Goal: Task Accomplishment & Management: Use online tool/utility

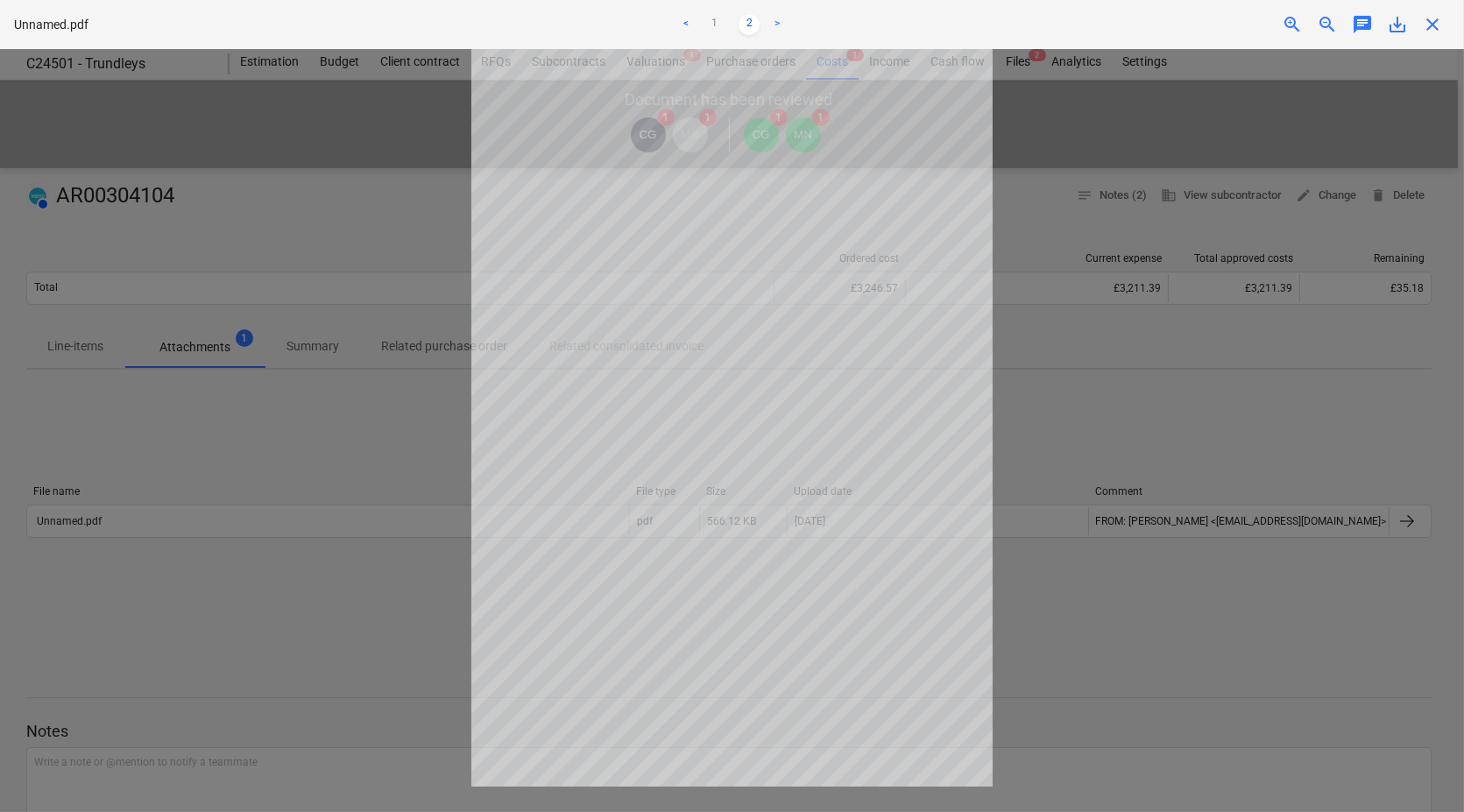
click at [1432, 26] on span "close" at bounding box center [1432, 24] width 21 height 21
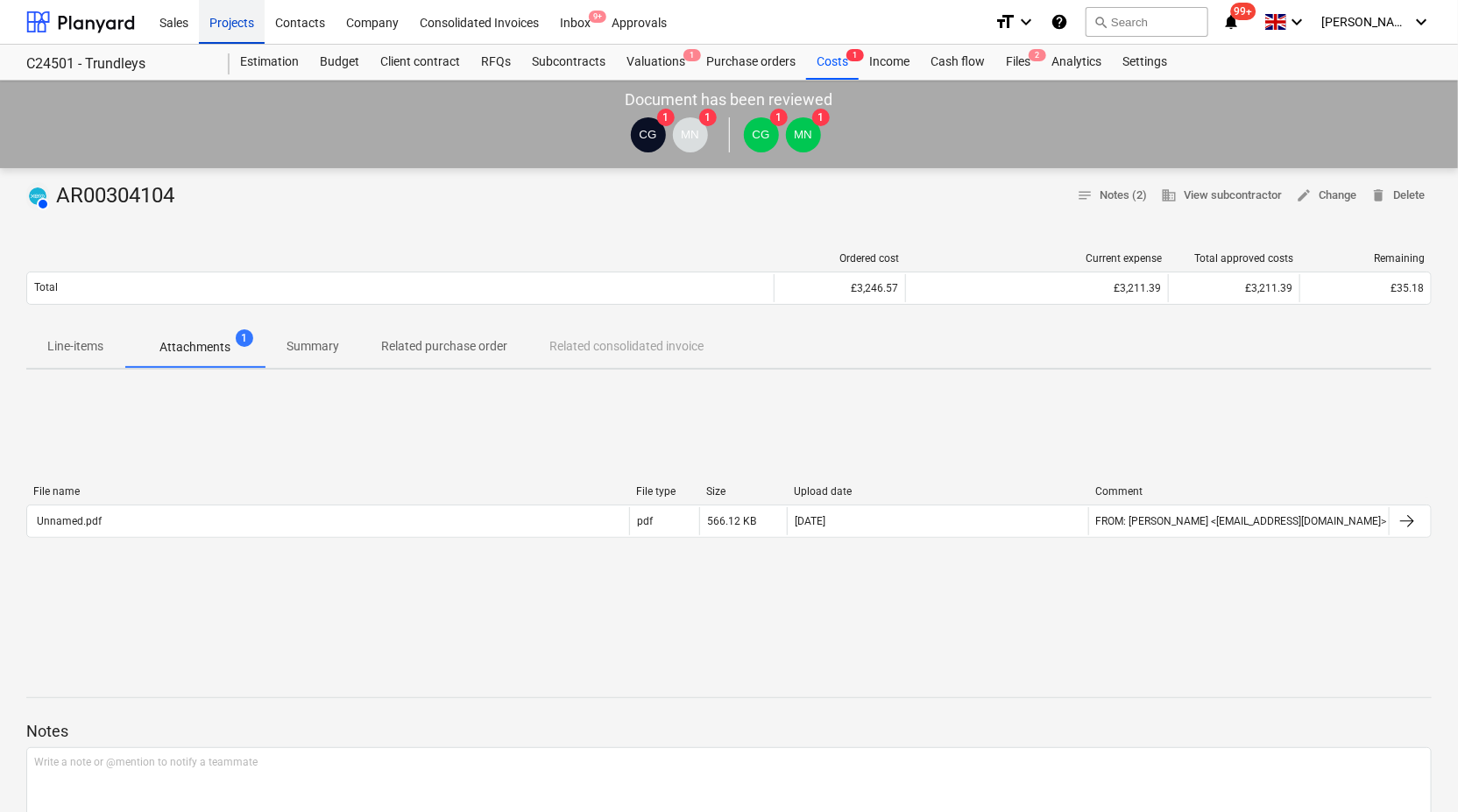
click at [228, 23] on div "Projects" at bounding box center [231, 21] width 65 height 45
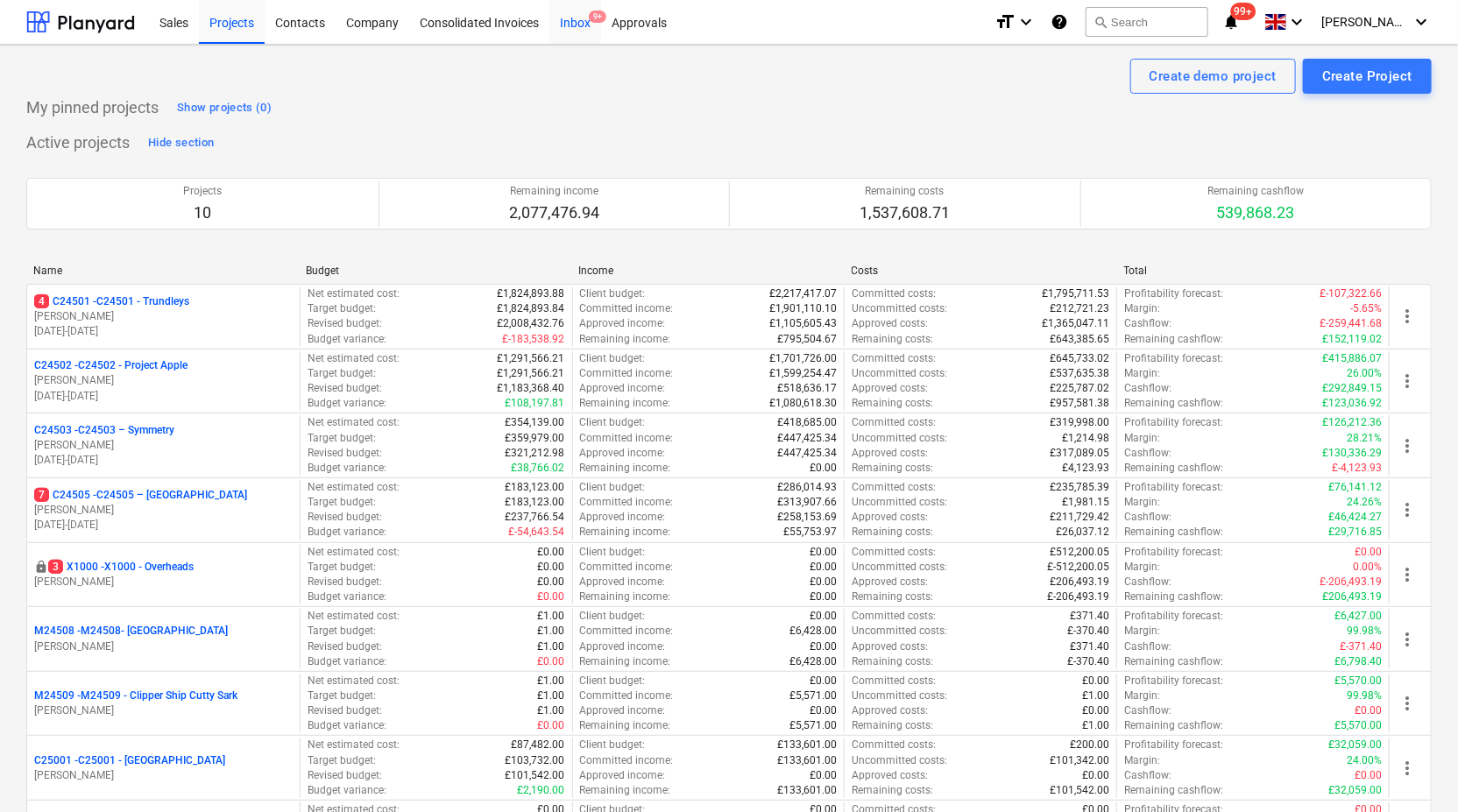
click at [589, 21] on div "Inbox 9+" at bounding box center [575, 21] width 51 height 45
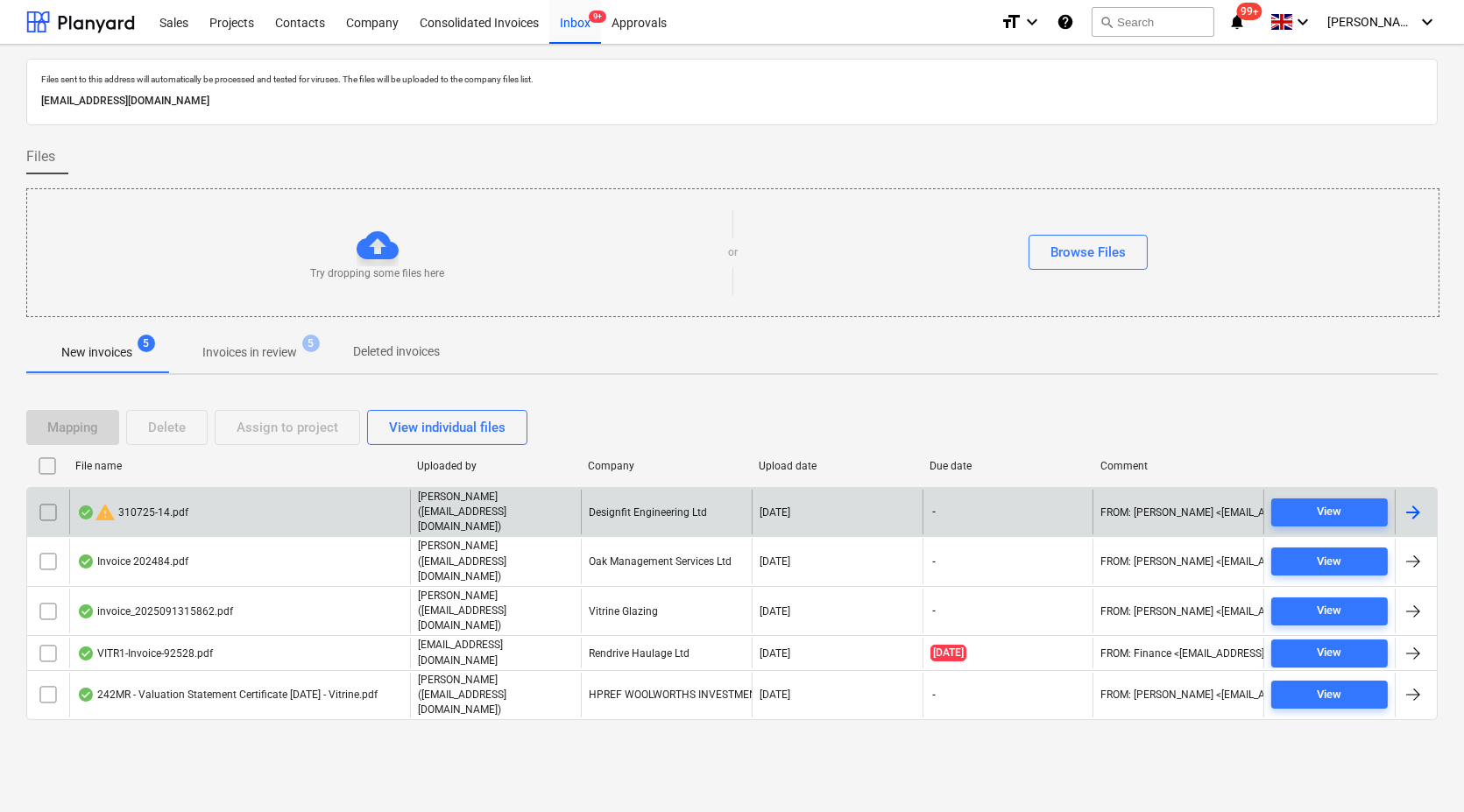
click at [150, 490] on div "warning 310725-14.pdf" at bounding box center [239, 512] width 340 height 45
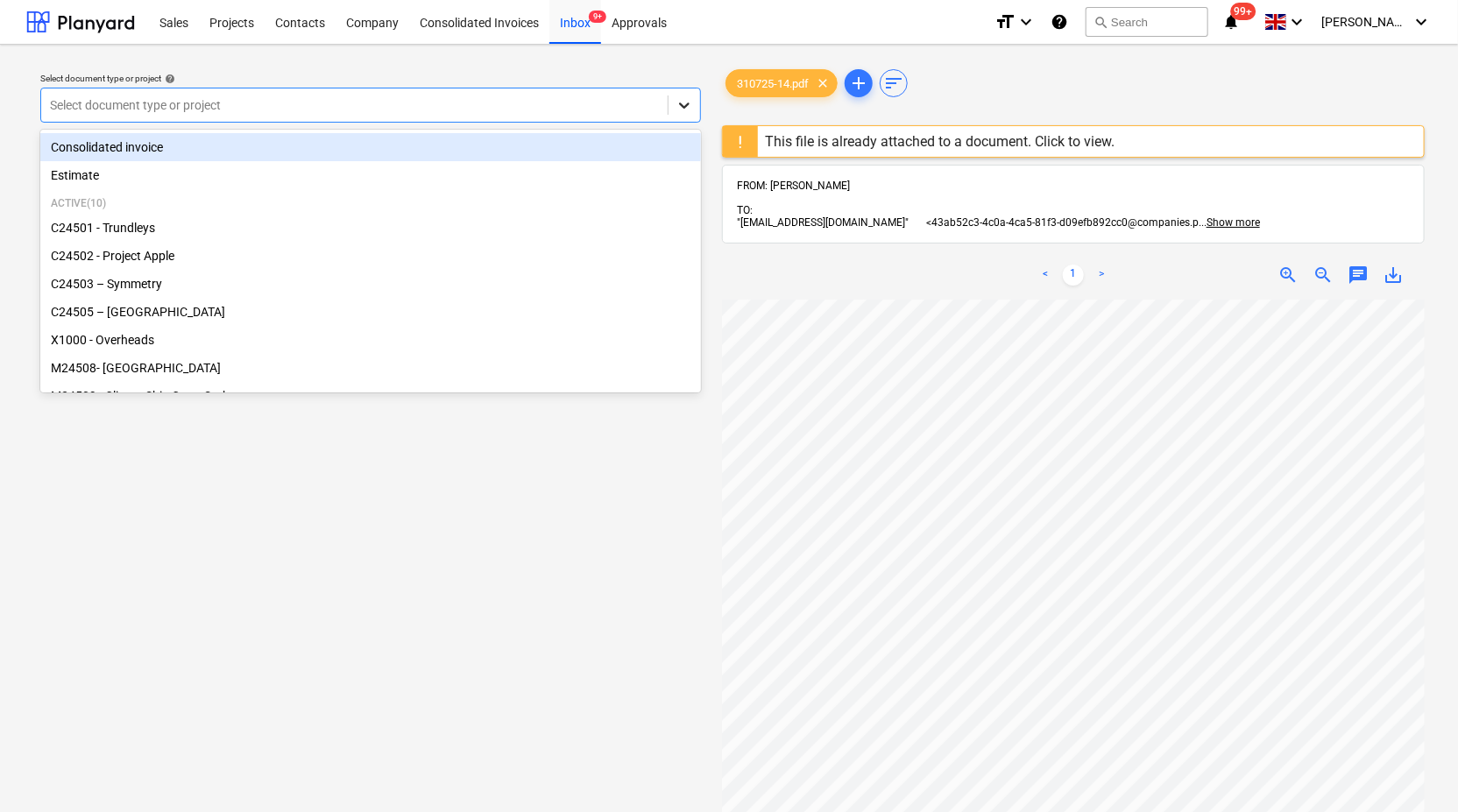
click at [693, 110] on div at bounding box center [685, 105] width 32 height 32
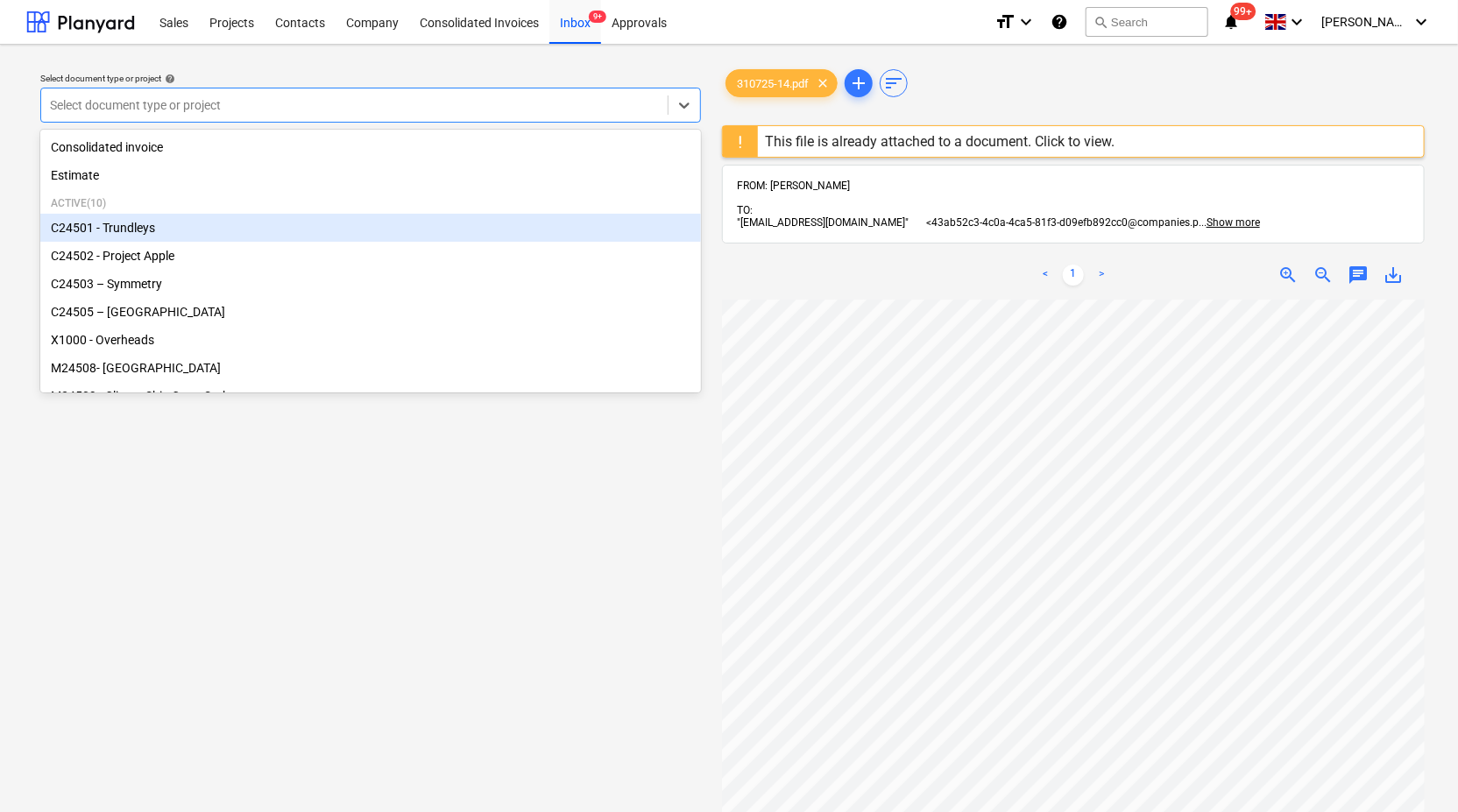
click at [406, 225] on div "C24501 - Trundleys" at bounding box center [370, 227] width 660 height 28
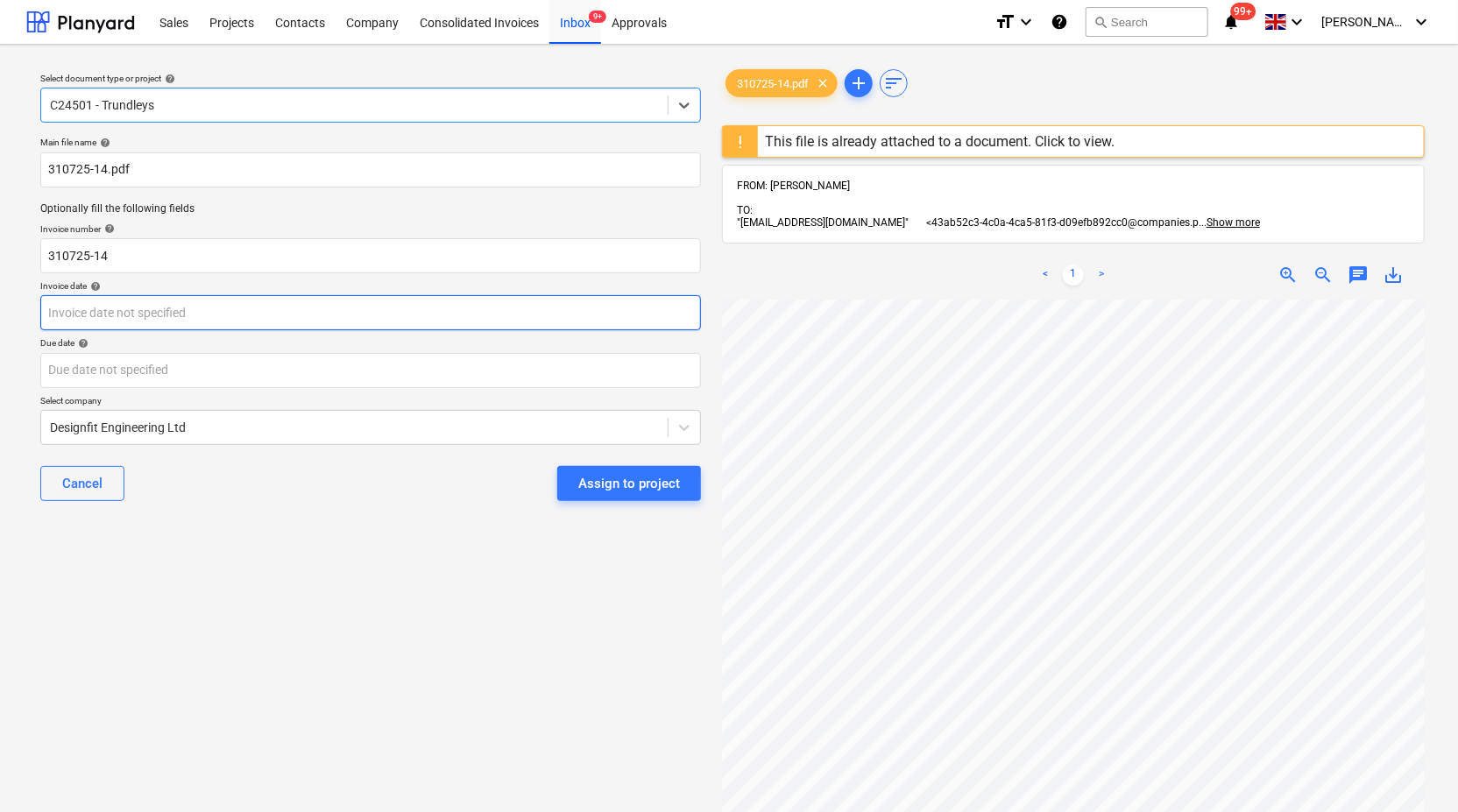
click at [417, 315] on body "Sales Projects Contacts Company Consolidated Invoices Inbox 9+ Approvals format…" at bounding box center [729, 406] width 1458 height 812
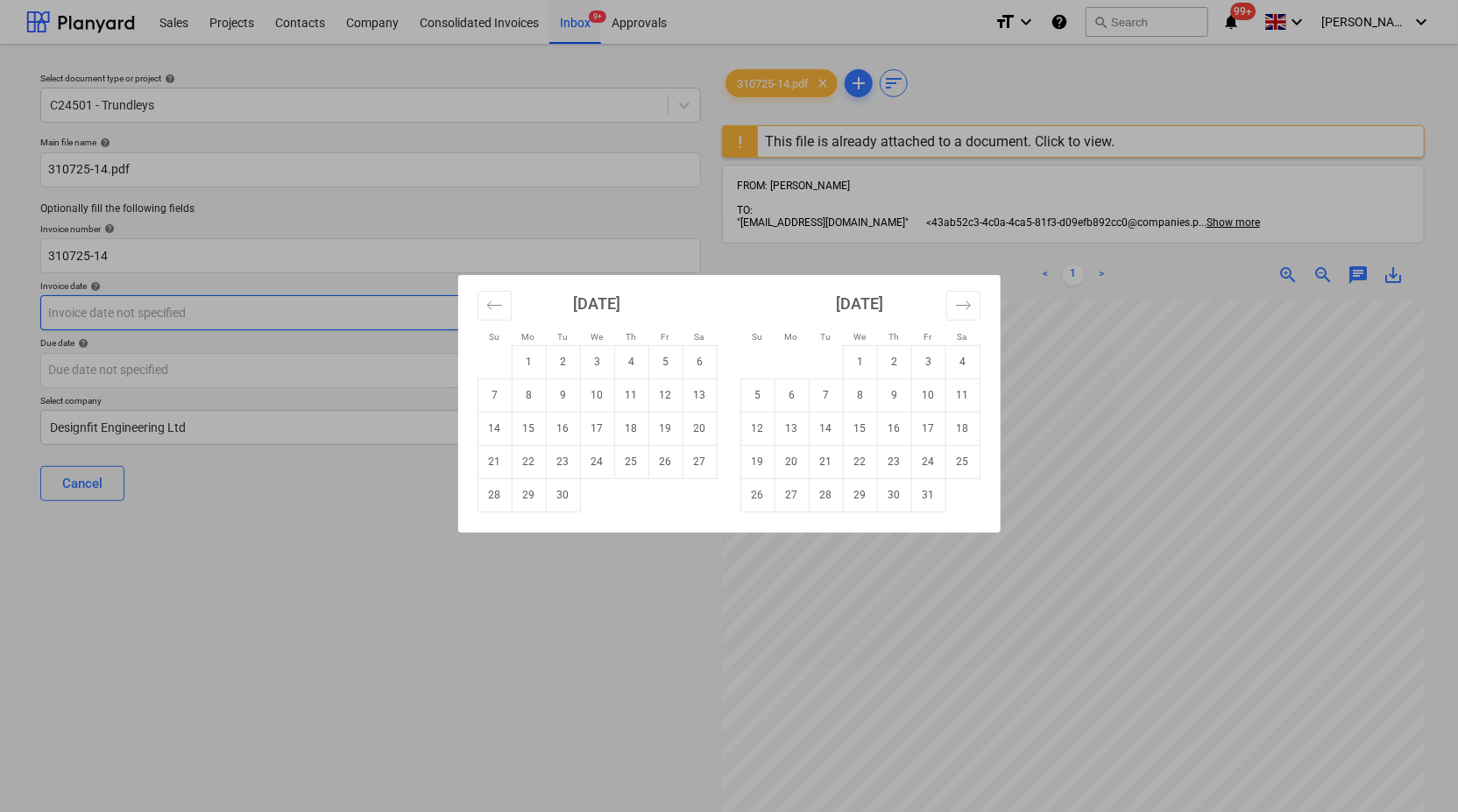
click at [417, 315] on div "Su Mo Tu We Th Fr Sa Su Mo Tu We Th Fr Sa August 2025 1 2 3 4 5 6 7 8 9 10 11 1…" at bounding box center [729, 406] width 1458 height 812
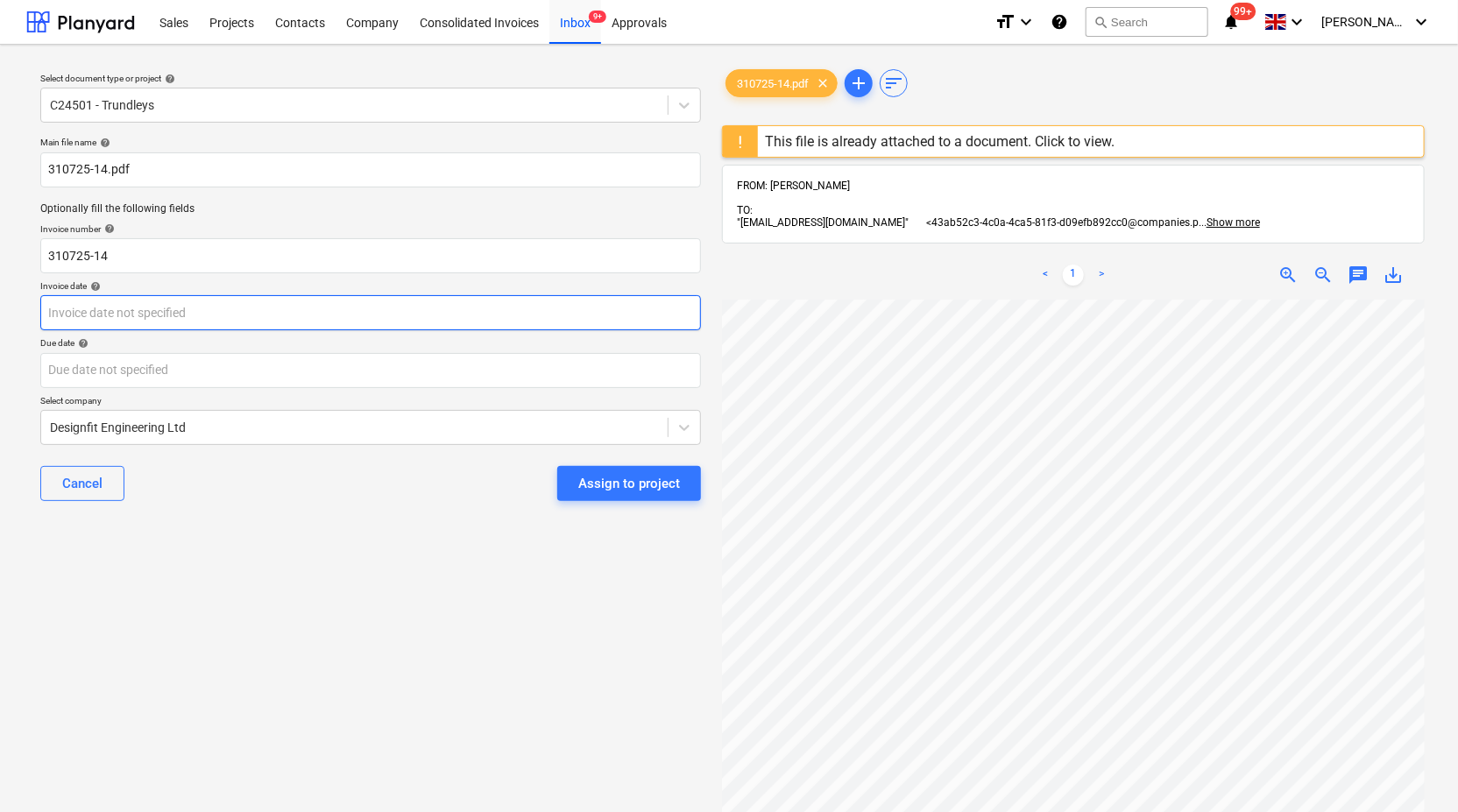
click at [518, 320] on body "Sales Projects Contacts Company Consolidated Invoices Inbox 9+ Approvals format…" at bounding box center [729, 406] width 1458 height 812
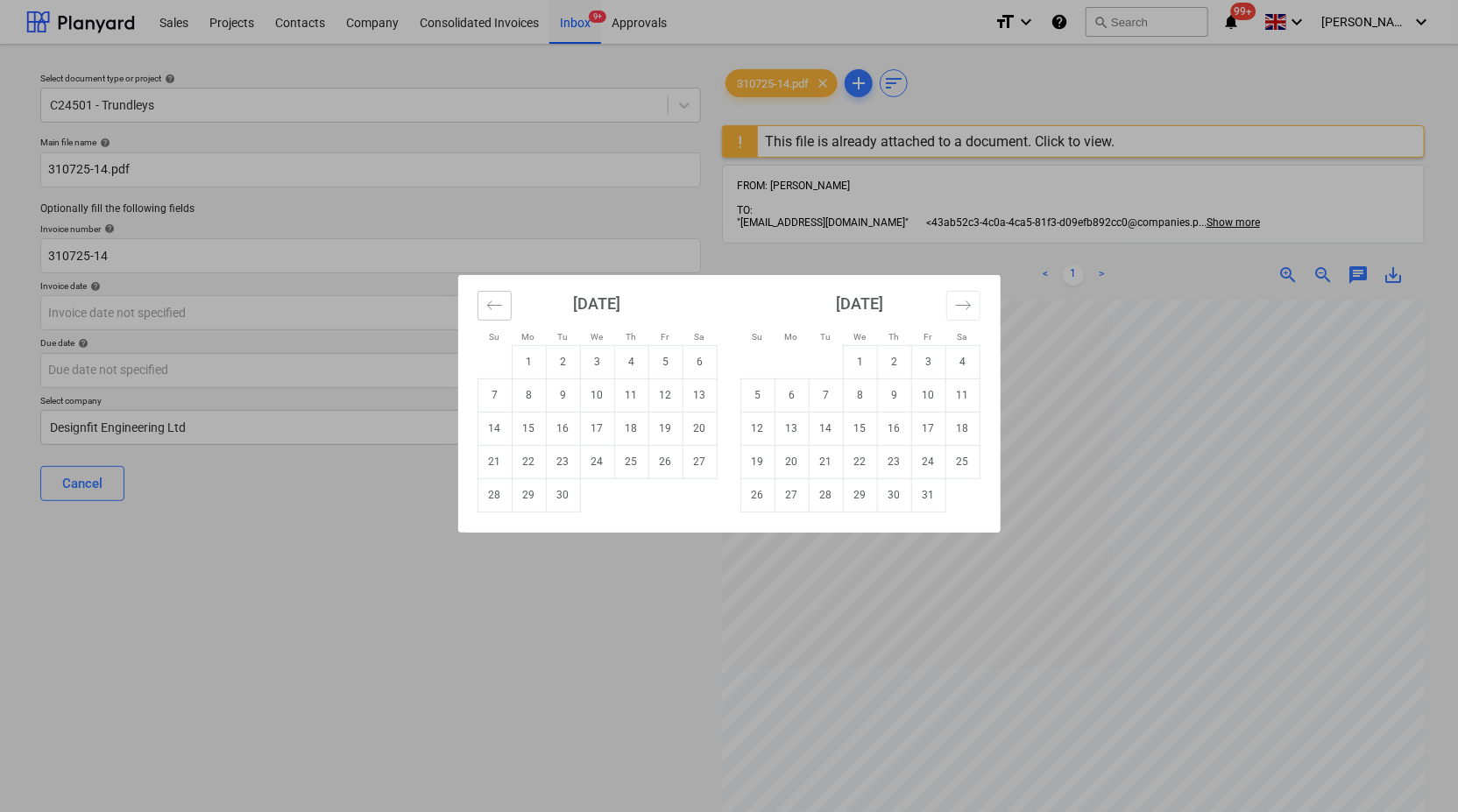
click at [503, 314] on button "Move backward to switch to the previous month." at bounding box center [494, 306] width 35 height 30
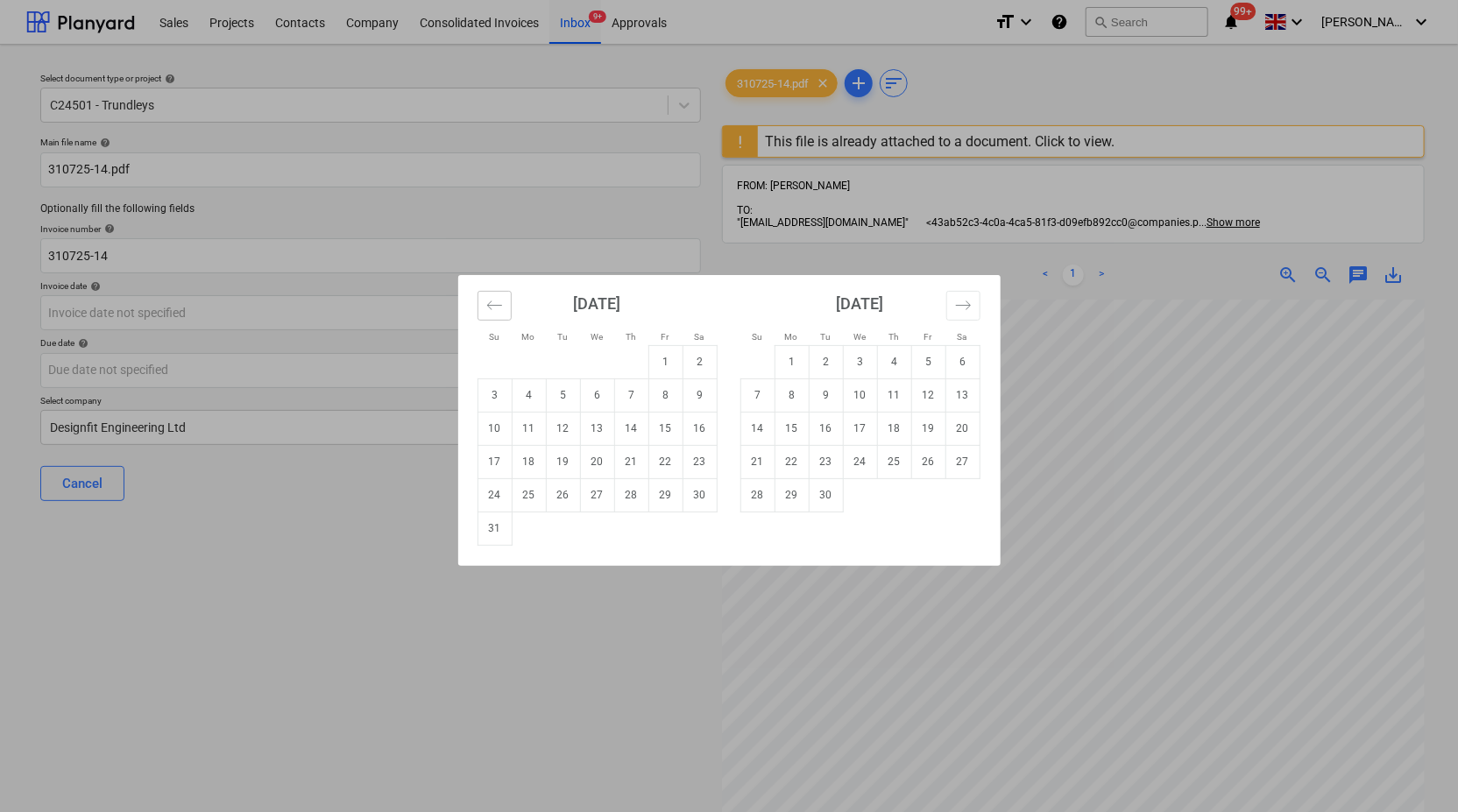
click at [503, 314] on button "Move backward to switch to the previous month." at bounding box center [494, 306] width 35 height 30
click at [642, 490] on td "31" at bounding box center [632, 495] width 35 height 34
type input "31 Jul 2025"
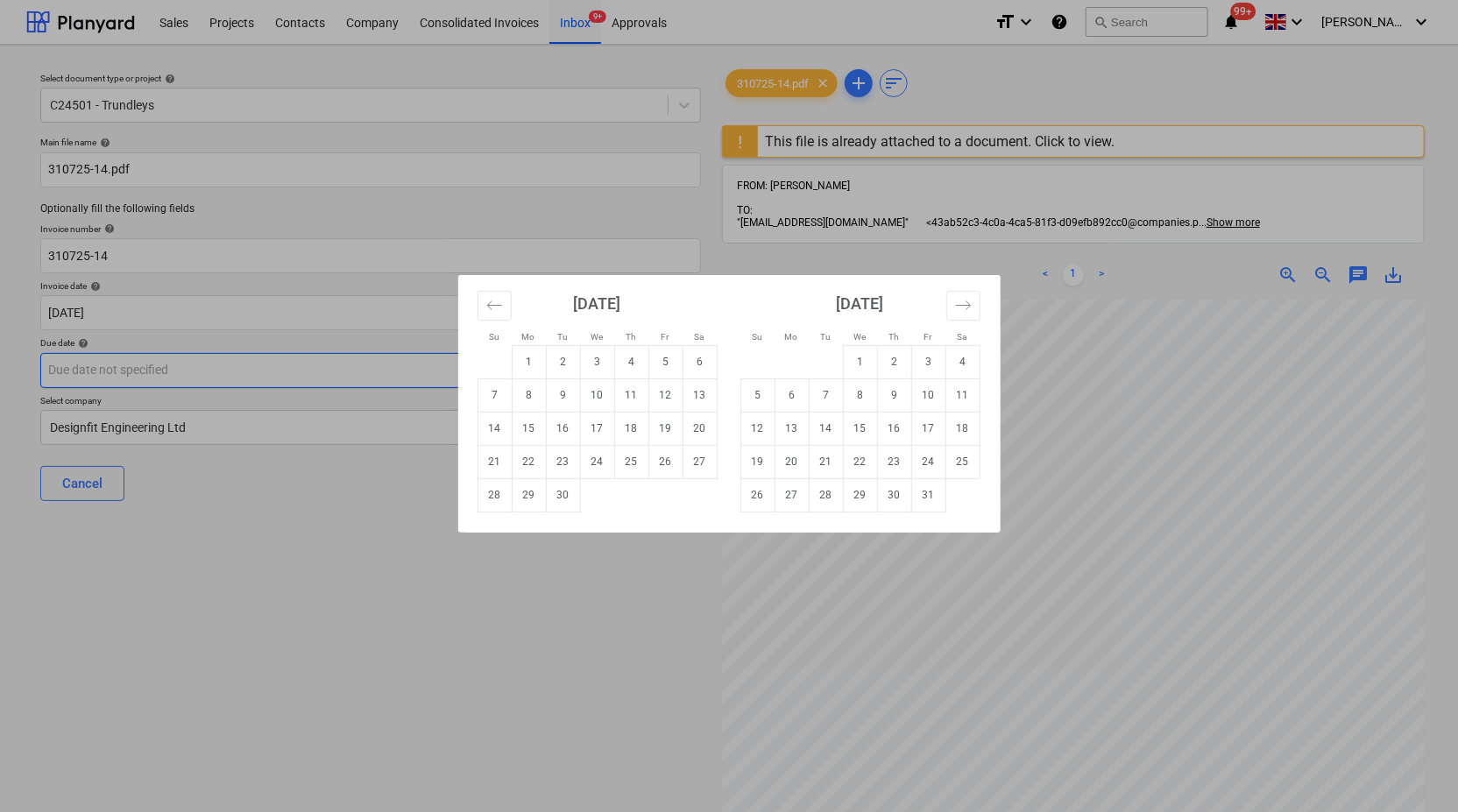
click at [546, 366] on body "Sales Projects Contacts Company Consolidated Invoices Inbox 9+ Approvals format…" at bounding box center [729, 406] width 1458 height 812
click at [500, 310] on icon "Move backward to switch to the previous month." at bounding box center [494, 305] width 17 height 17
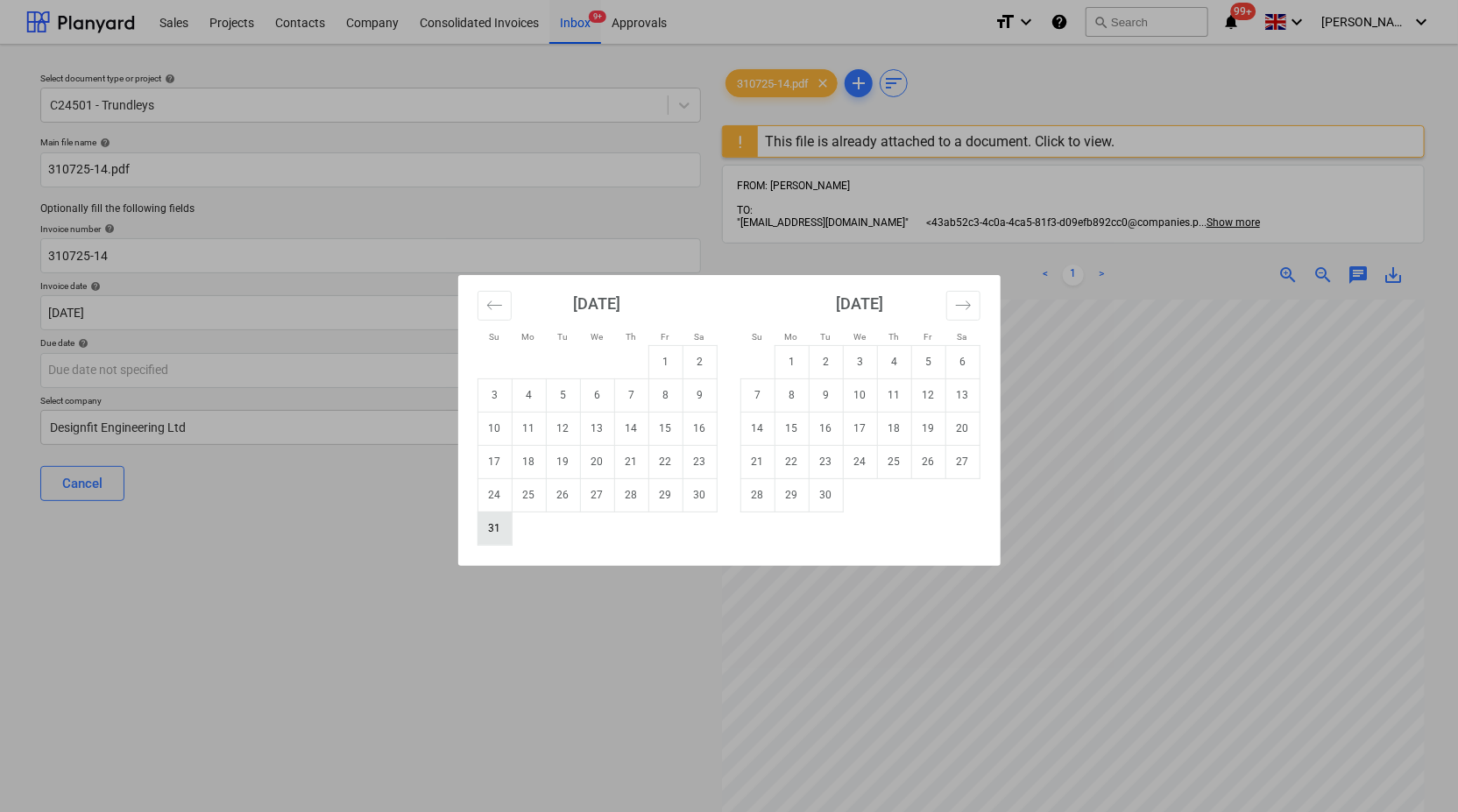
click at [493, 524] on td "31" at bounding box center [494, 529] width 35 height 34
type input "31 Aug 2025"
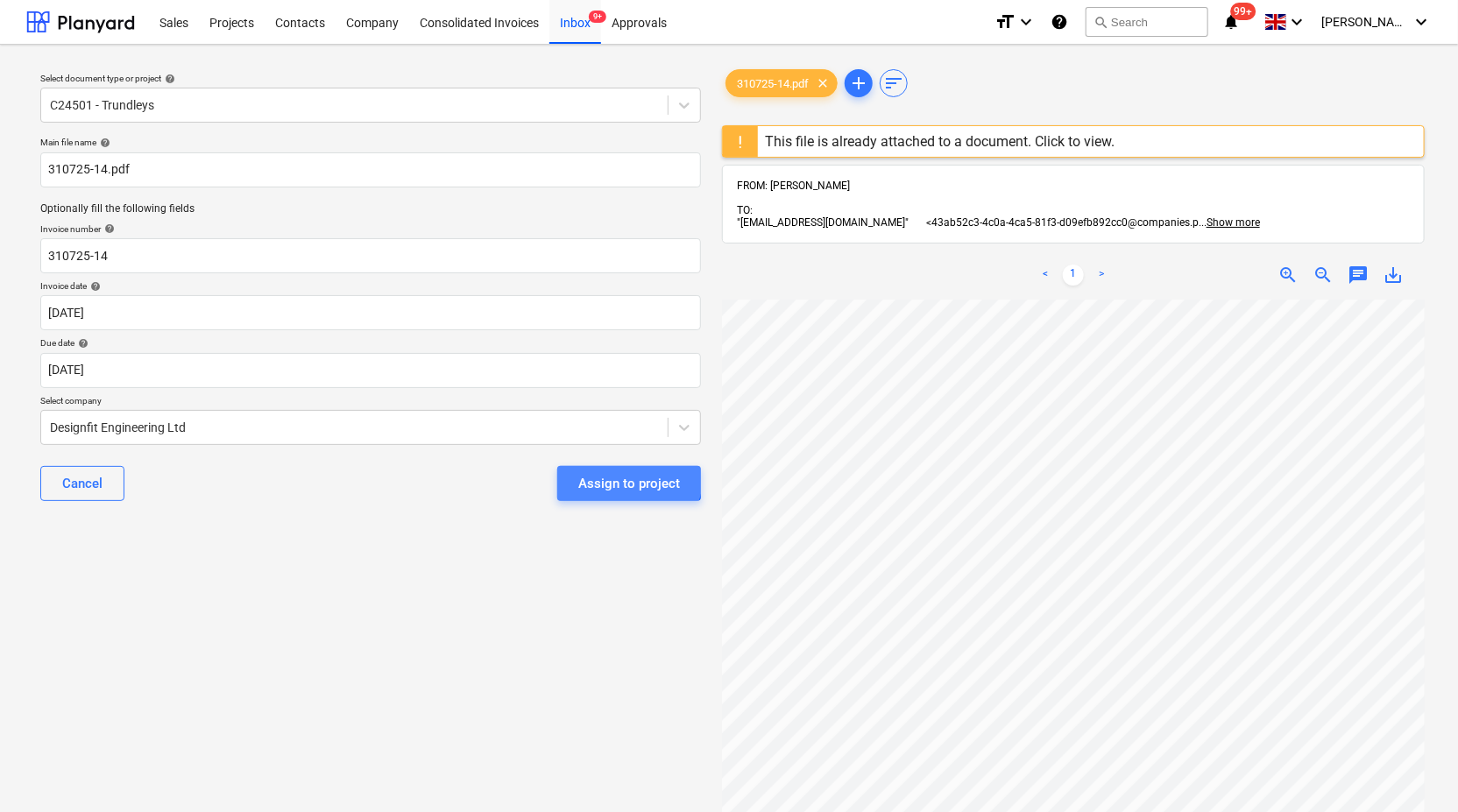
click at [630, 478] on div "Assign to project" at bounding box center [629, 483] width 102 height 22
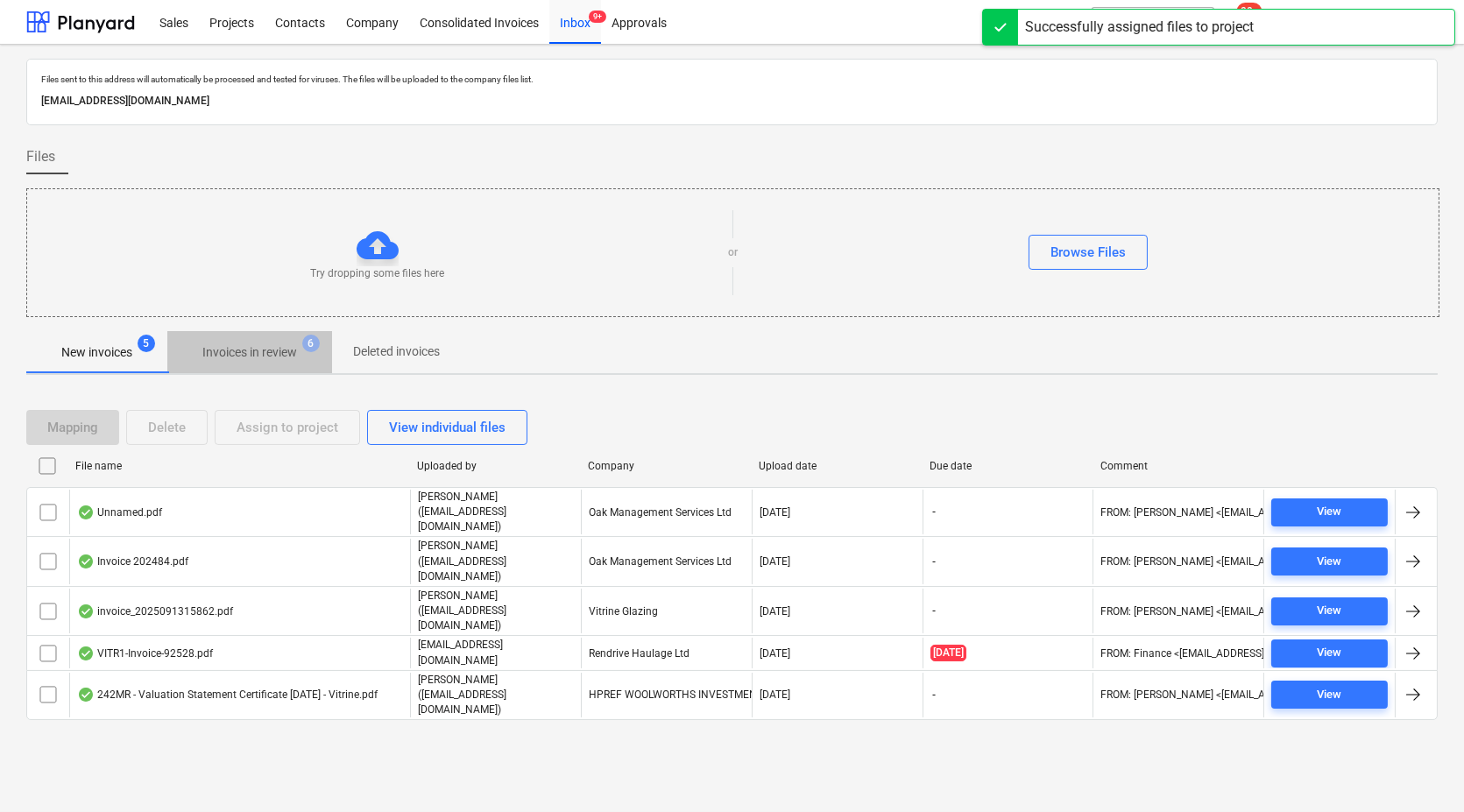
click at [262, 359] on p "Invoices in review" at bounding box center [249, 352] width 94 height 19
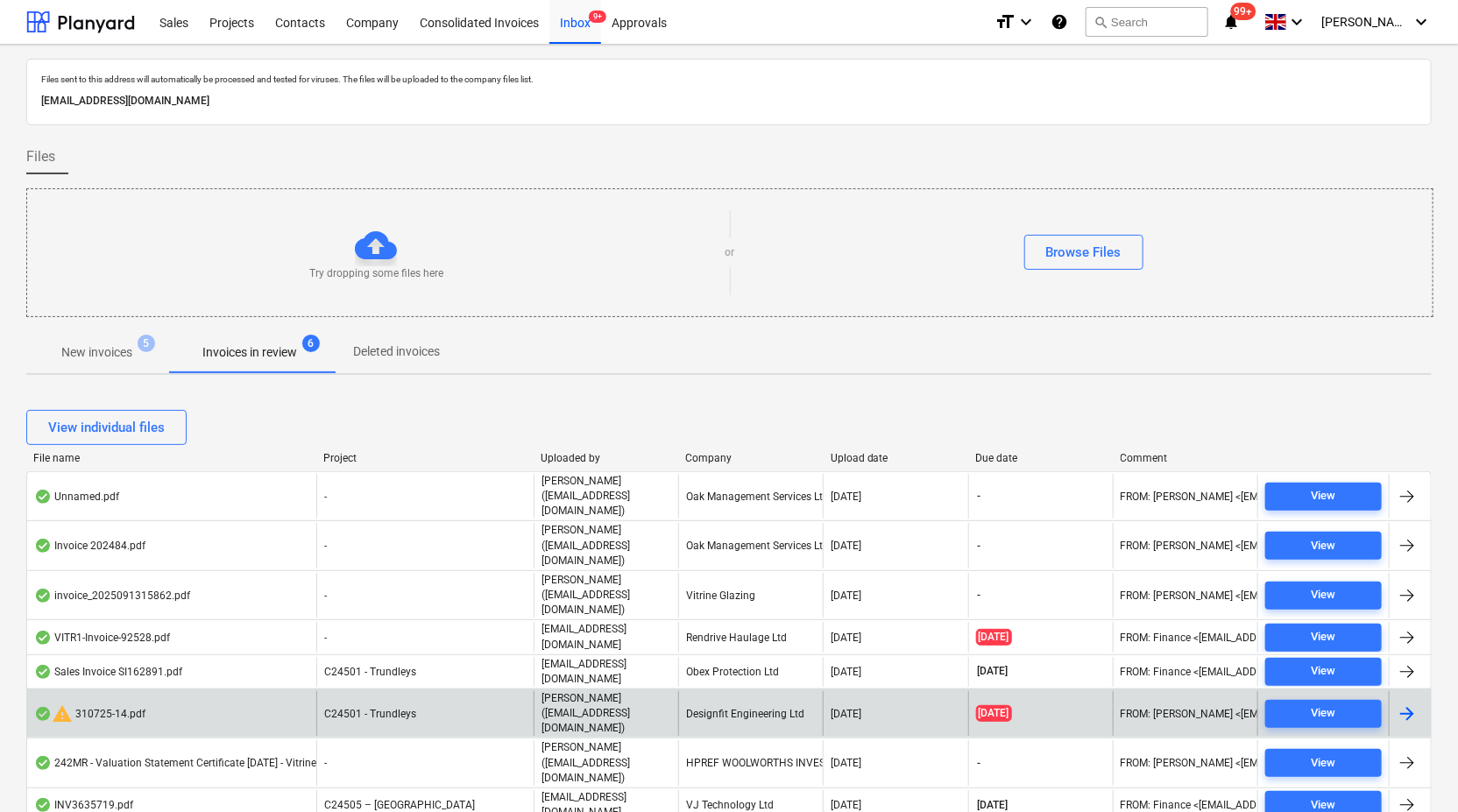
click at [413, 691] on div "C24501 - Trundleys" at bounding box center [424, 713] width 217 height 45
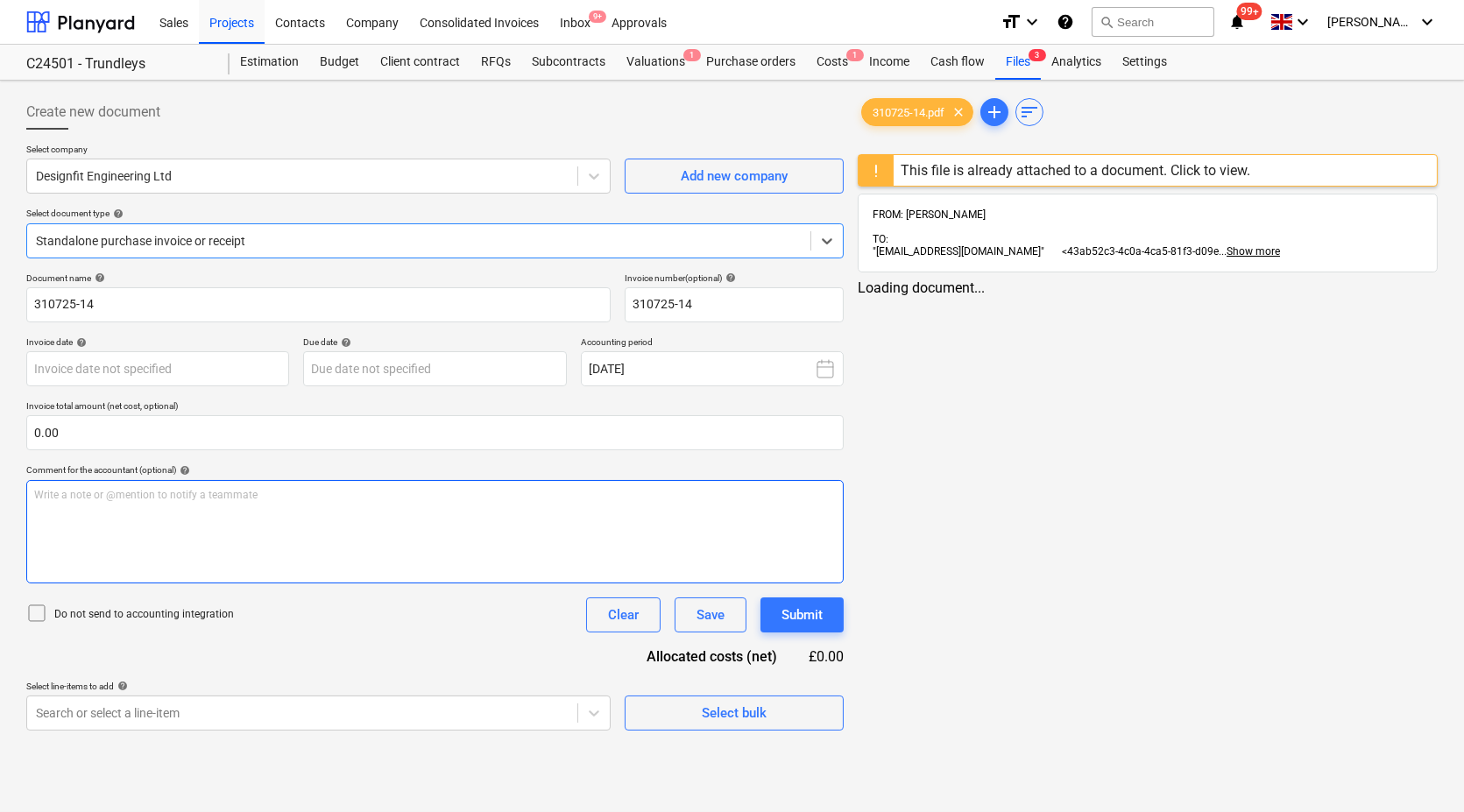
type input "31 Jul 2025"
type input "31 Aug 2025"
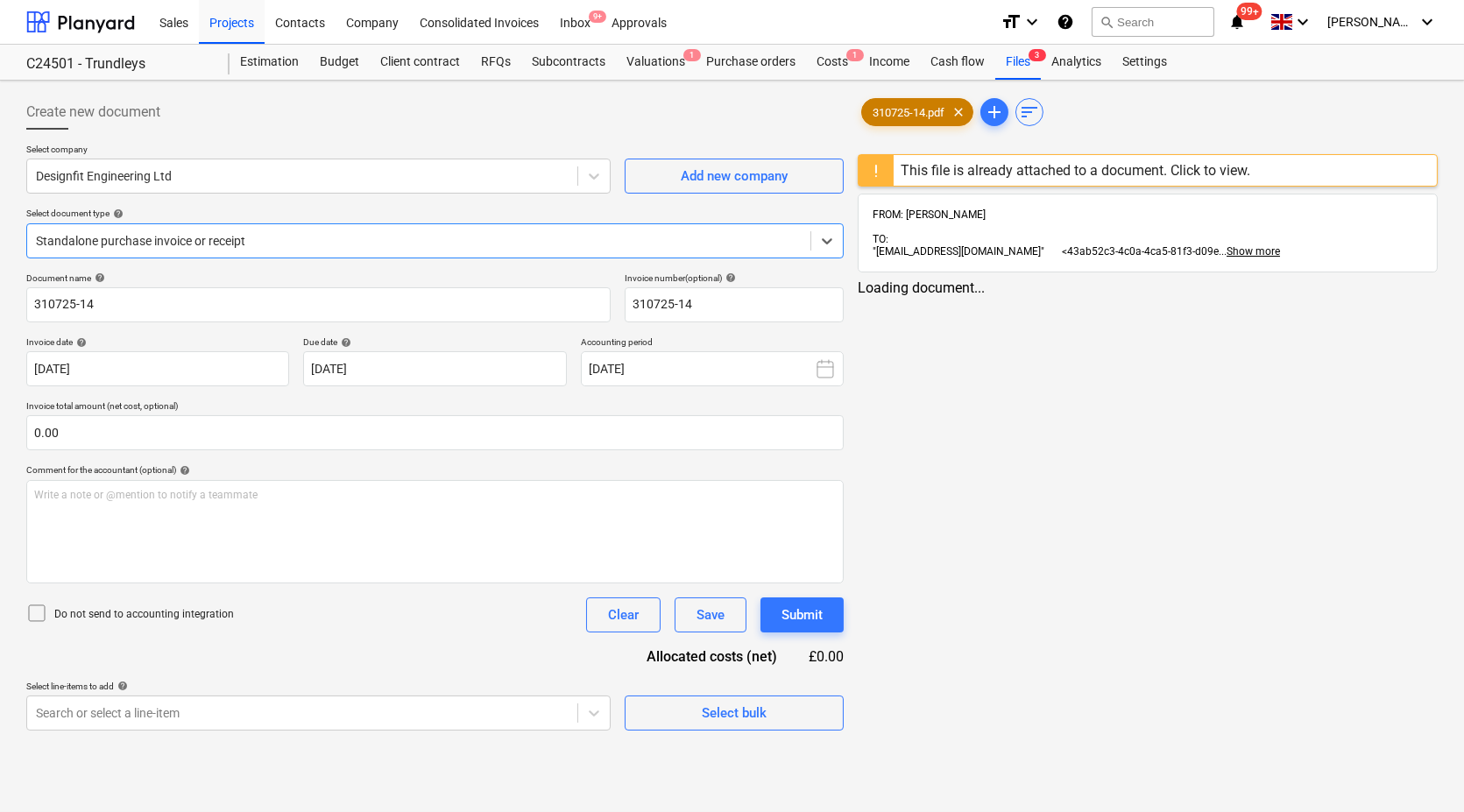
click at [916, 110] on span "310725-14.pdf" at bounding box center [908, 113] width 93 height 13
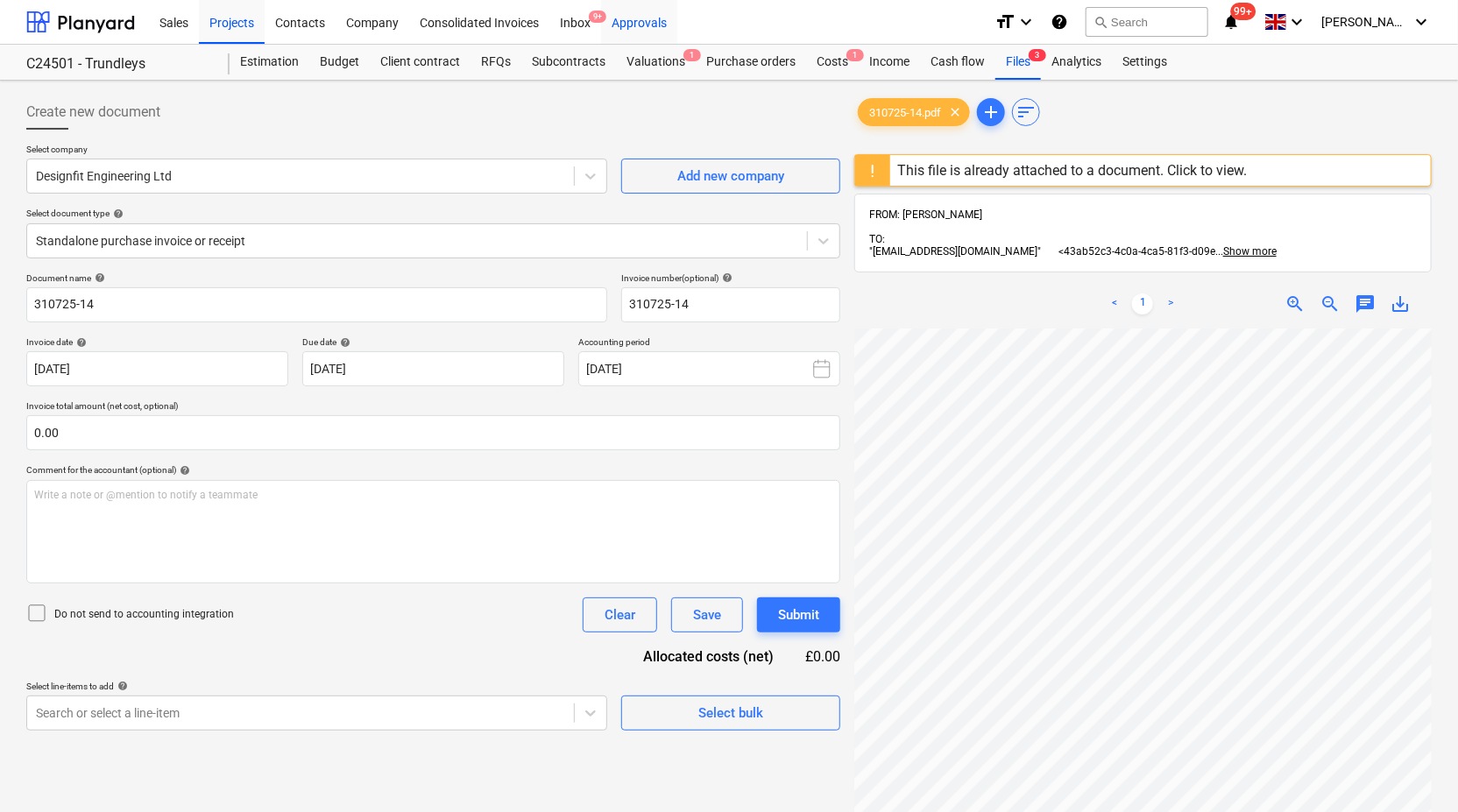
click at [630, 26] on div "Approvals" at bounding box center [639, 21] width 76 height 45
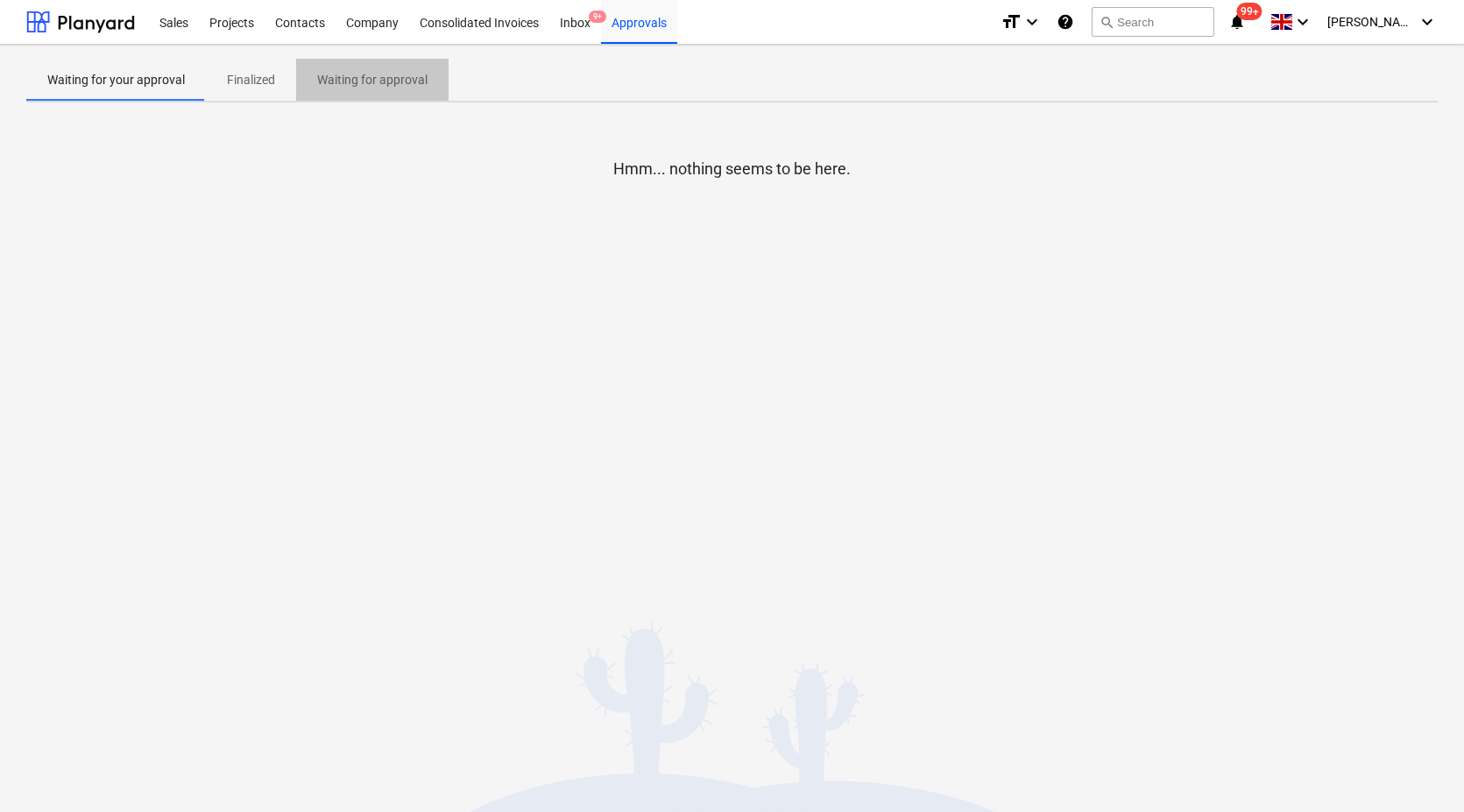
click at [382, 74] on p "Waiting for approval" at bounding box center [372, 80] width 110 height 19
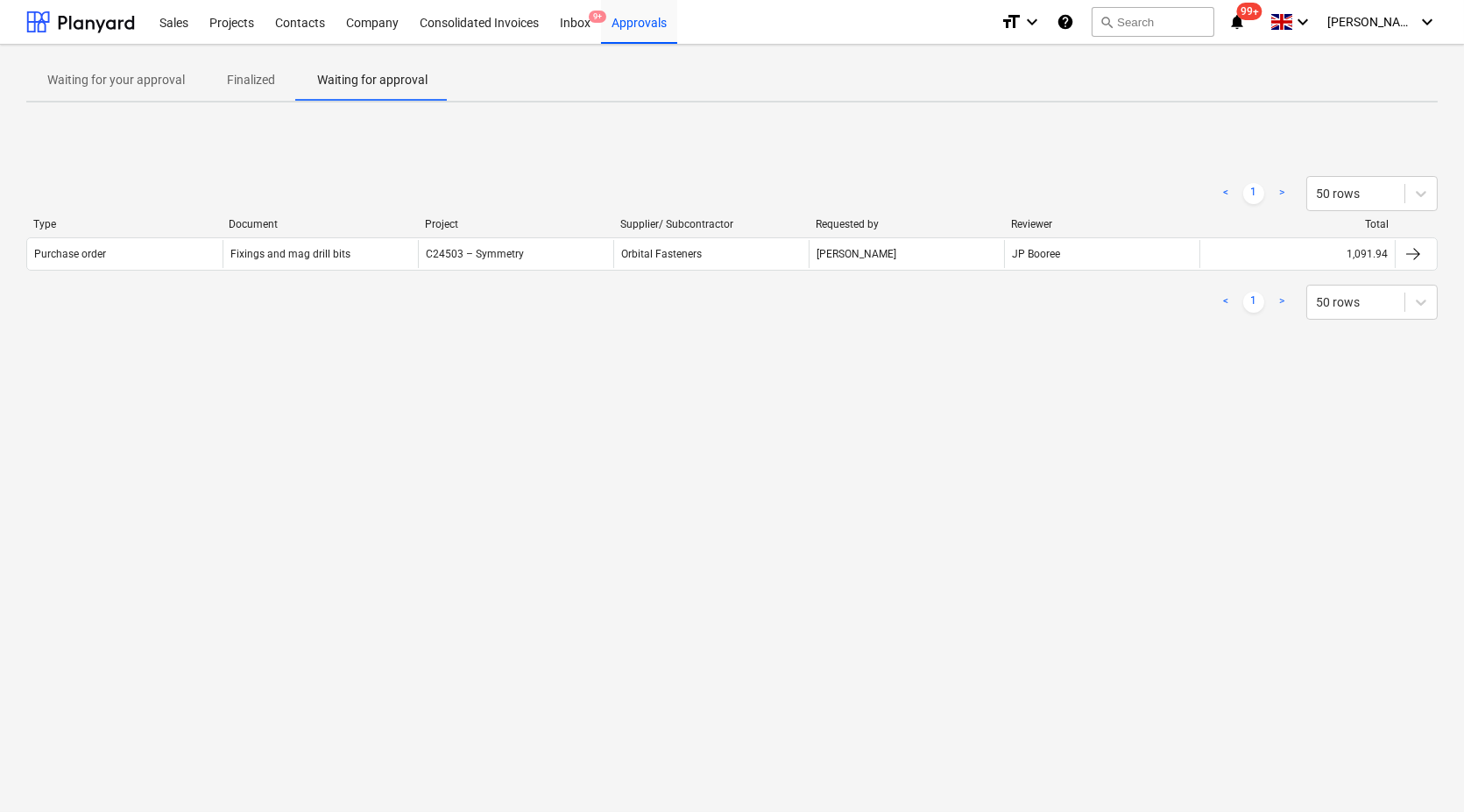
click at [241, 79] on p "Finalized" at bounding box center [251, 80] width 48 height 19
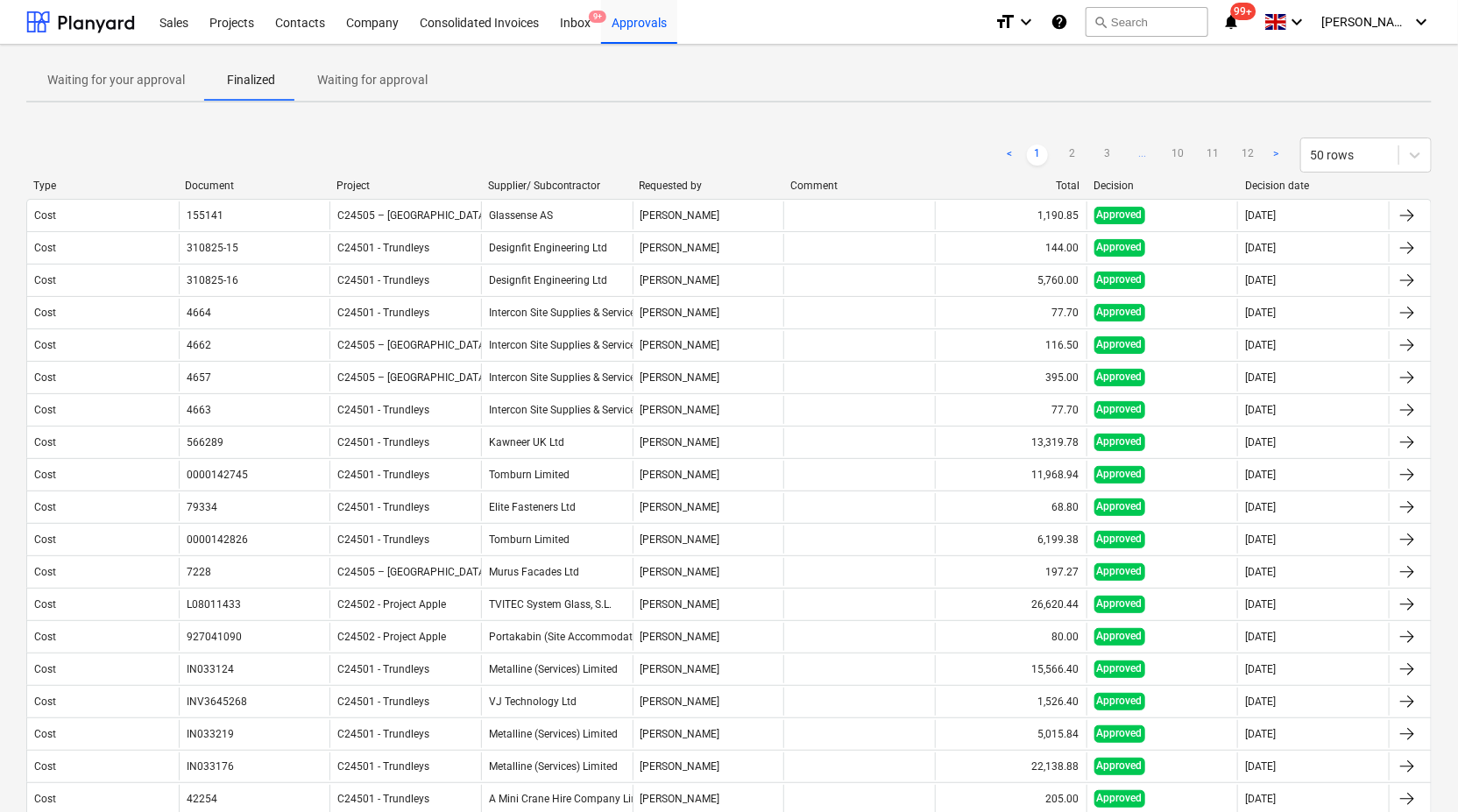
click at [523, 181] on div "Supplier/ Subcontractor" at bounding box center [557, 186] width 138 height 12
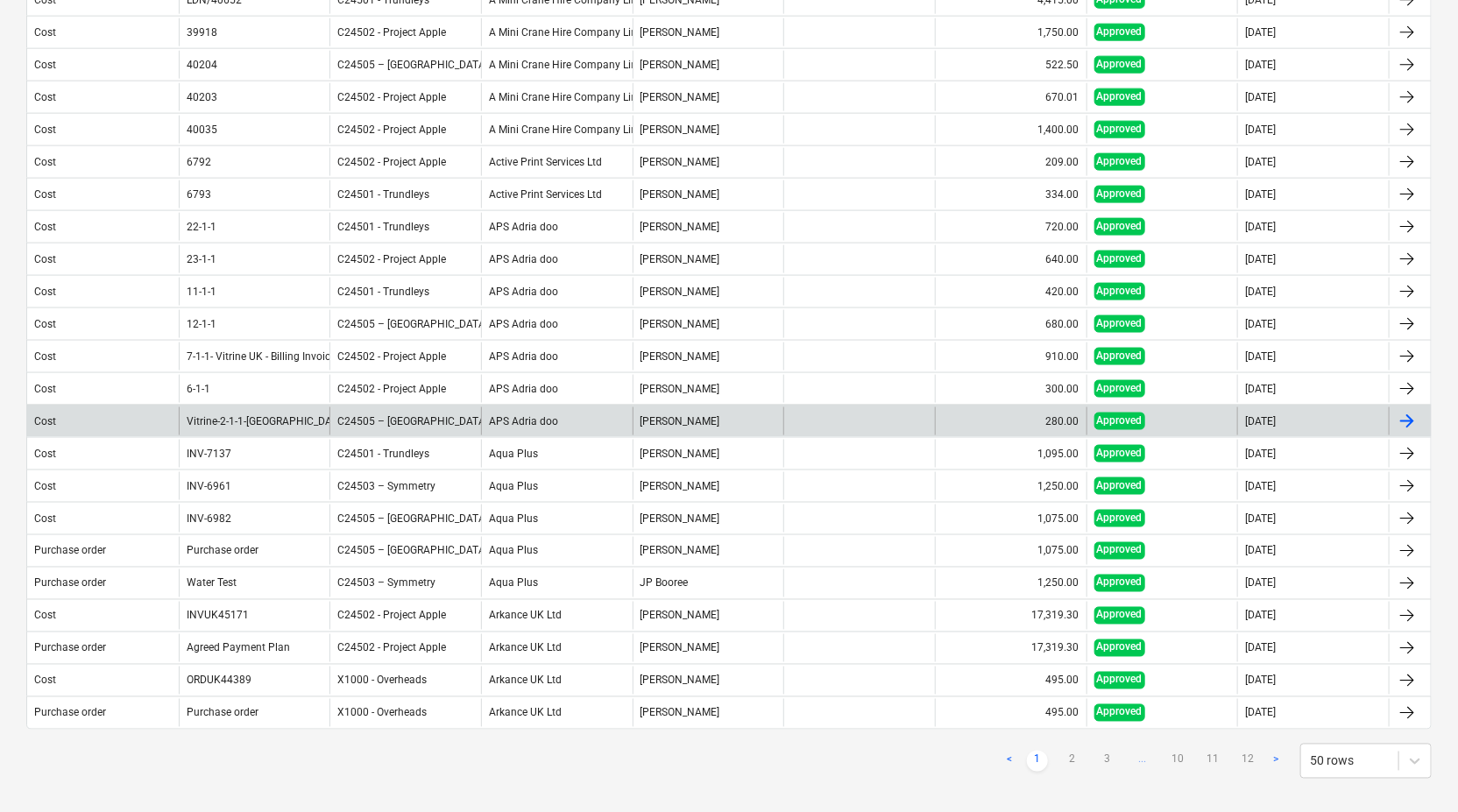
scroll to position [1093, 0]
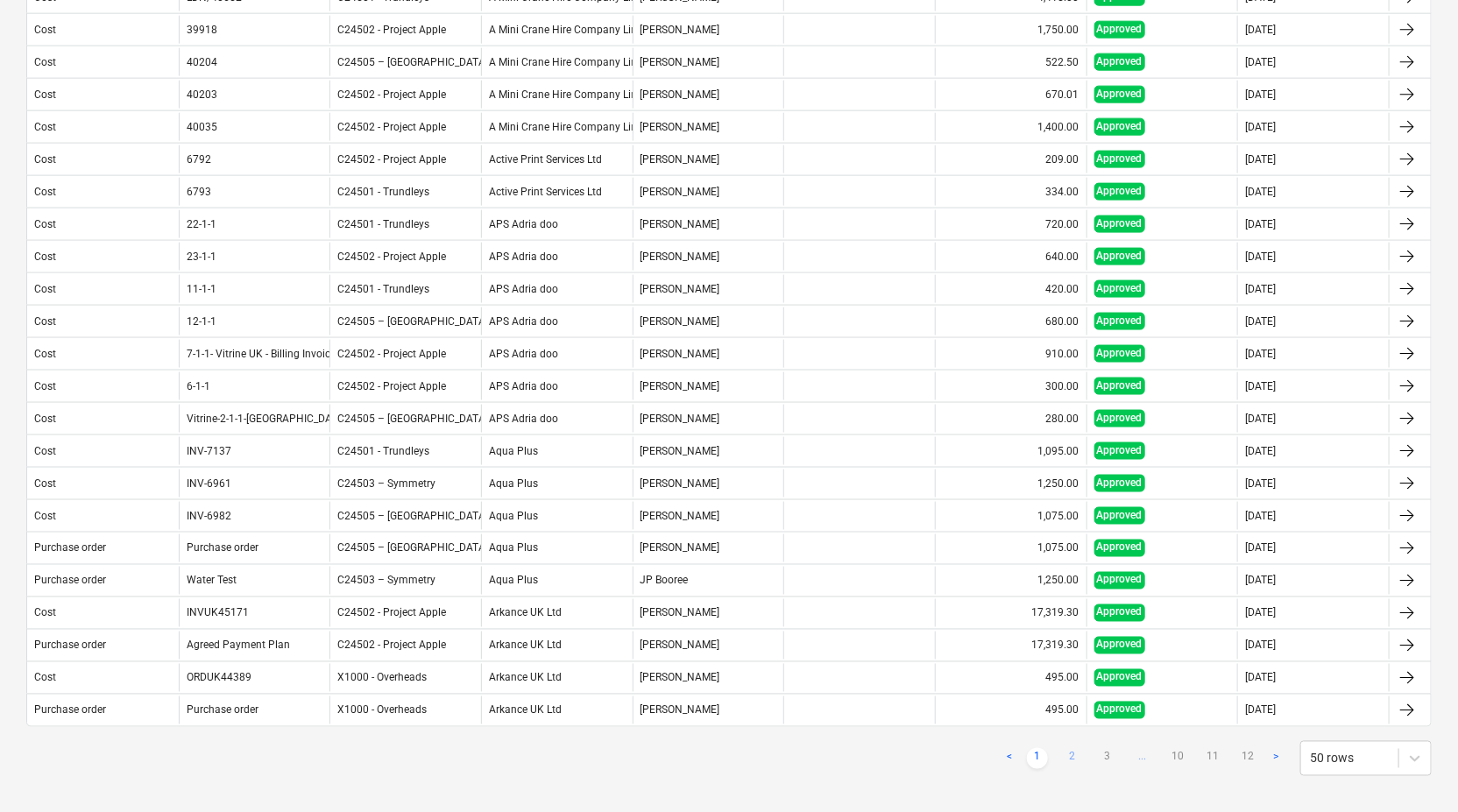
click at [1075, 748] on link "2" at bounding box center [1073, 758] width 21 height 21
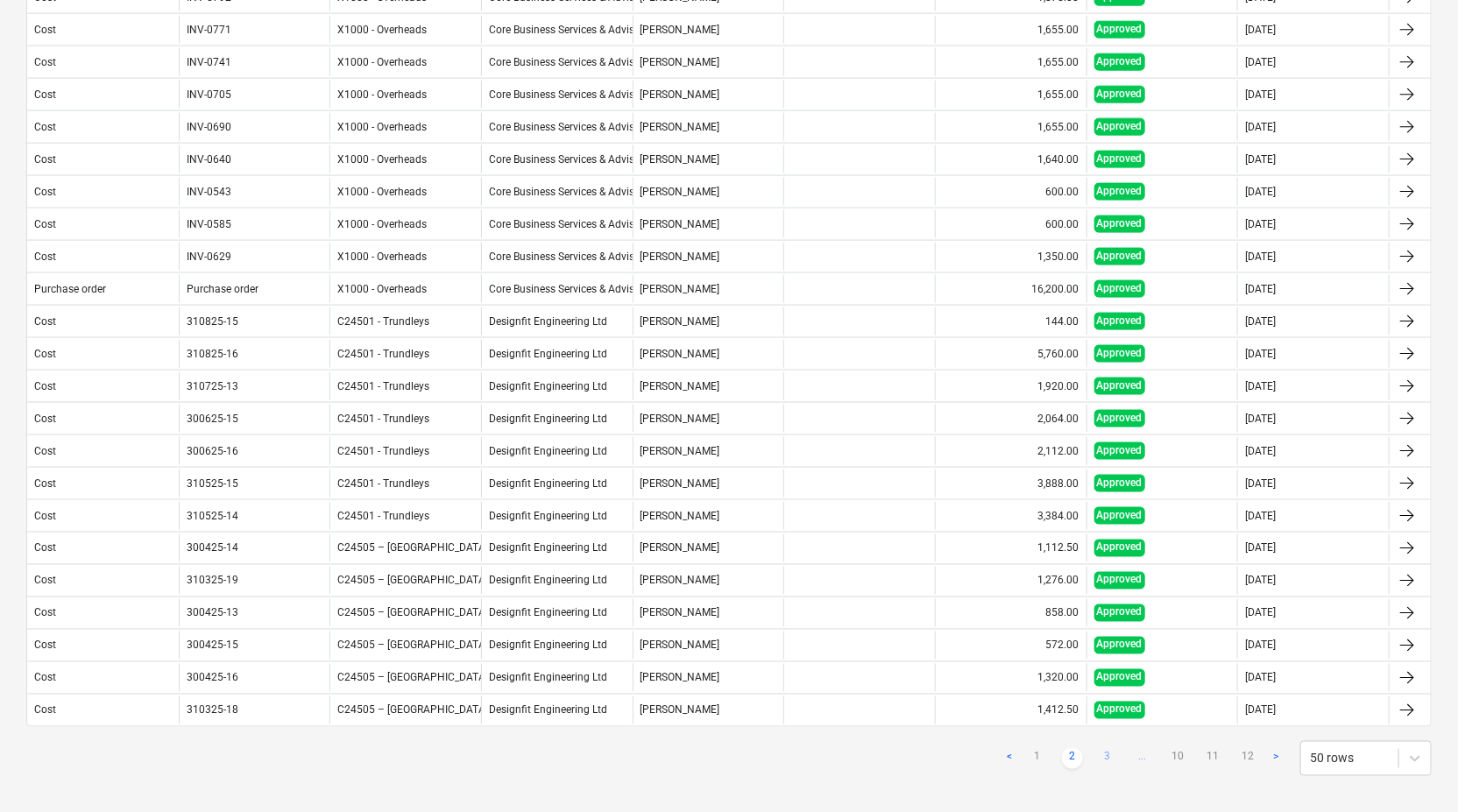
click at [1111, 748] on link "3" at bounding box center [1107, 758] width 21 height 21
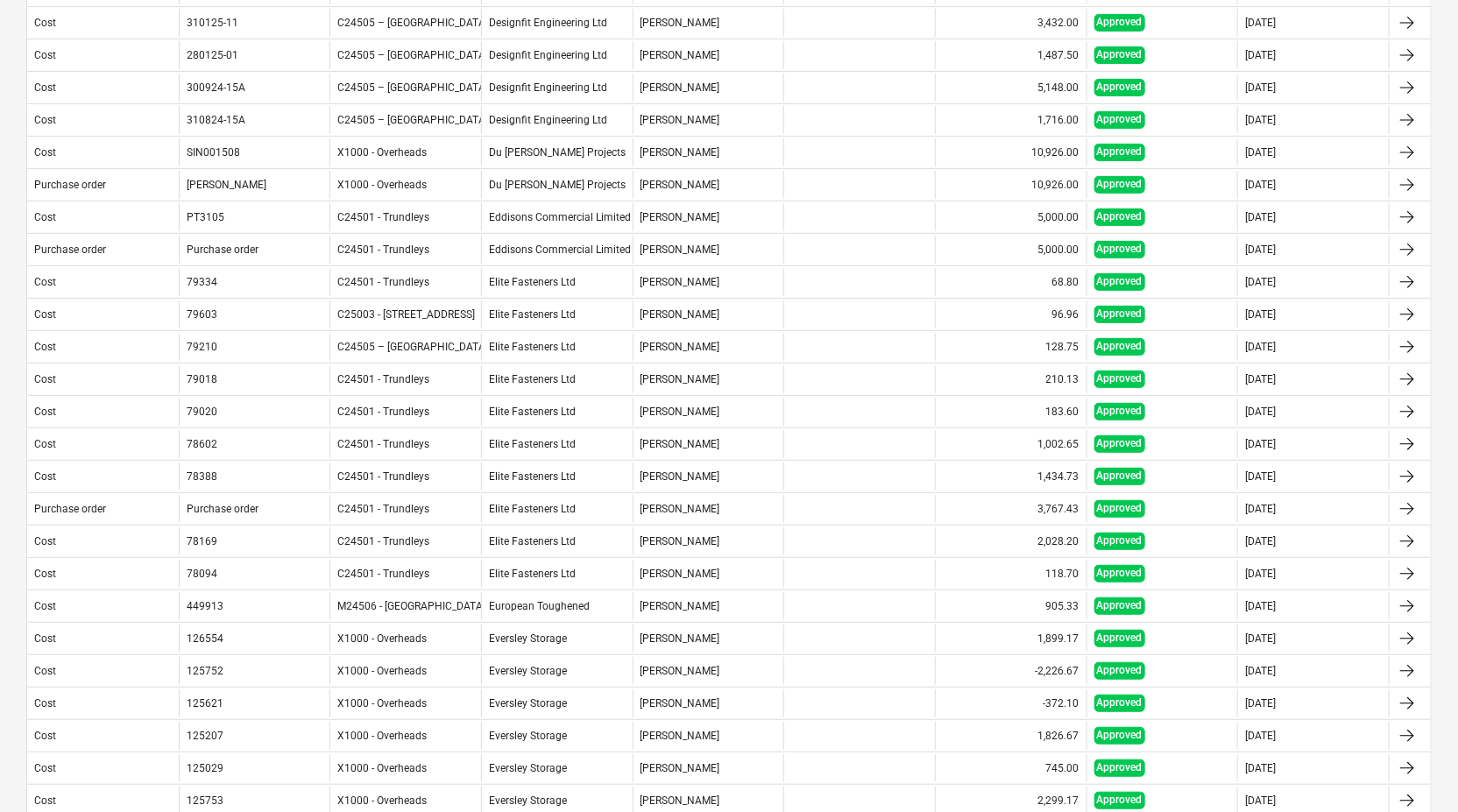
scroll to position [0, 0]
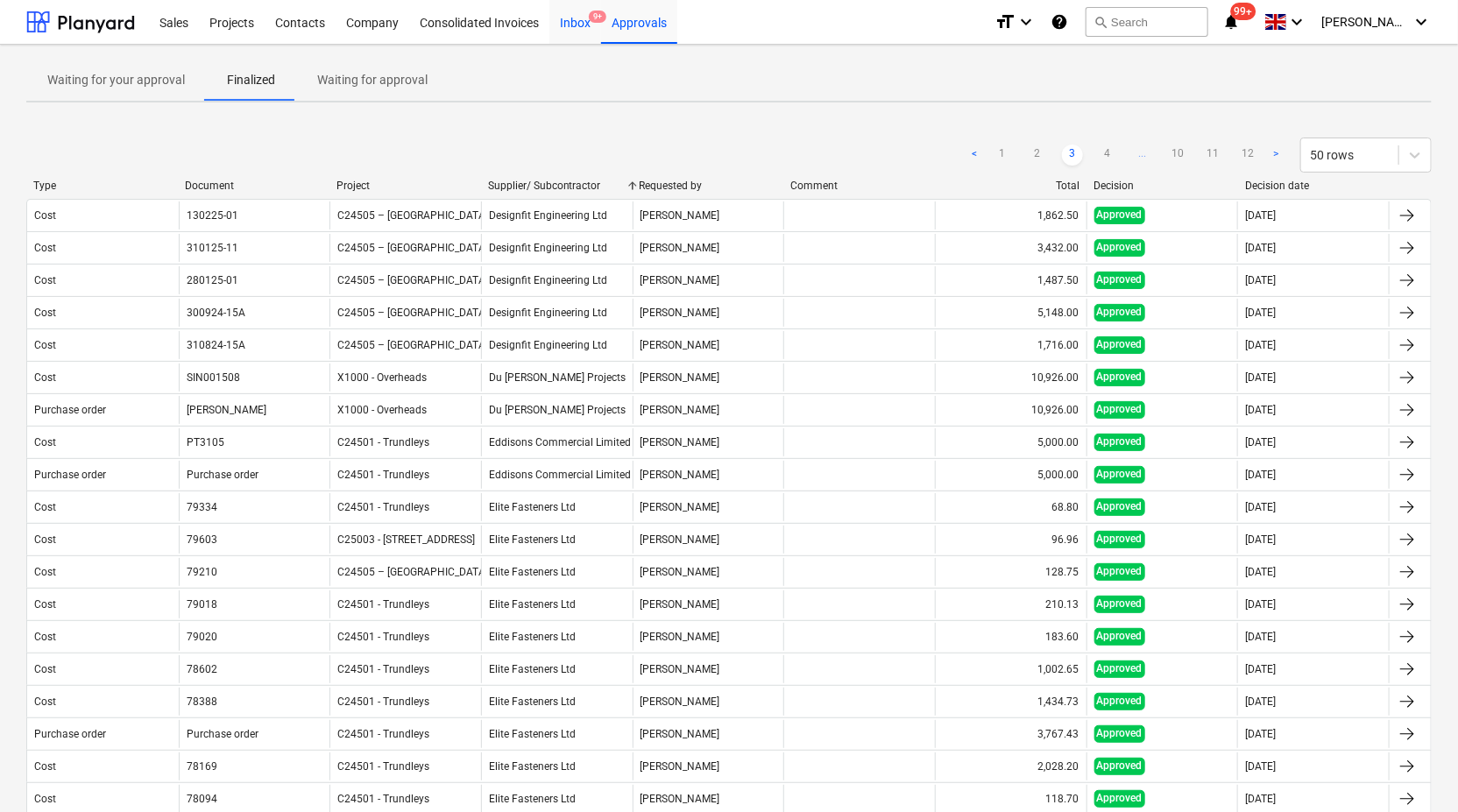
click at [576, 22] on div "Inbox 9+" at bounding box center [575, 21] width 51 height 45
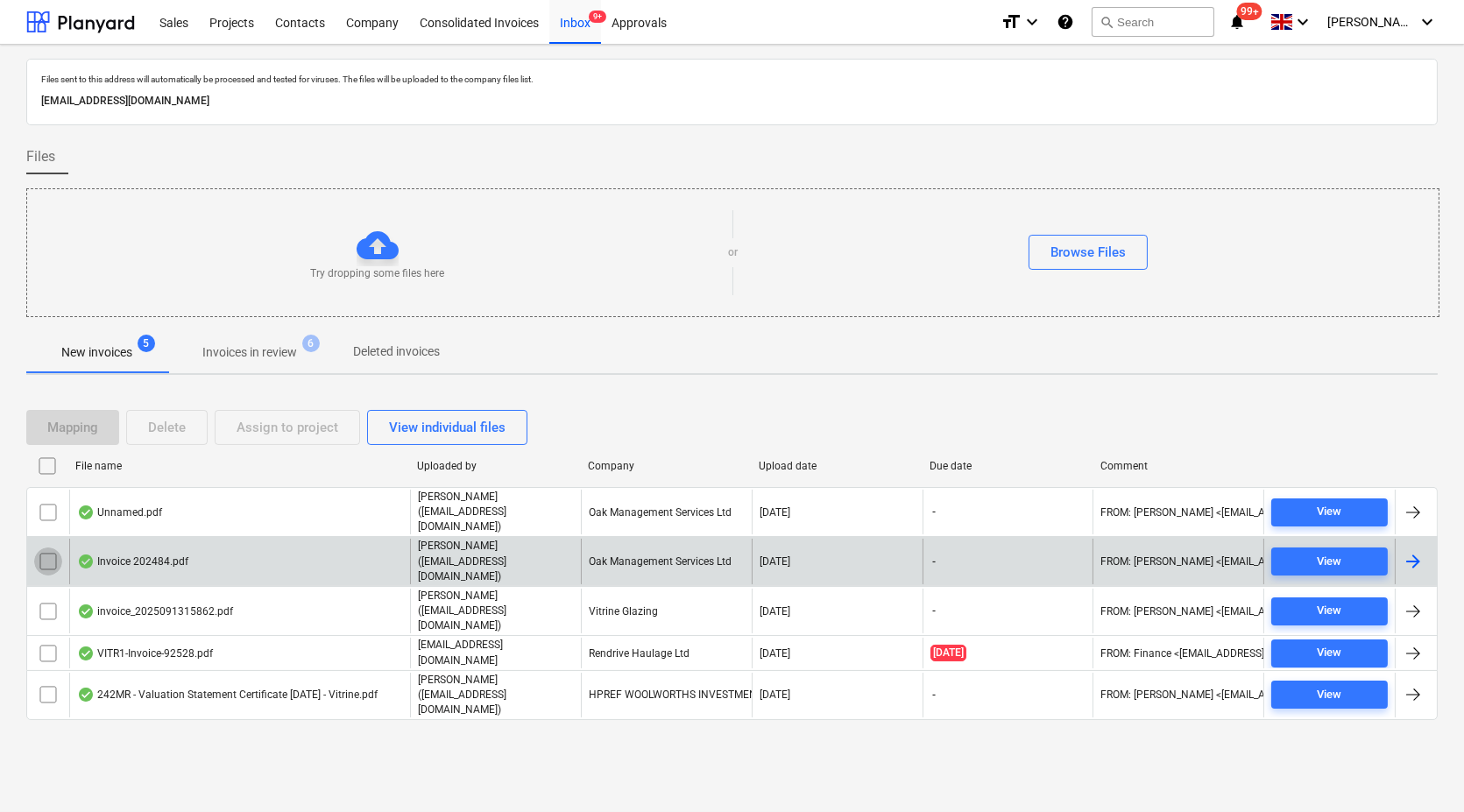
click at [48, 547] on input "checkbox" at bounding box center [48, 561] width 28 height 28
click at [197, 424] on button "Delete" at bounding box center [166, 428] width 81 height 35
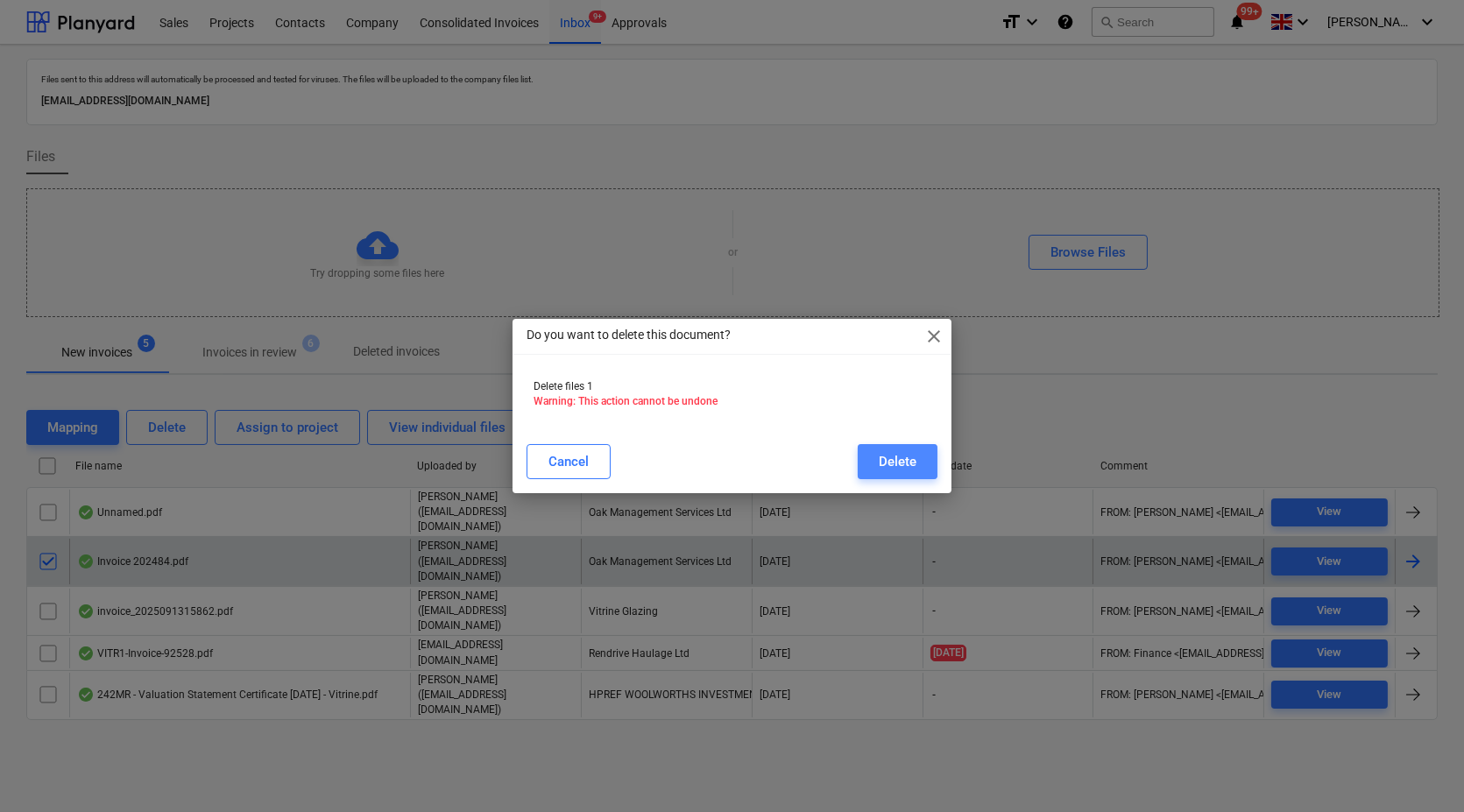
click at [893, 465] on div "Delete" at bounding box center [897, 461] width 37 height 22
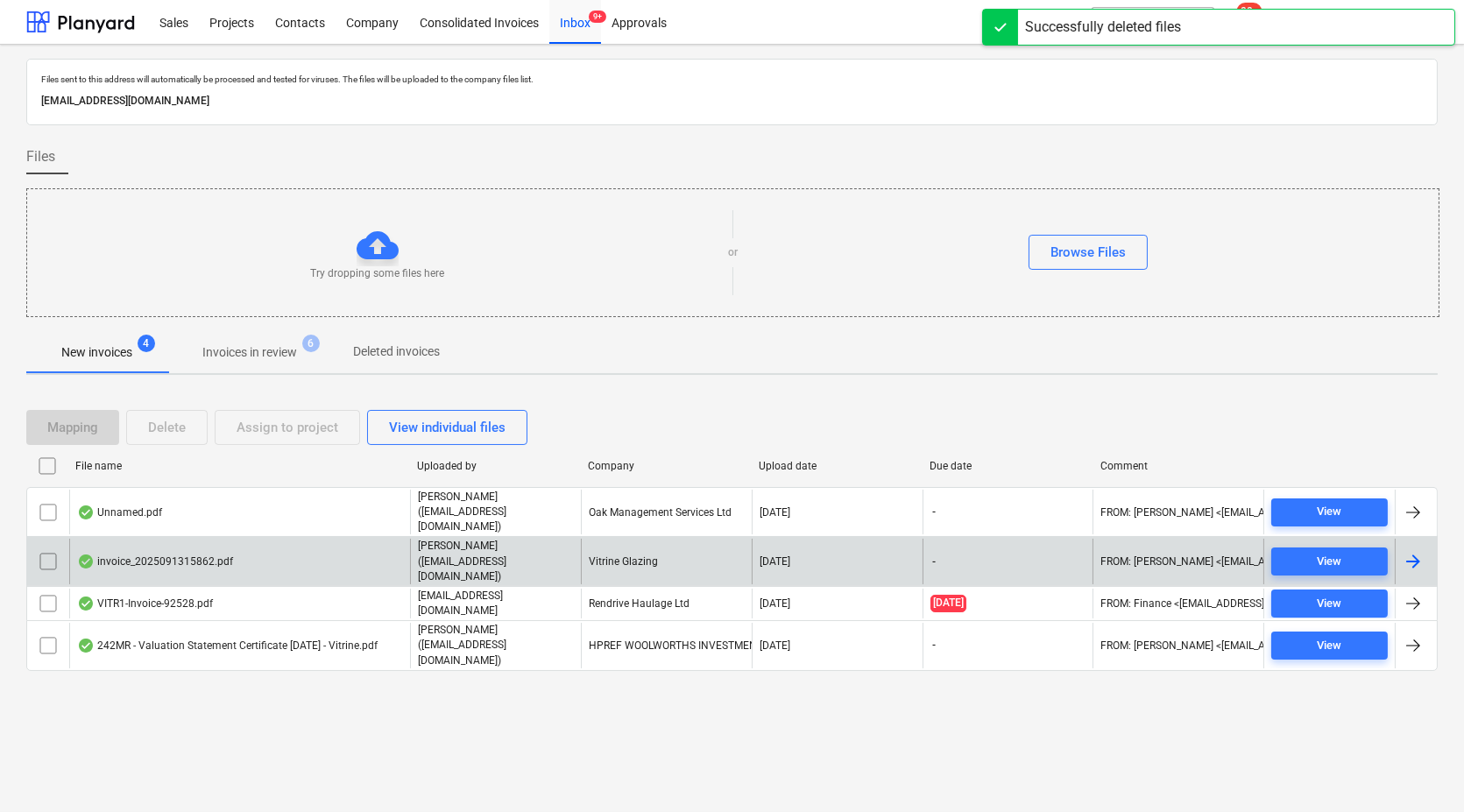
click at [267, 346] on p "Invoices in review" at bounding box center [249, 352] width 94 height 19
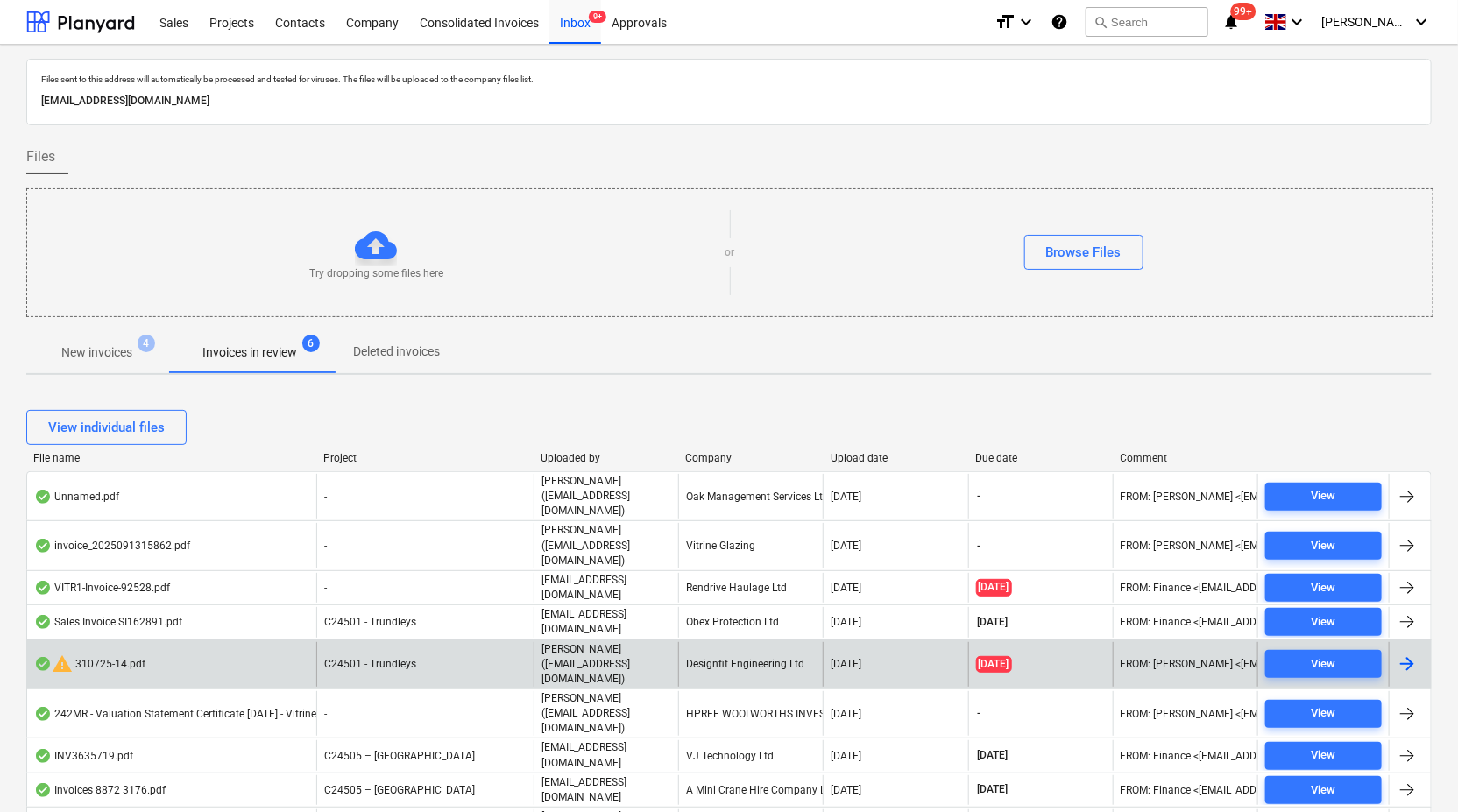
click at [553, 642] on p "Maritz (maritznaude@vitrineglazing.com)" at bounding box center [606, 665] width 130 height 45
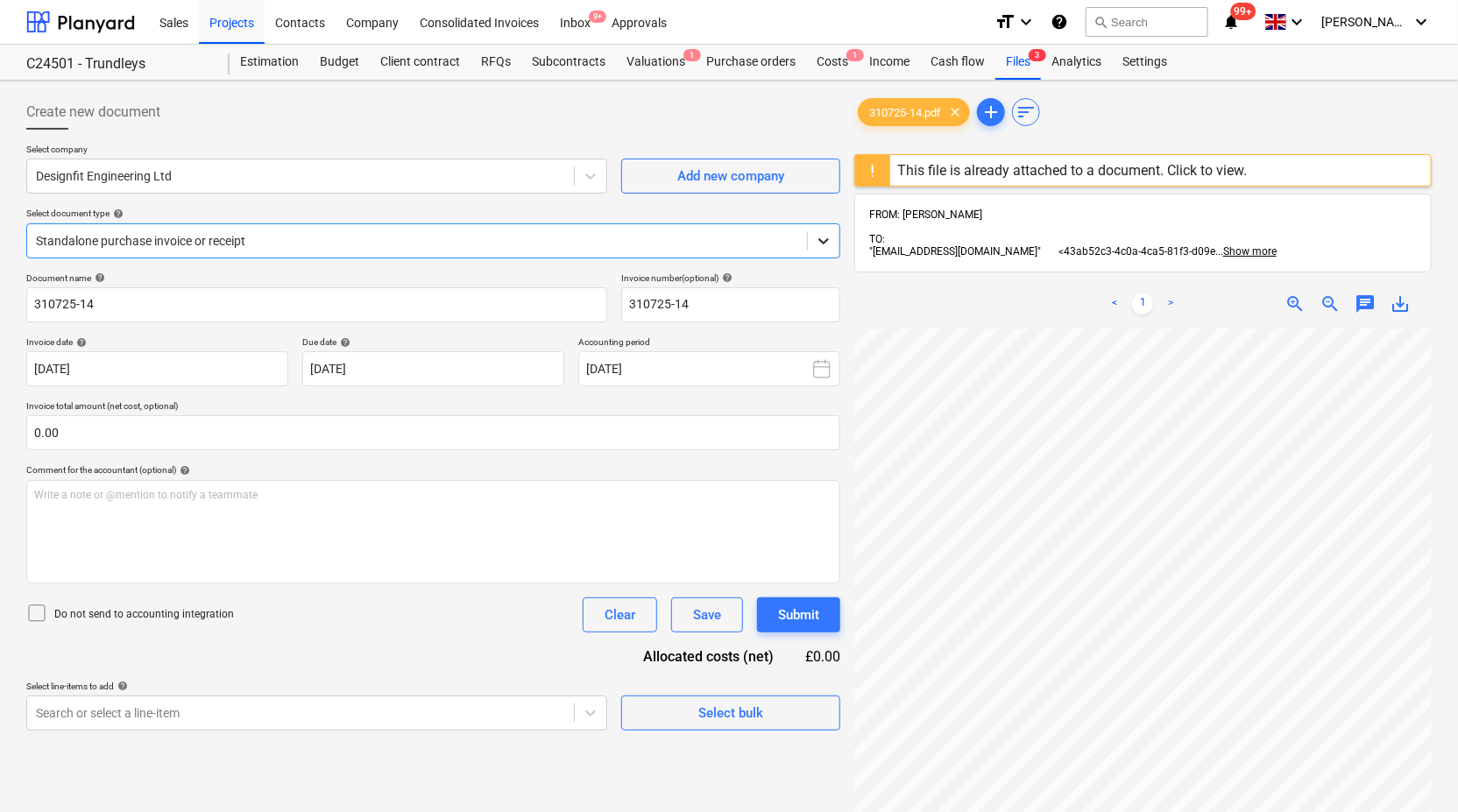
click at [820, 246] on icon at bounding box center [824, 241] width 18 height 18
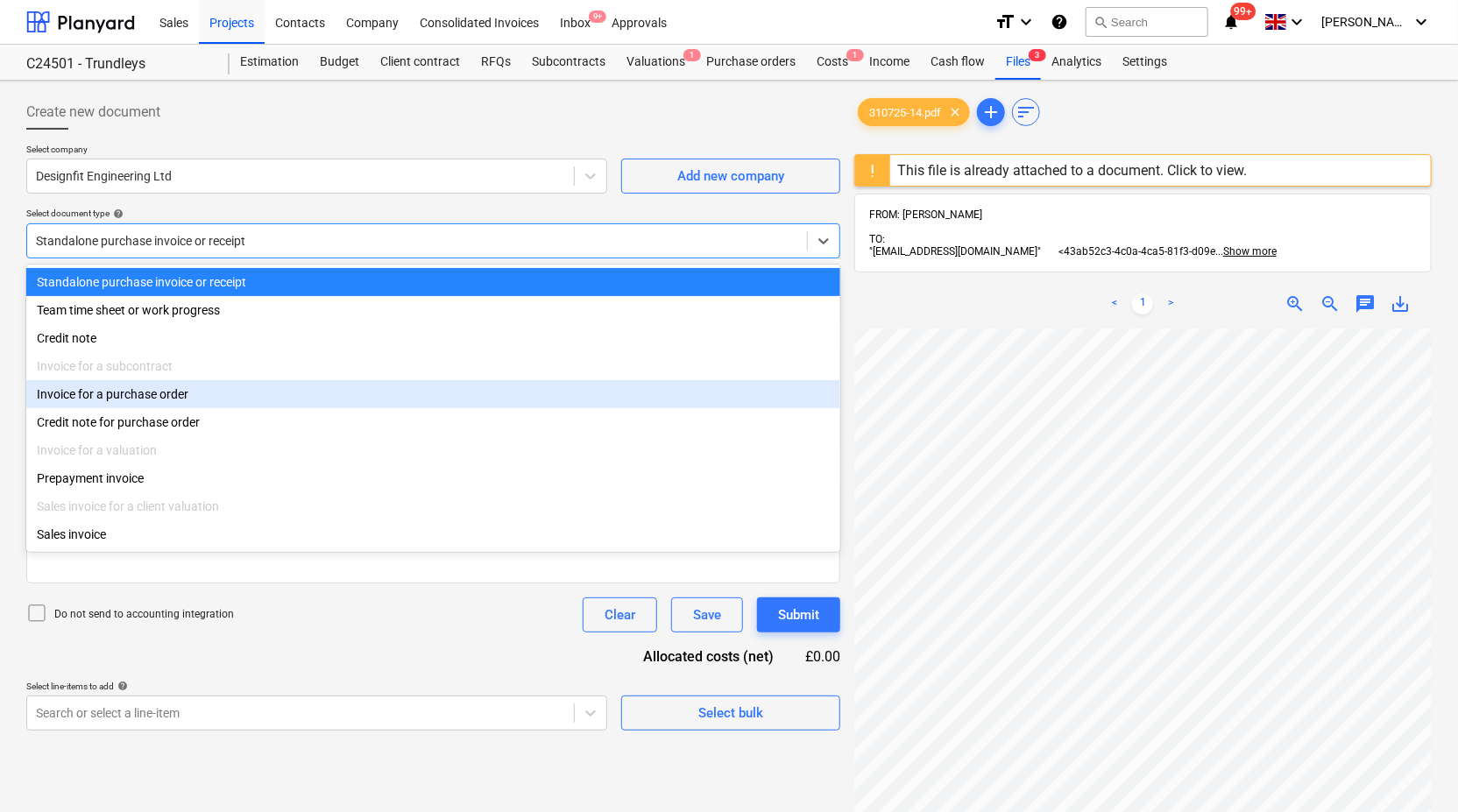
click at [653, 394] on div "Invoice for a purchase order" at bounding box center [433, 394] width 814 height 28
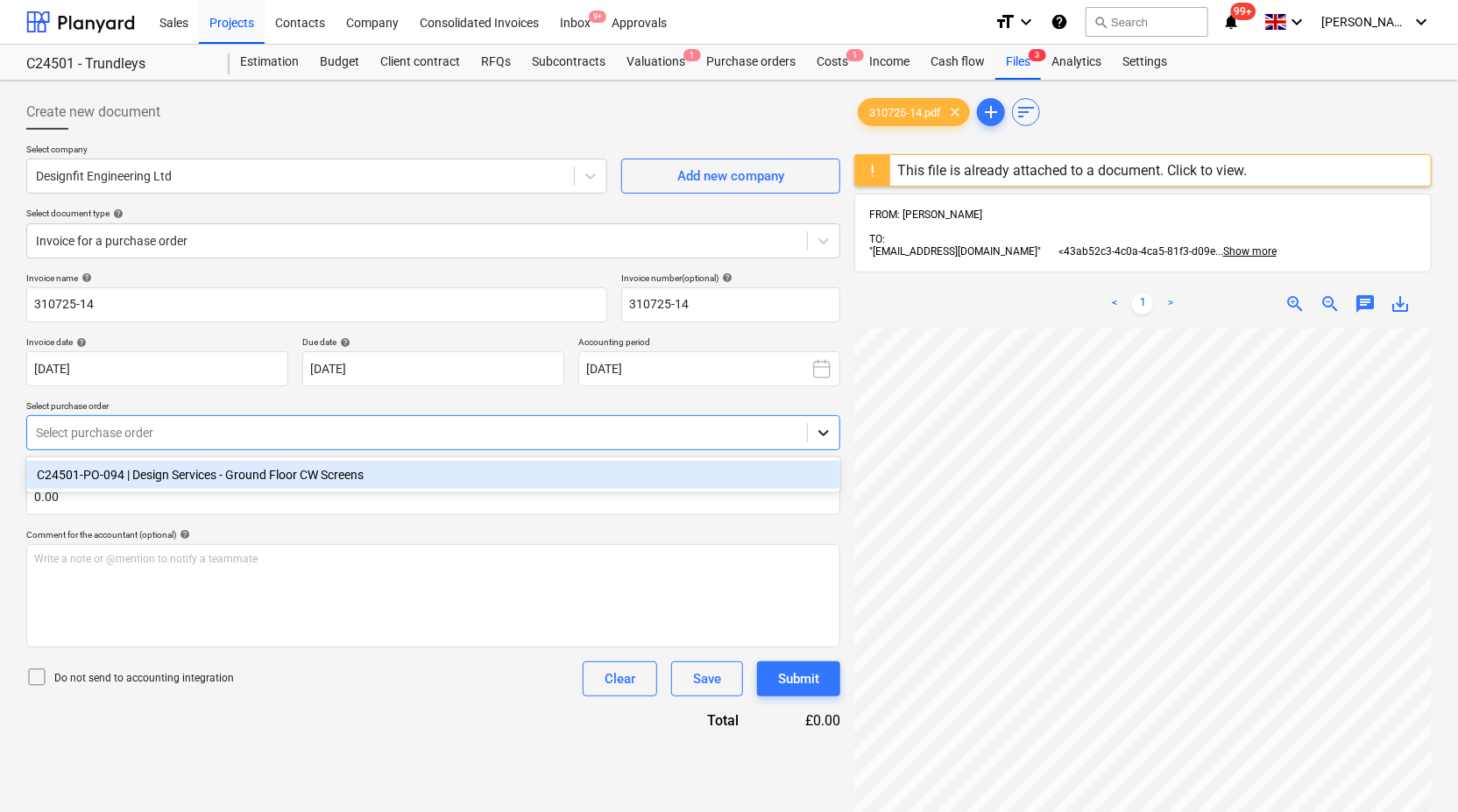
click at [826, 429] on icon at bounding box center [824, 433] width 18 height 18
click at [711, 481] on div "C24501-PO-094 | Design Services - Ground Floor CW Screens" at bounding box center [433, 475] width 814 height 28
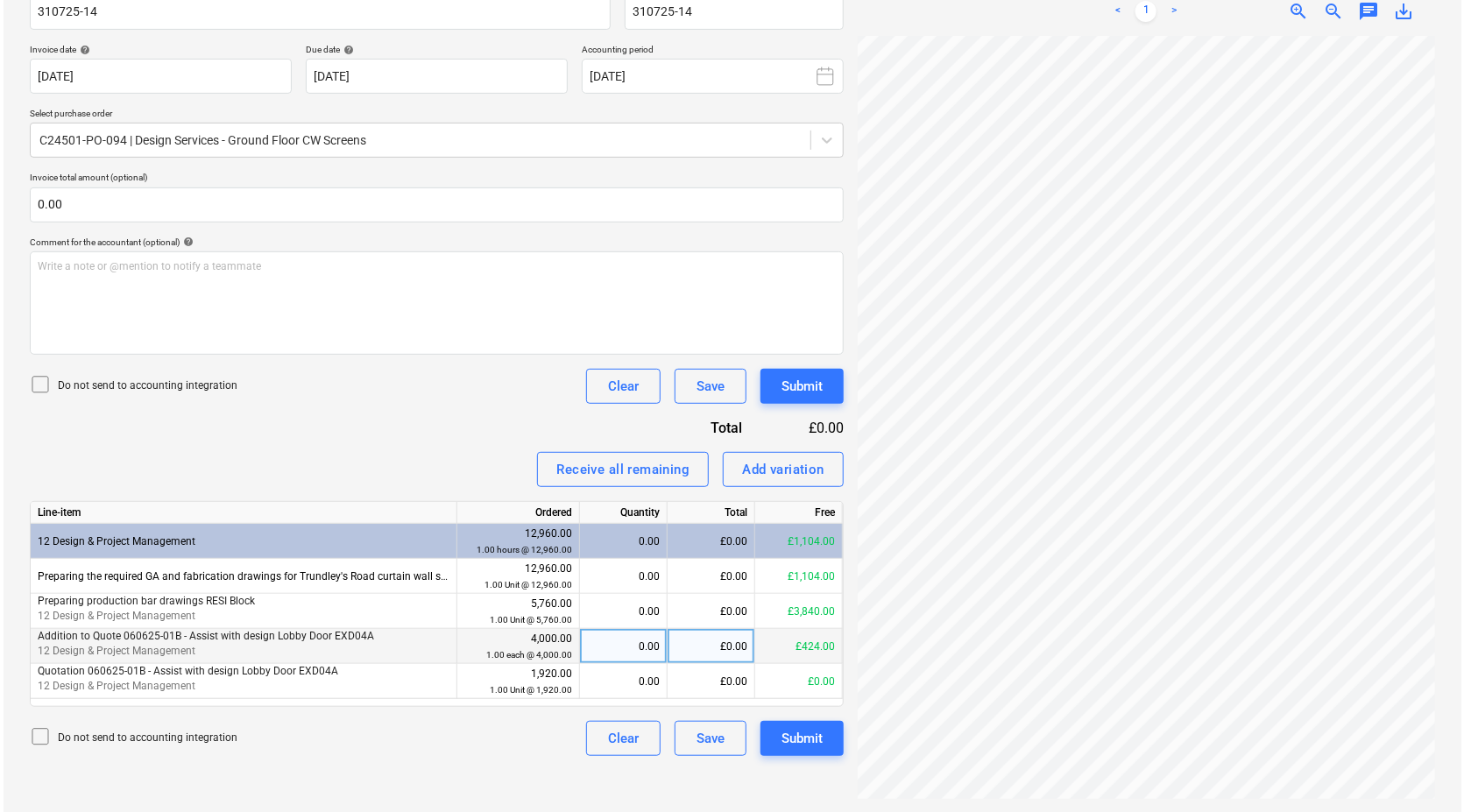
scroll to position [0, 170]
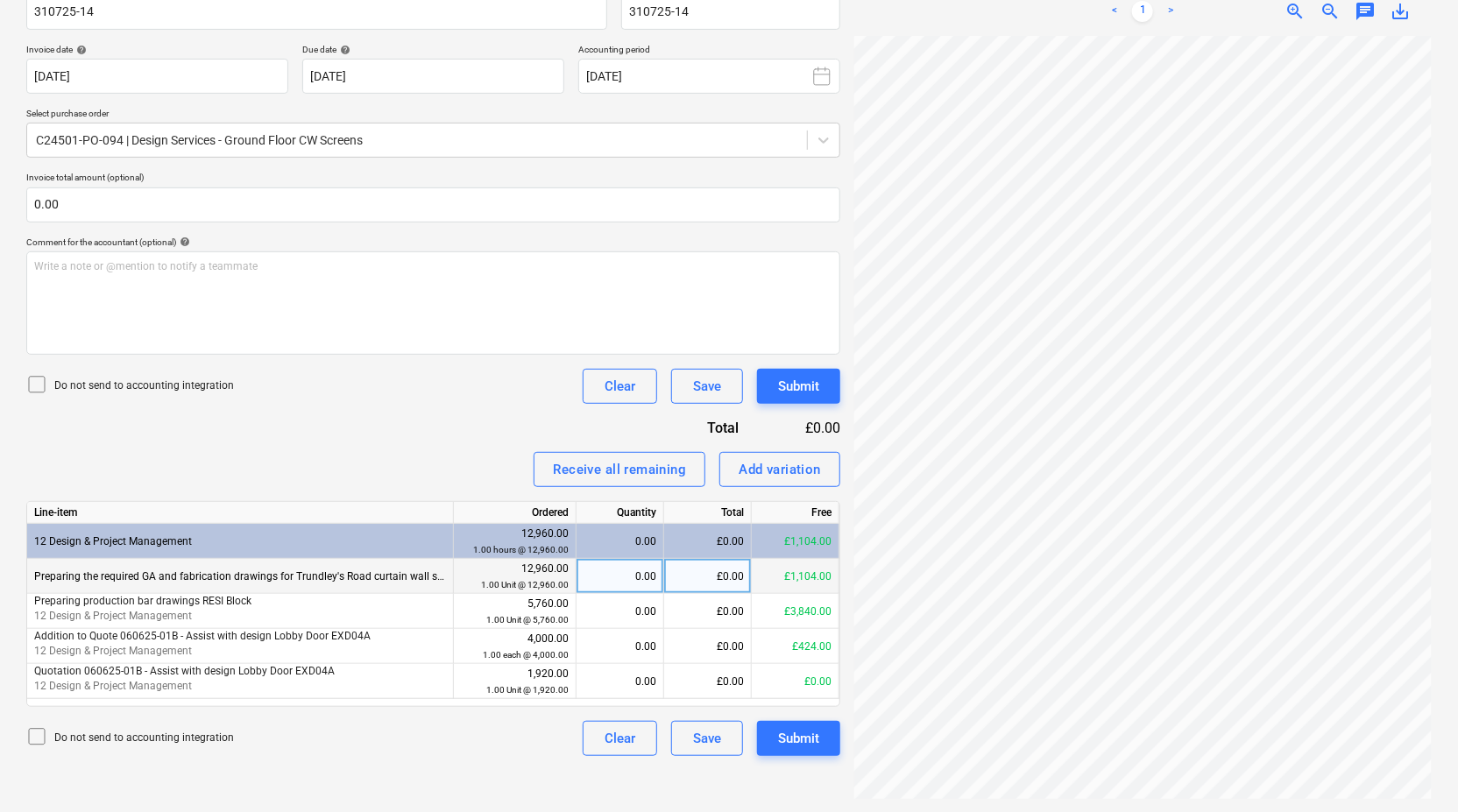
click at [678, 573] on div "£0.00" at bounding box center [708, 576] width 88 height 35
type input "312"
click at [823, 743] on button "Submit" at bounding box center [798, 738] width 83 height 35
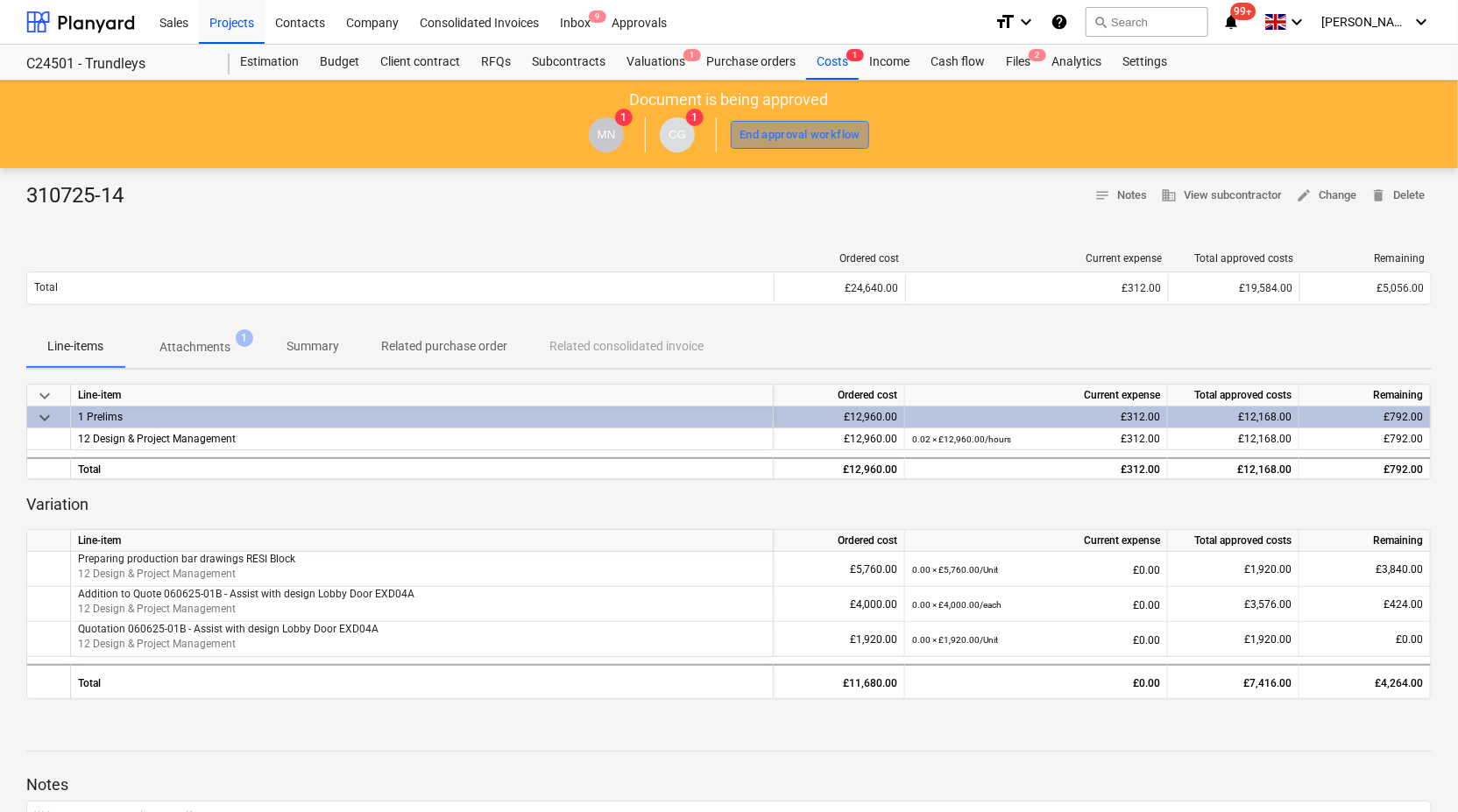
click at [789, 137] on div "End approval workflow" at bounding box center [800, 135] width 121 height 21
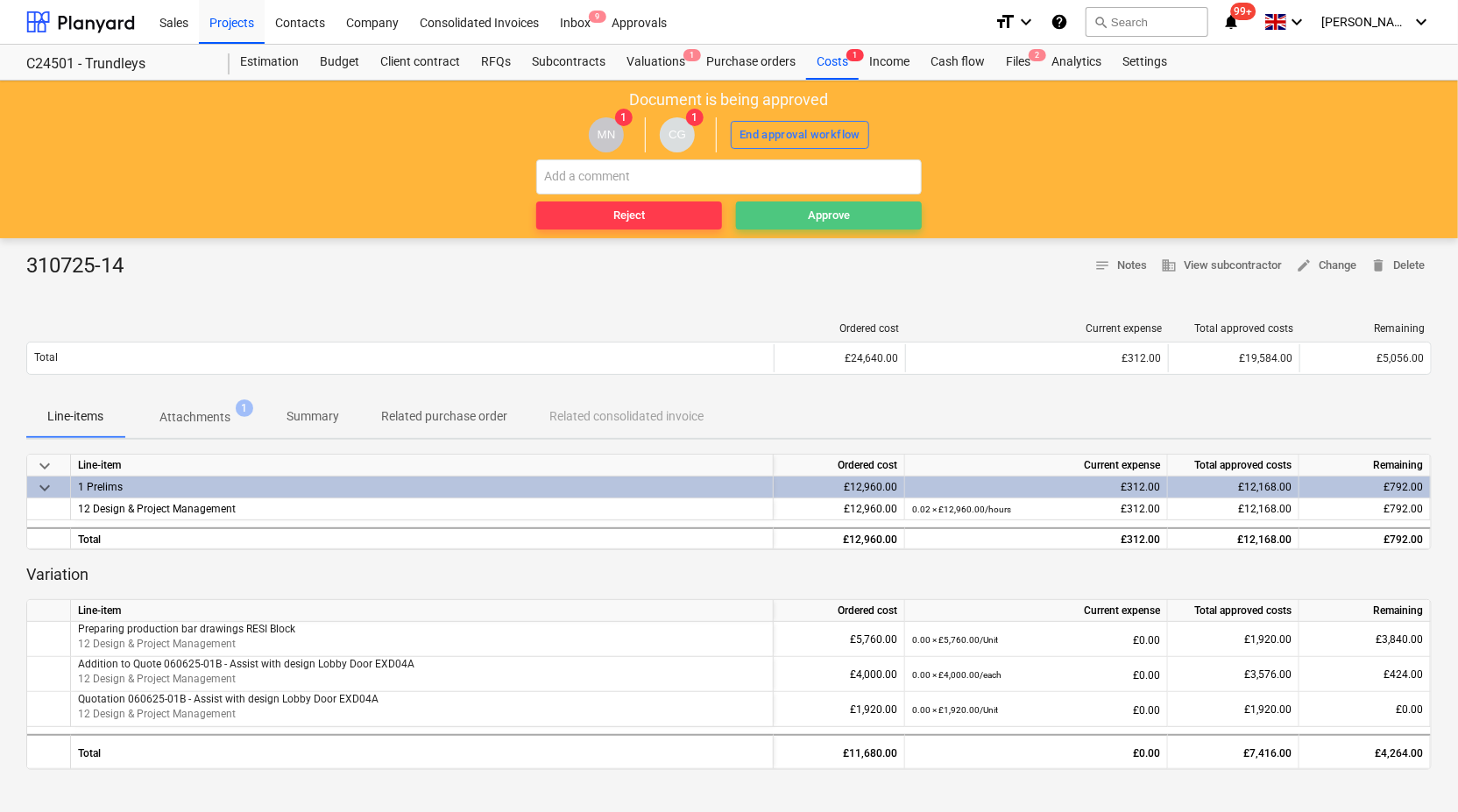
click at [777, 226] on button "Approve" at bounding box center [828, 215] width 186 height 28
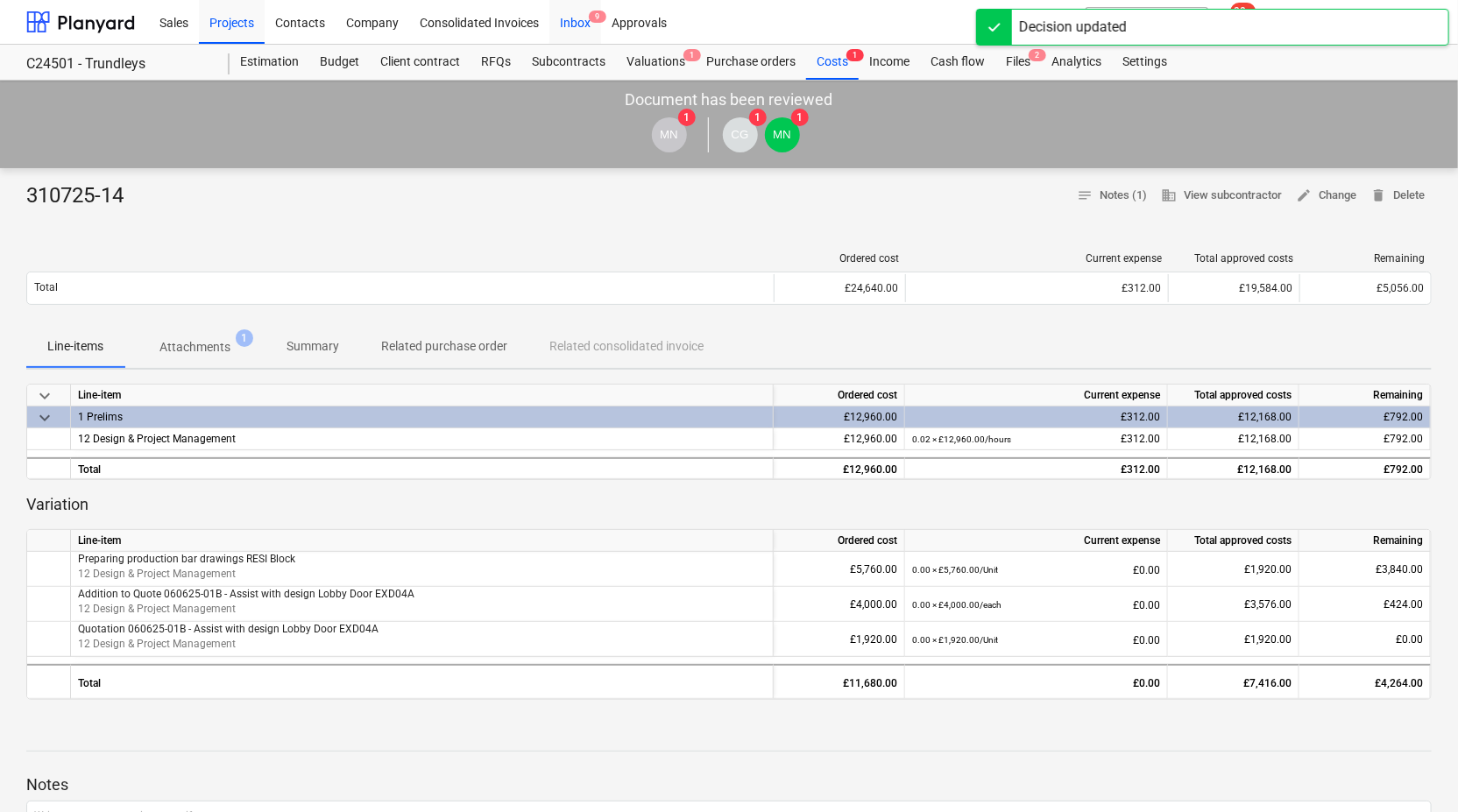
click at [581, 21] on div "Inbox 9" at bounding box center [575, 21] width 51 height 45
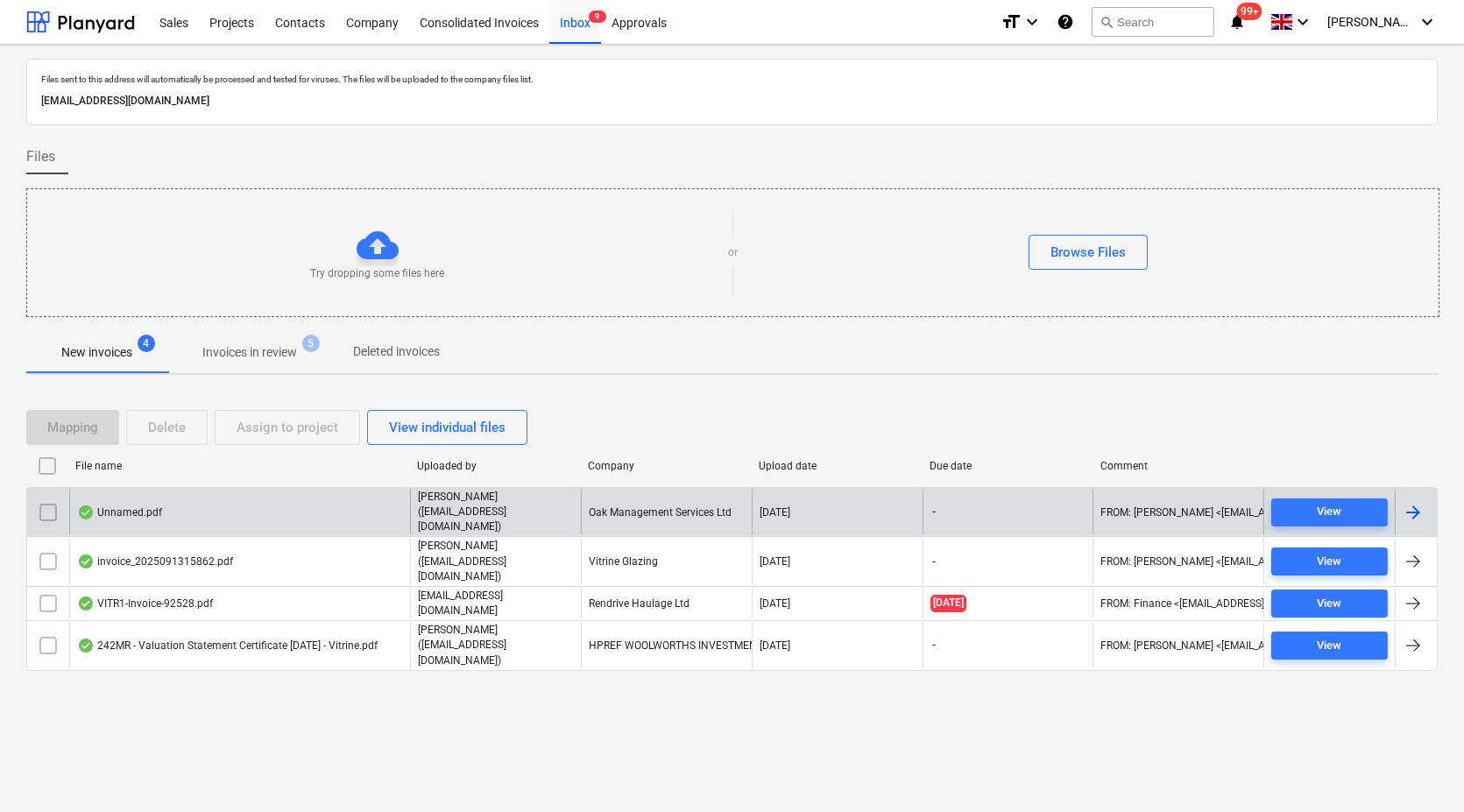
click at [210, 494] on div "Unnamed.pdf" at bounding box center [239, 512] width 340 height 45
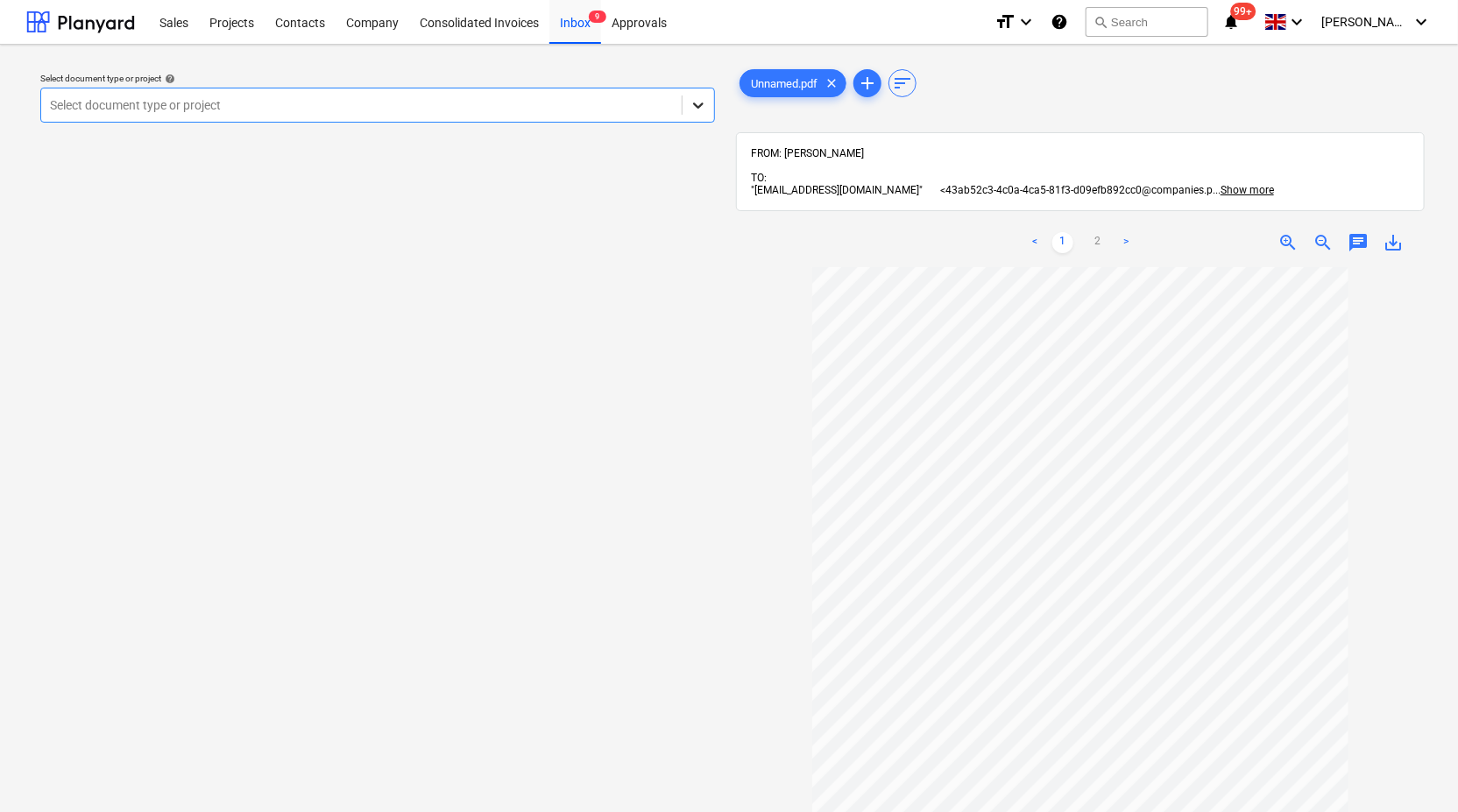
click at [705, 108] on icon at bounding box center [698, 104] width 18 height 18
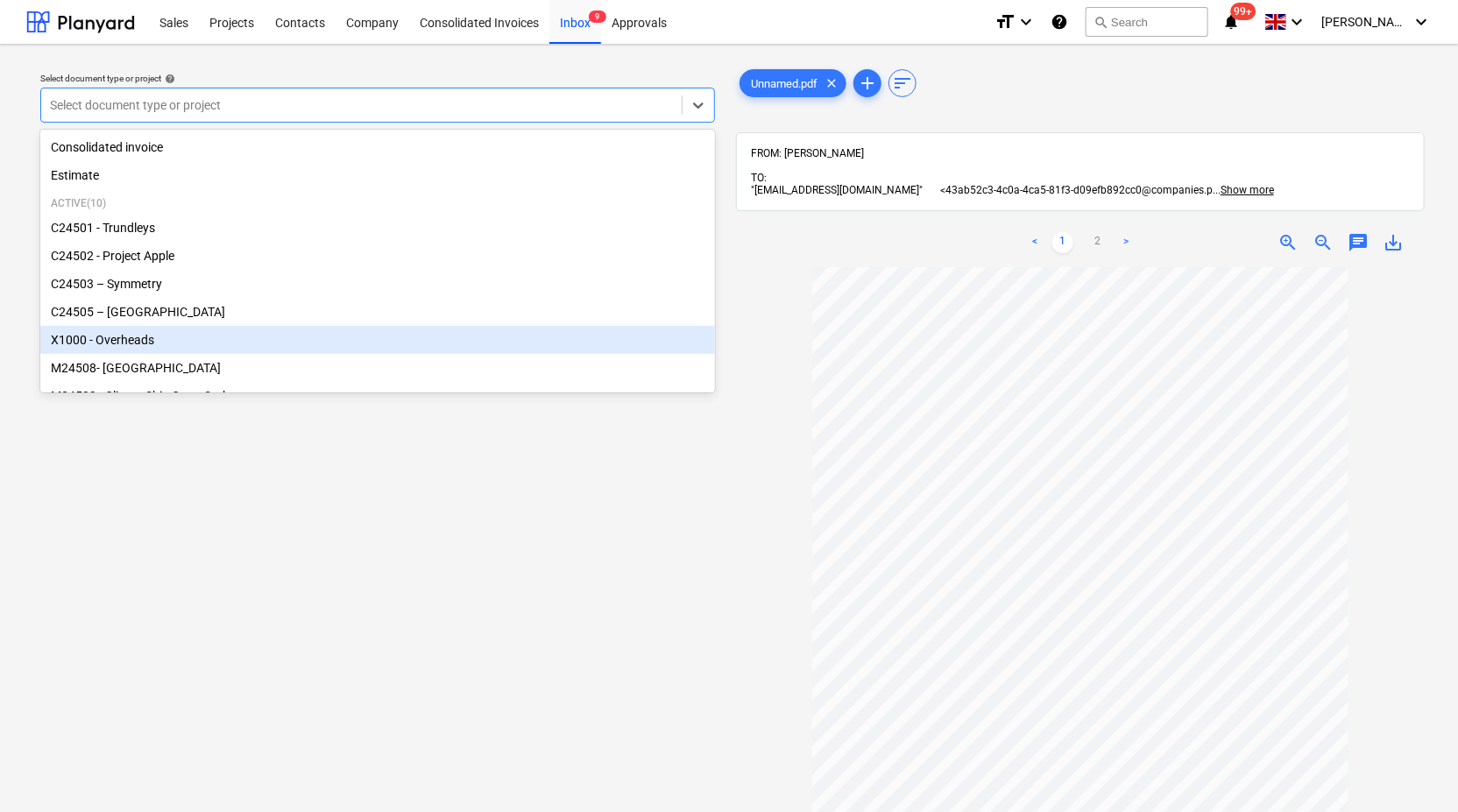
click at [552, 344] on div "X1000 - Overheads" at bounding box center [377, 339] width 674 height 28
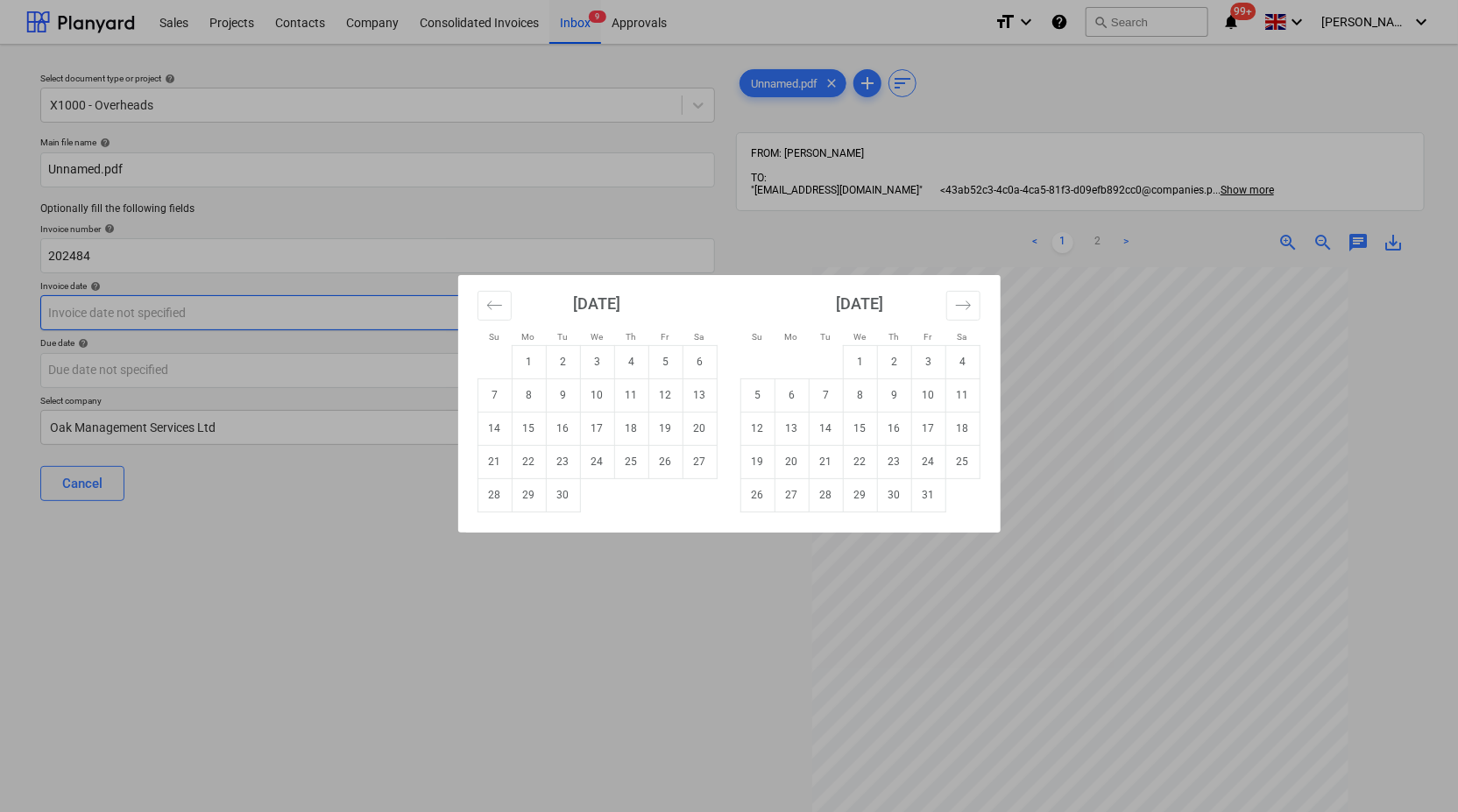
click at [599, 304] on body "Sales Projects Contacts Company Consolidated Invoices Inbox 9 Approvals format_…" at bounding box center [729, 406] width 1458 height 812
click at [1055, 325] on div "Su Mo Tu We Th Fr Sa Su Mo Tu We Th Fr Sa August 2025 1 2 3 4 5 6 7 8 9 10 11 1…" at bounding box center [729, 406] width 1458 height 812
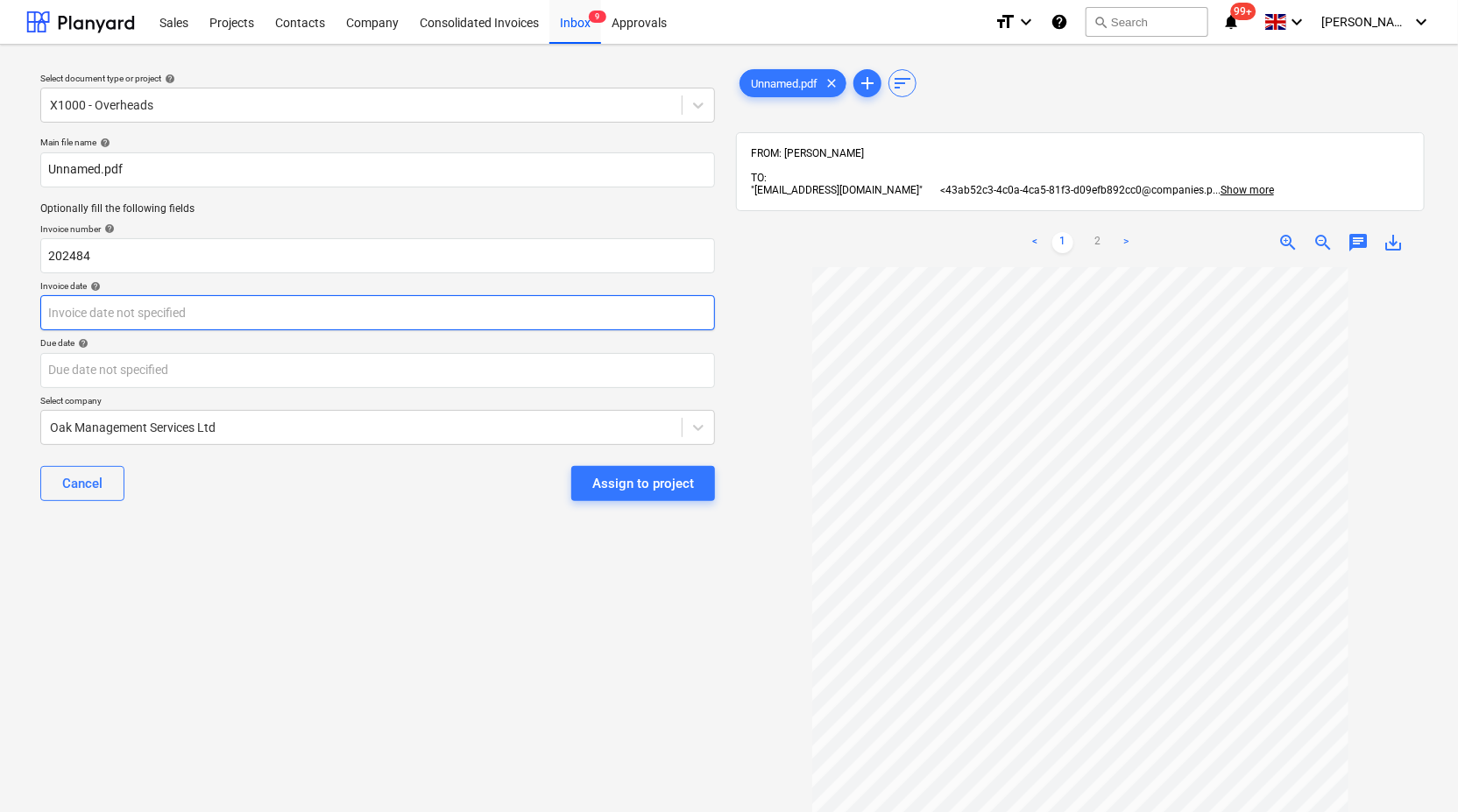
click at [180, 316] on body "Sales Projects Contacts Company Consolidated Invoices Inbox 9 Approvals format_…" at bounding box center [729, 406] width 1458 height 812
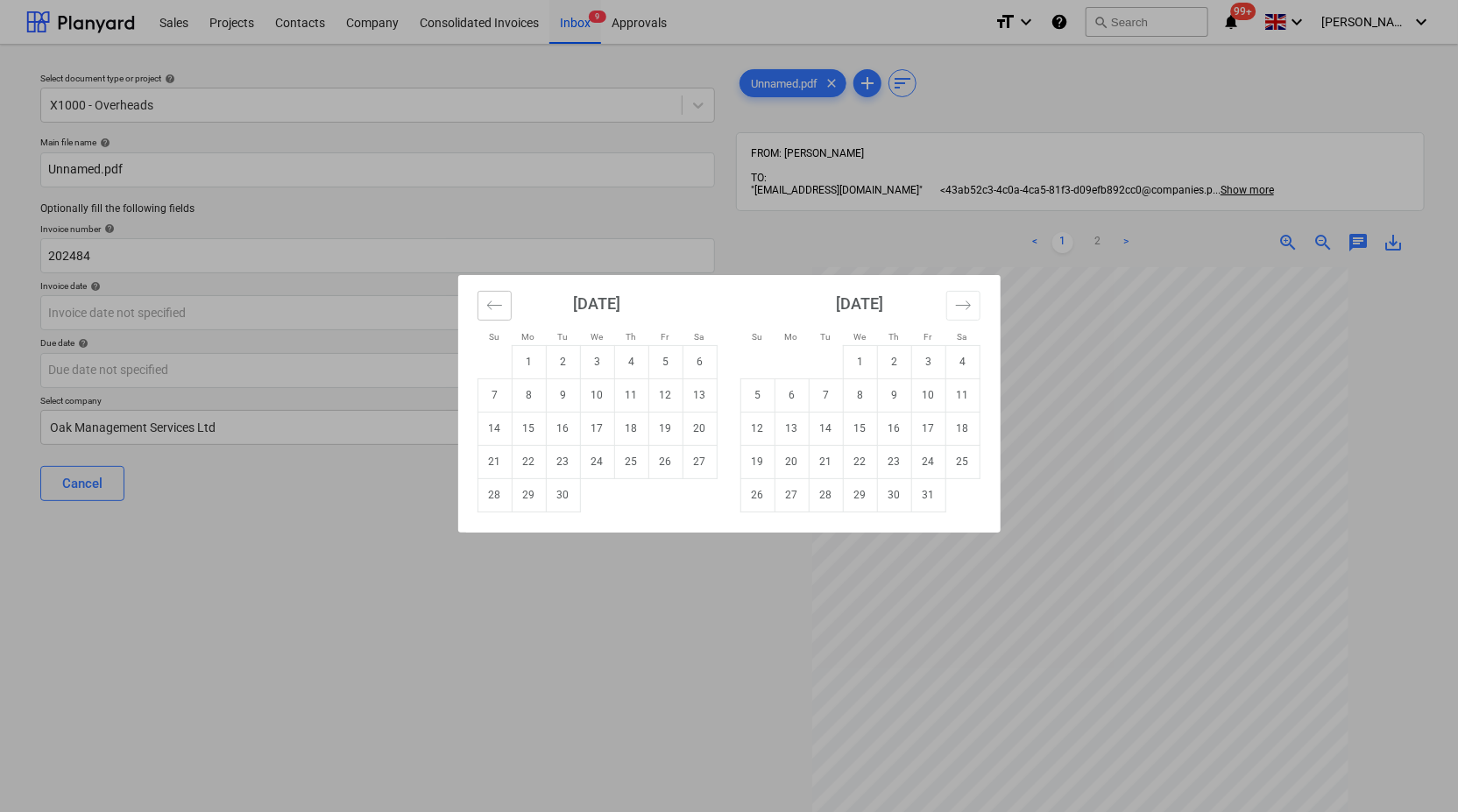
click at [500, 301] on icon "Move backward to switch to the previous month." at bounding box center [494, 305] width 17 height 17
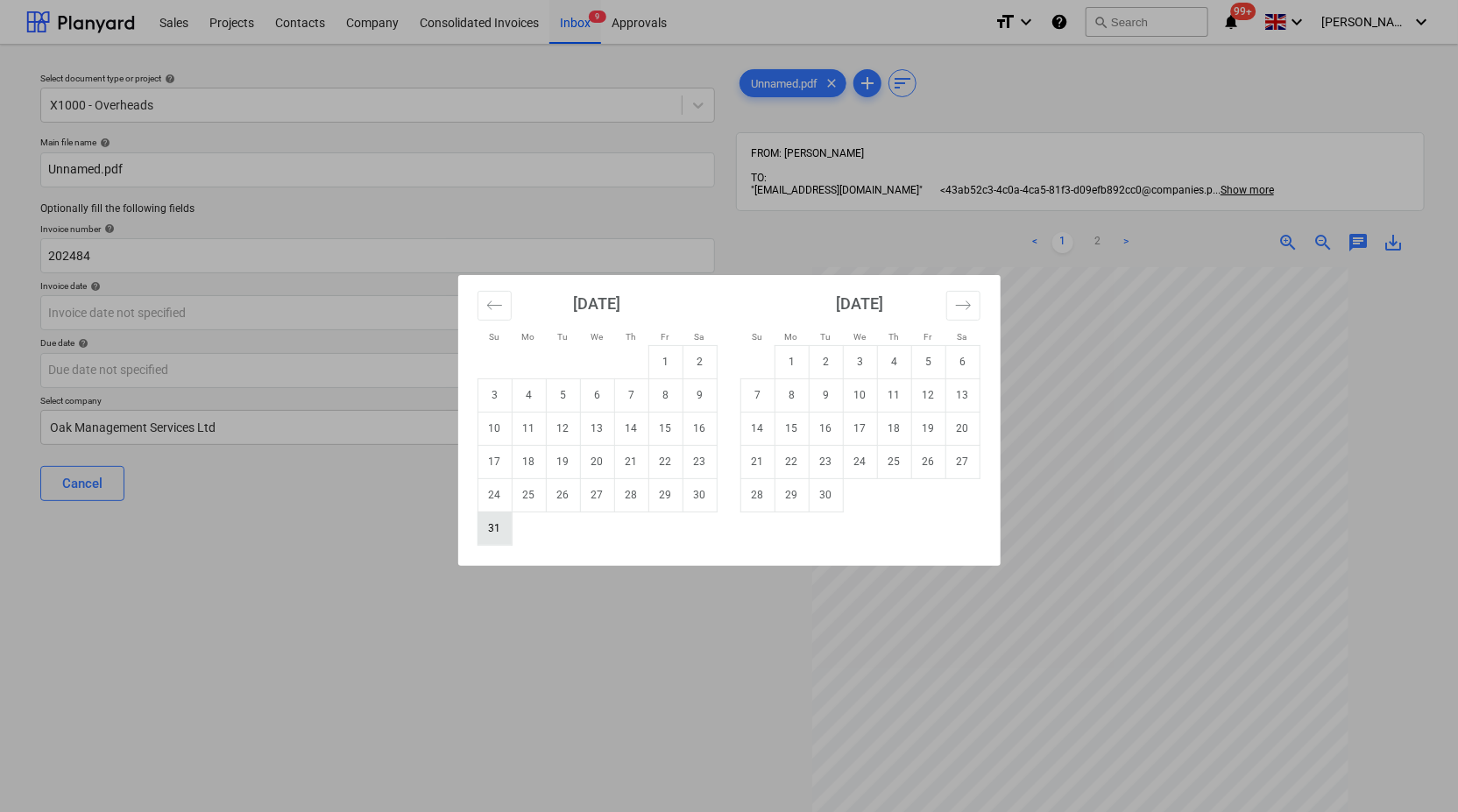
click at [499, 525] on td "31" at bounding box center [494, 529] width 35 height 34
type input "31 Aug 2025"
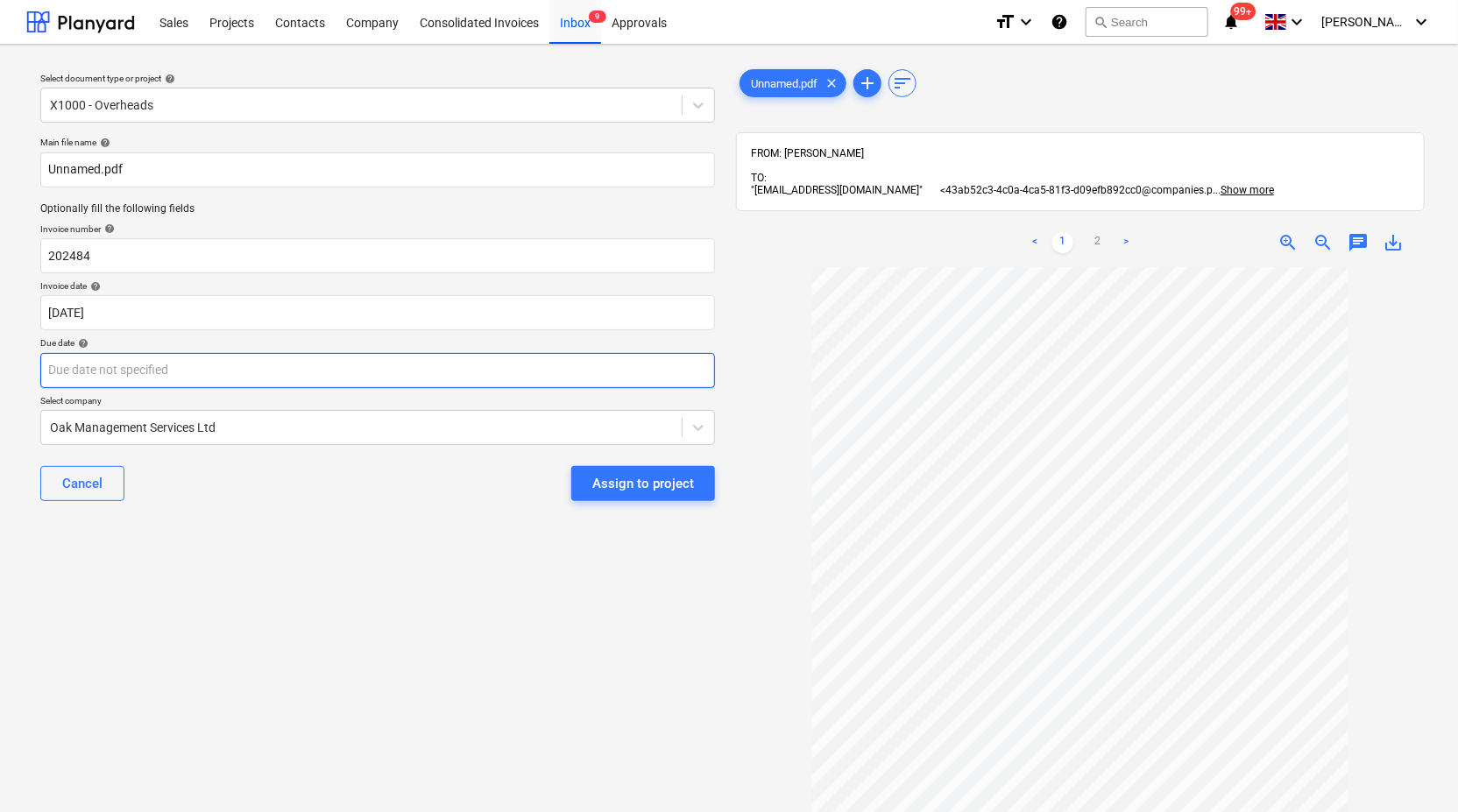
click at [490, 354] on body "Sales Projects Contacts Company Consolidated Invoices Inbox 9 Approvals format_…" at bounding box center [729, 406] width 1458 height 812
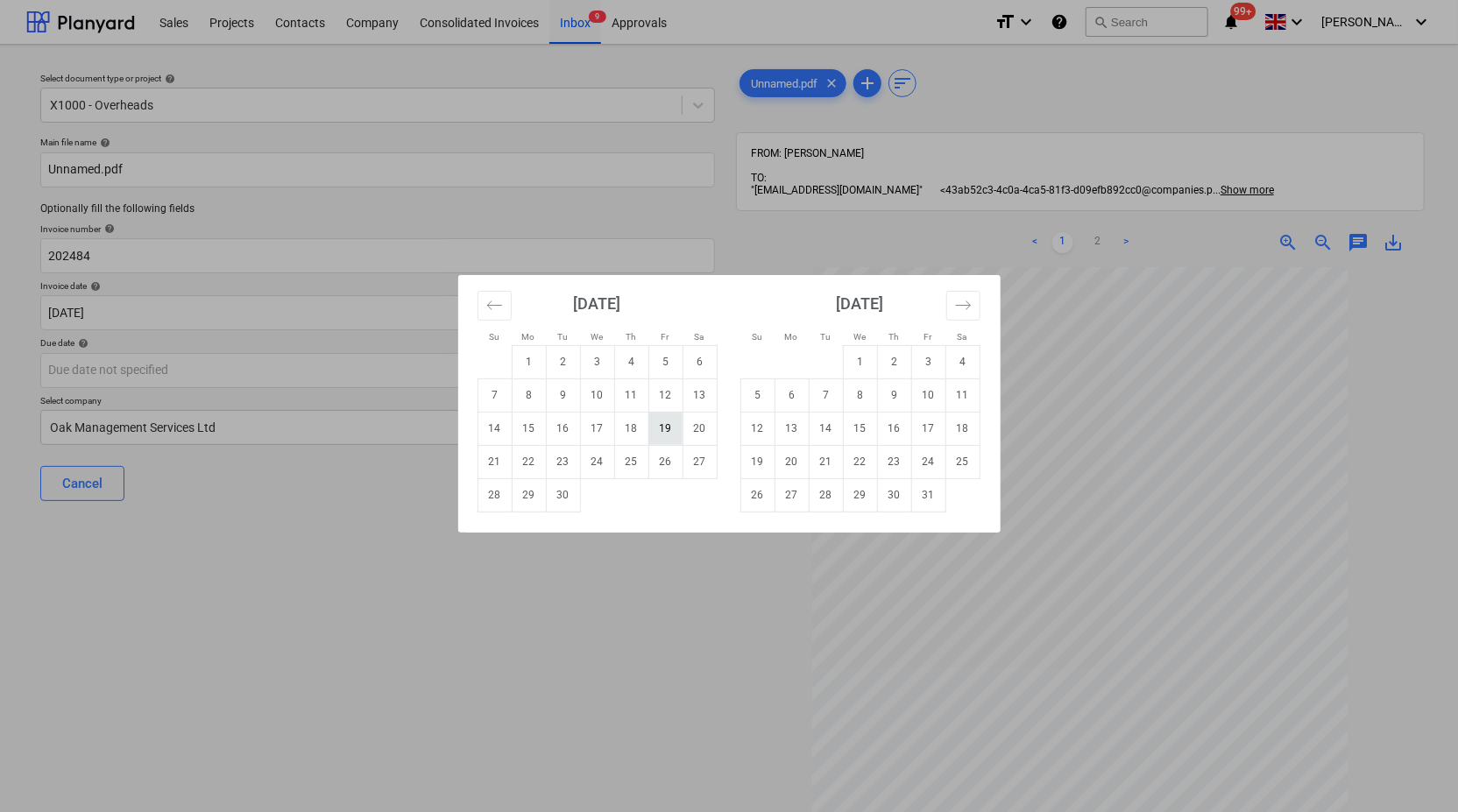
click at [656, 430] on td "19" at bounding box center [665, 429] width 35 height 34
type input "19 Sep 2025"
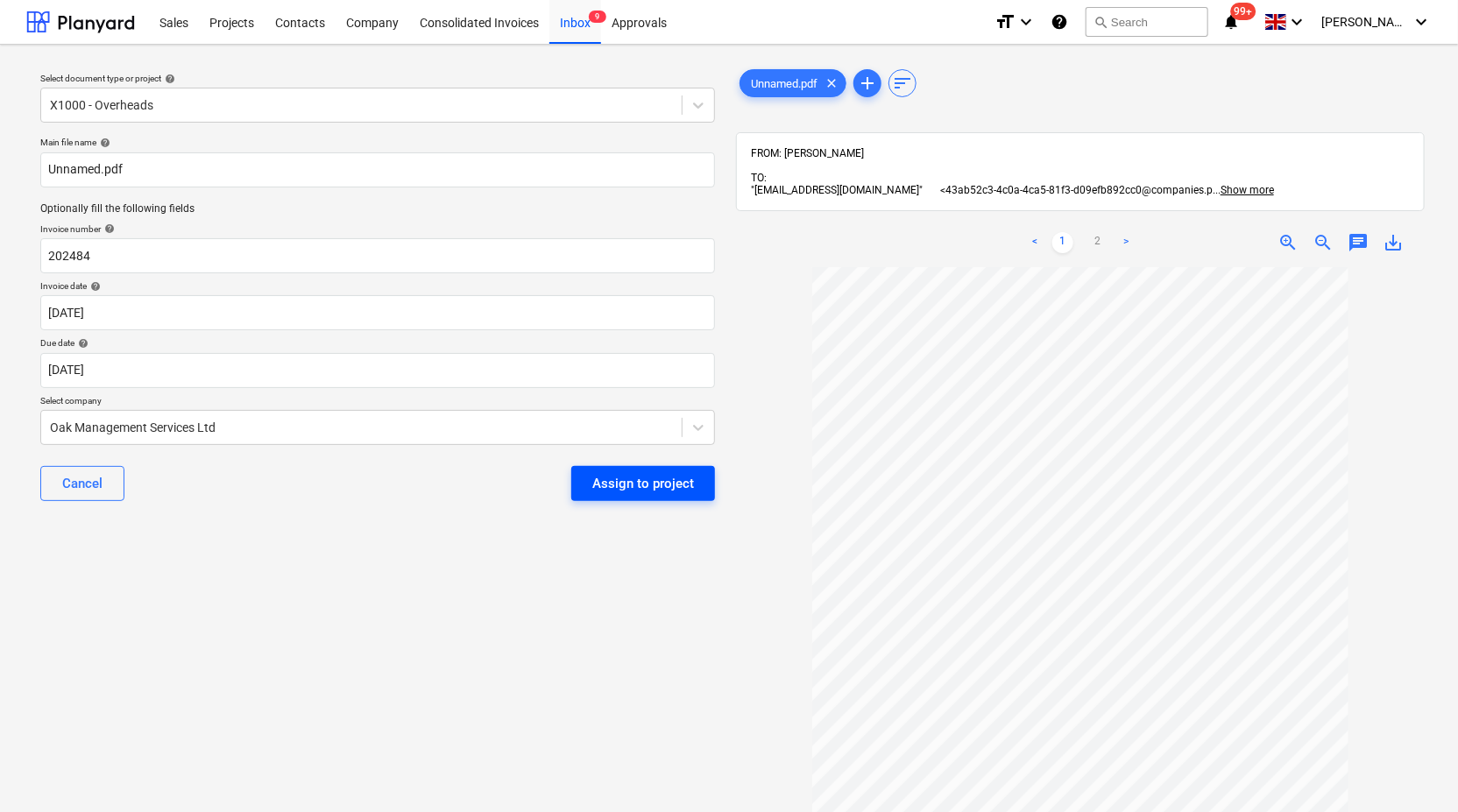
click at [653, 486] on div "Assign to project" at bounding box center [643, 483] width 102 height 22
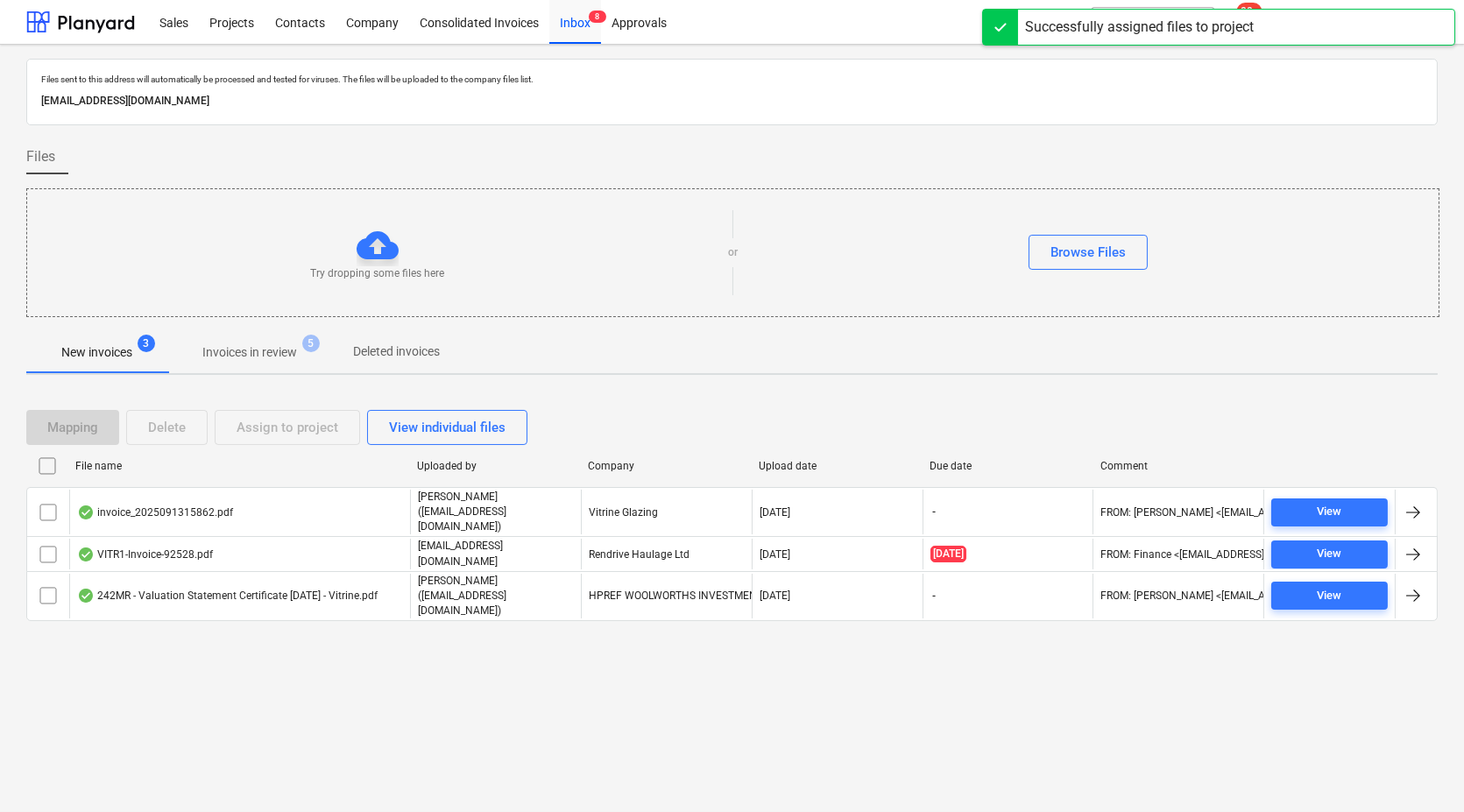
click at [250, 354] on p "Invoices in review" at bounding box center [249, 352] width 94 height 19
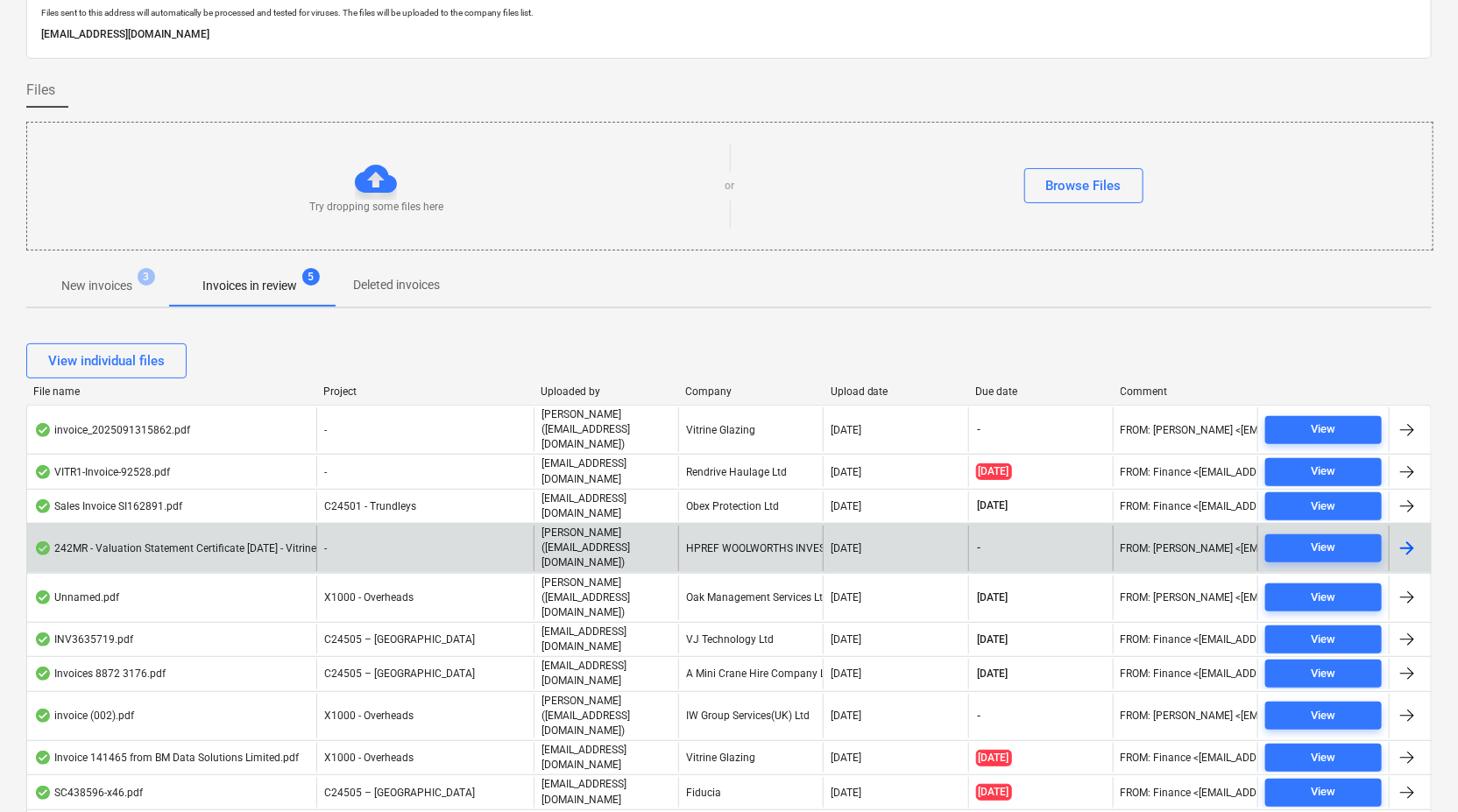
scroll to position [97, 0]
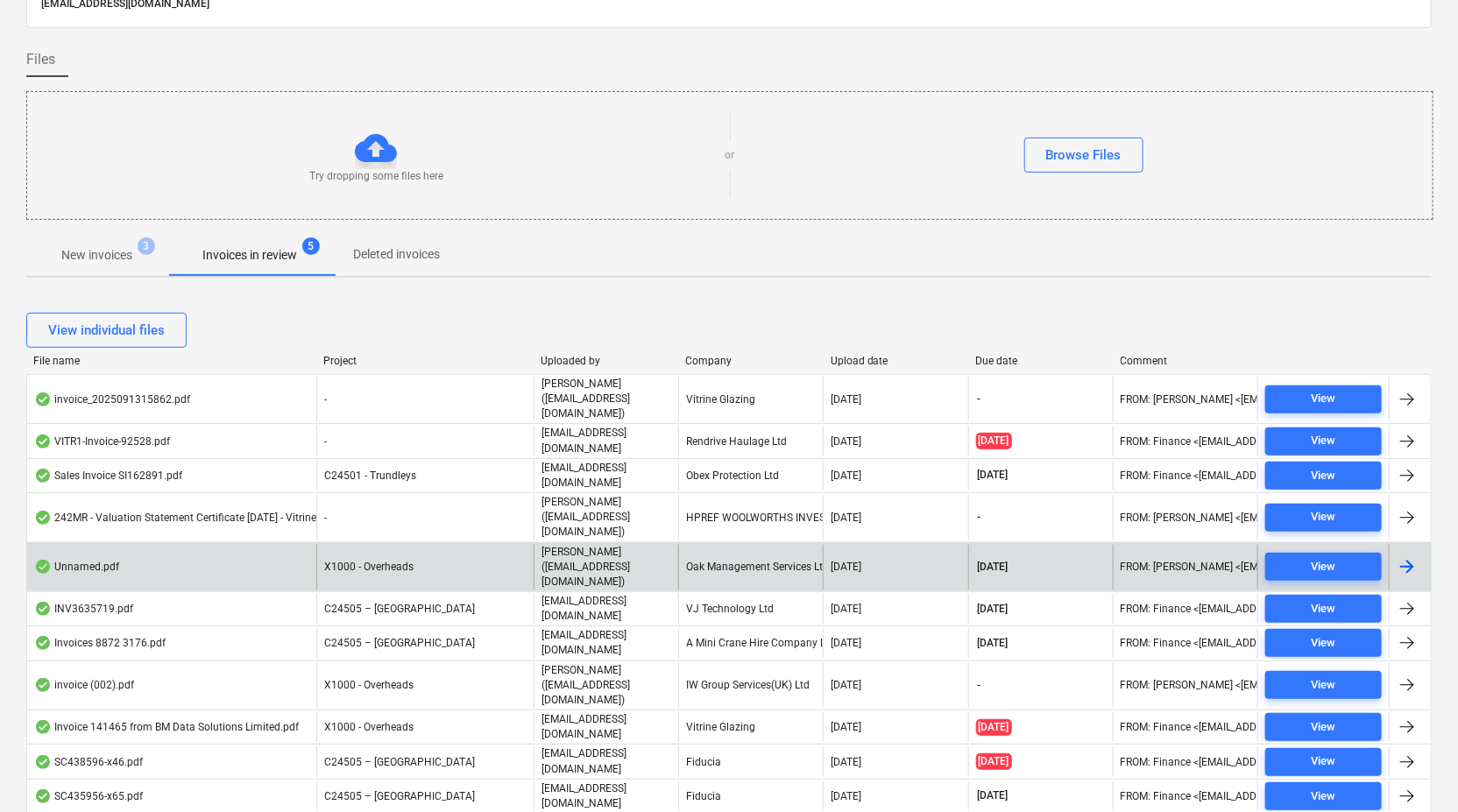
click at [663, 544] on p "Maritz (maritznaude@vitrineglazing.com)" at bounding box center [606, 567] width 130 height 45
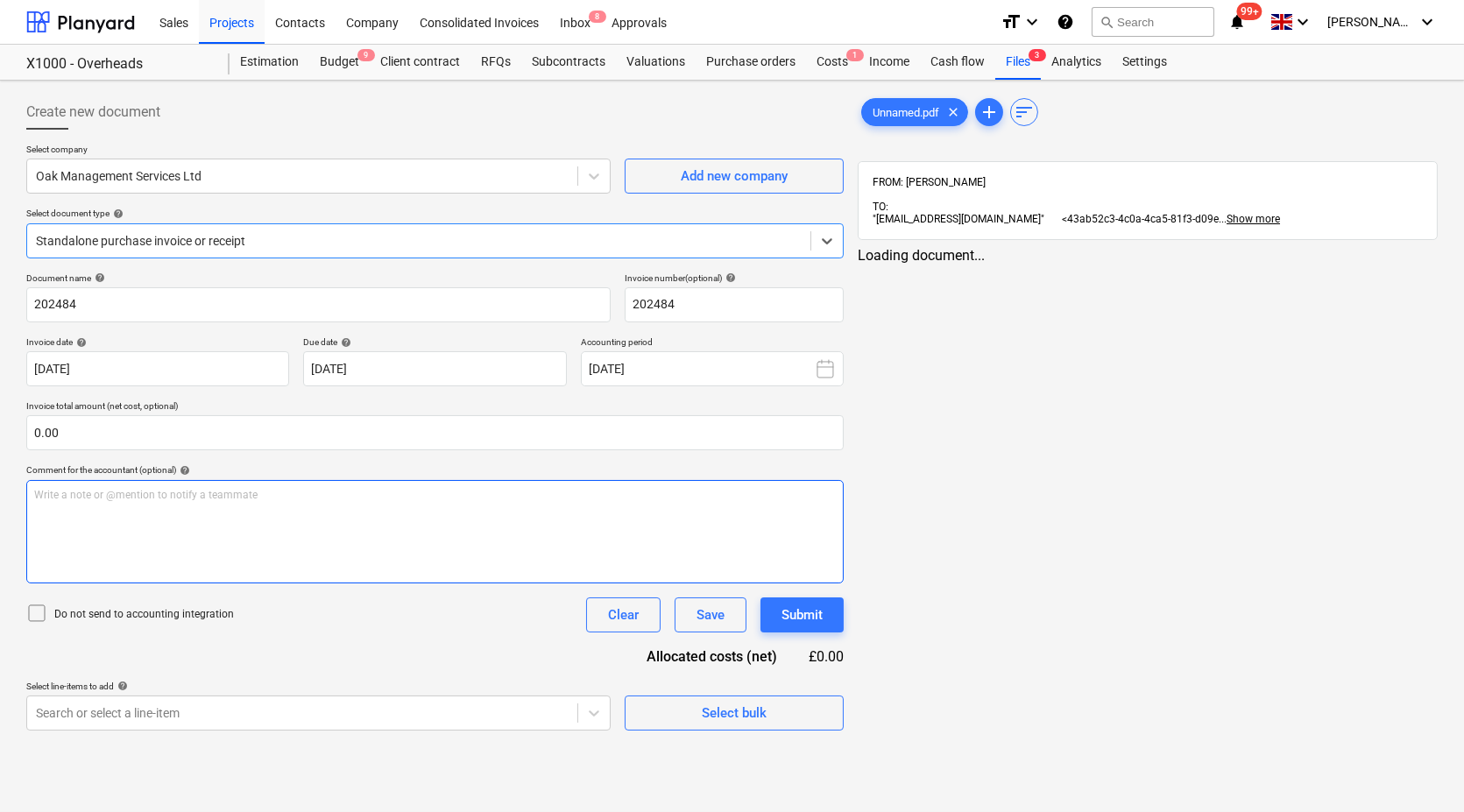
type input "31 Aug 2025"
type input "19 Sep 2025"
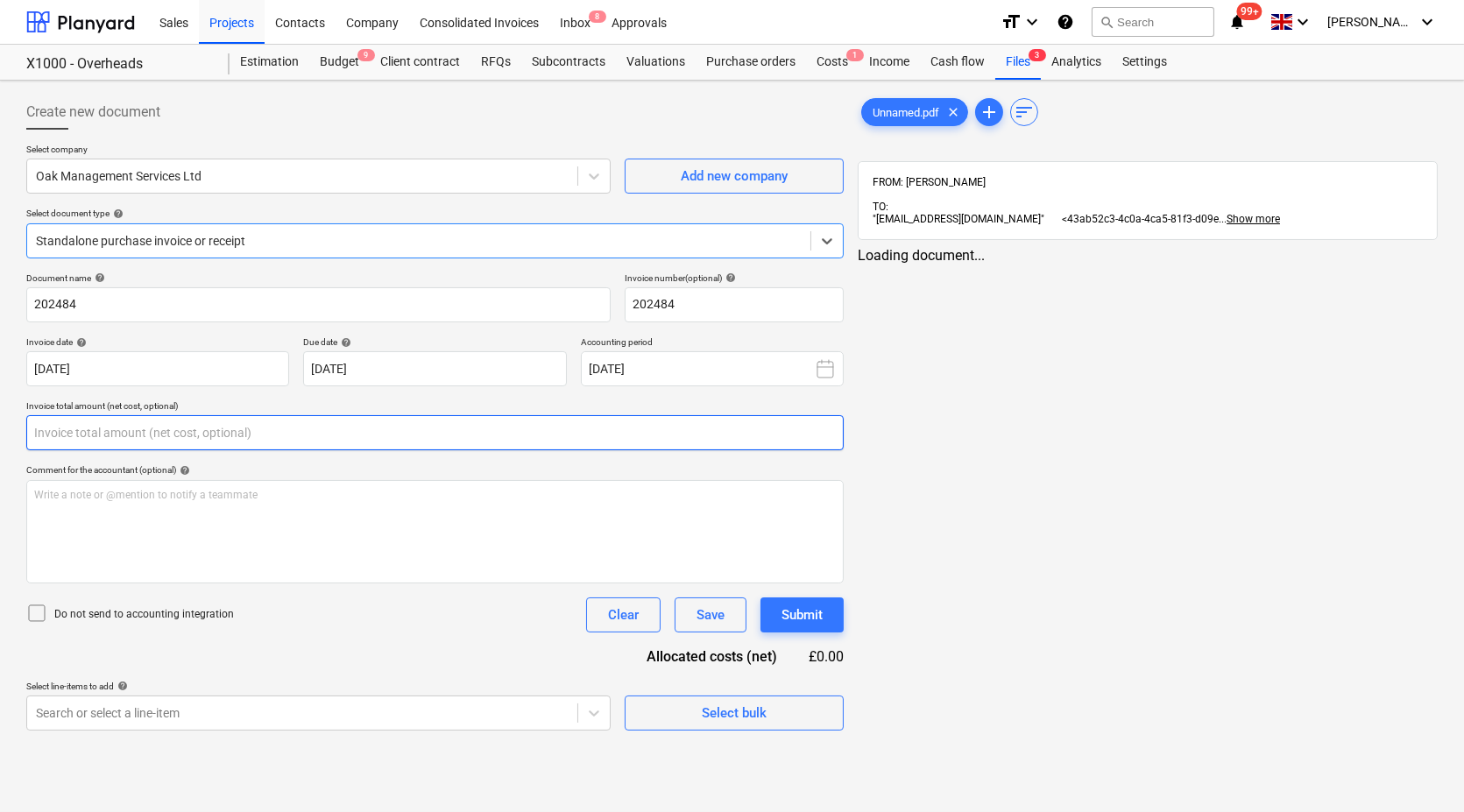
click at [810, 433] on input "text" at bounding box center [435, 433] width 818 height 35
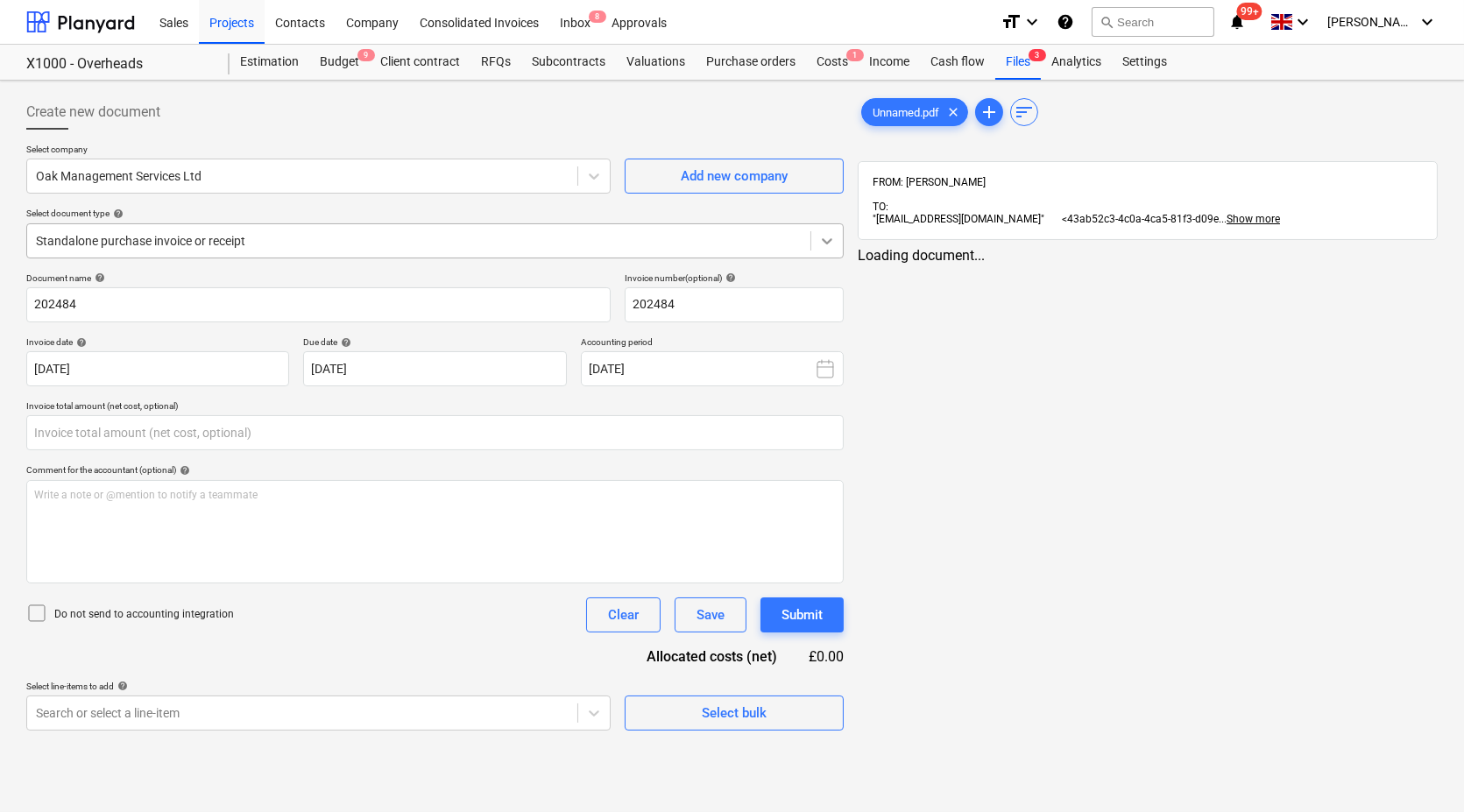
type input "0.00"
click at [831, 228] on div at bounding box center [827, 241] width 32 height 32
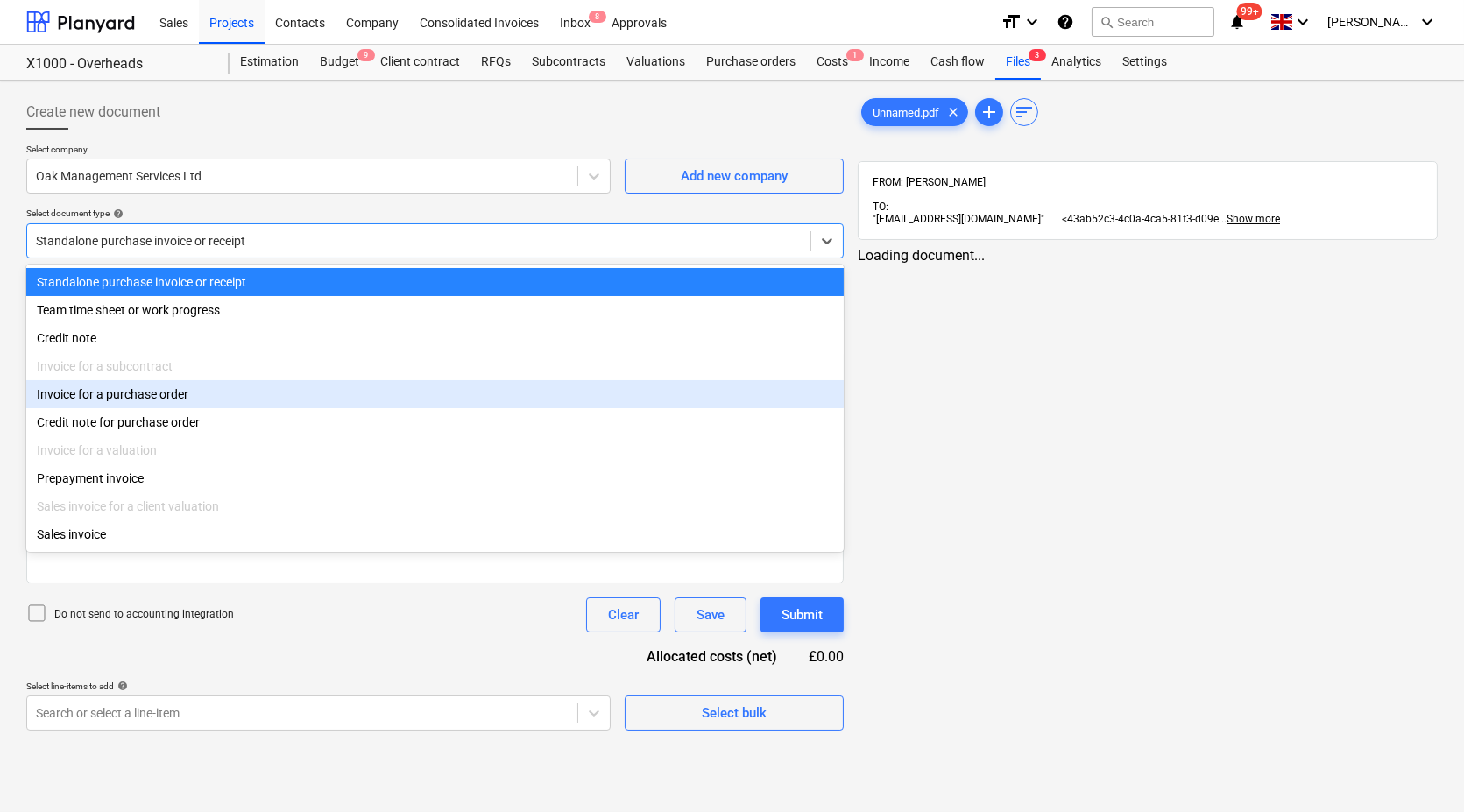
click at [664, 398] on div "Invoice for a purchase order" at bounding box center [435, 394] width 818 height 28
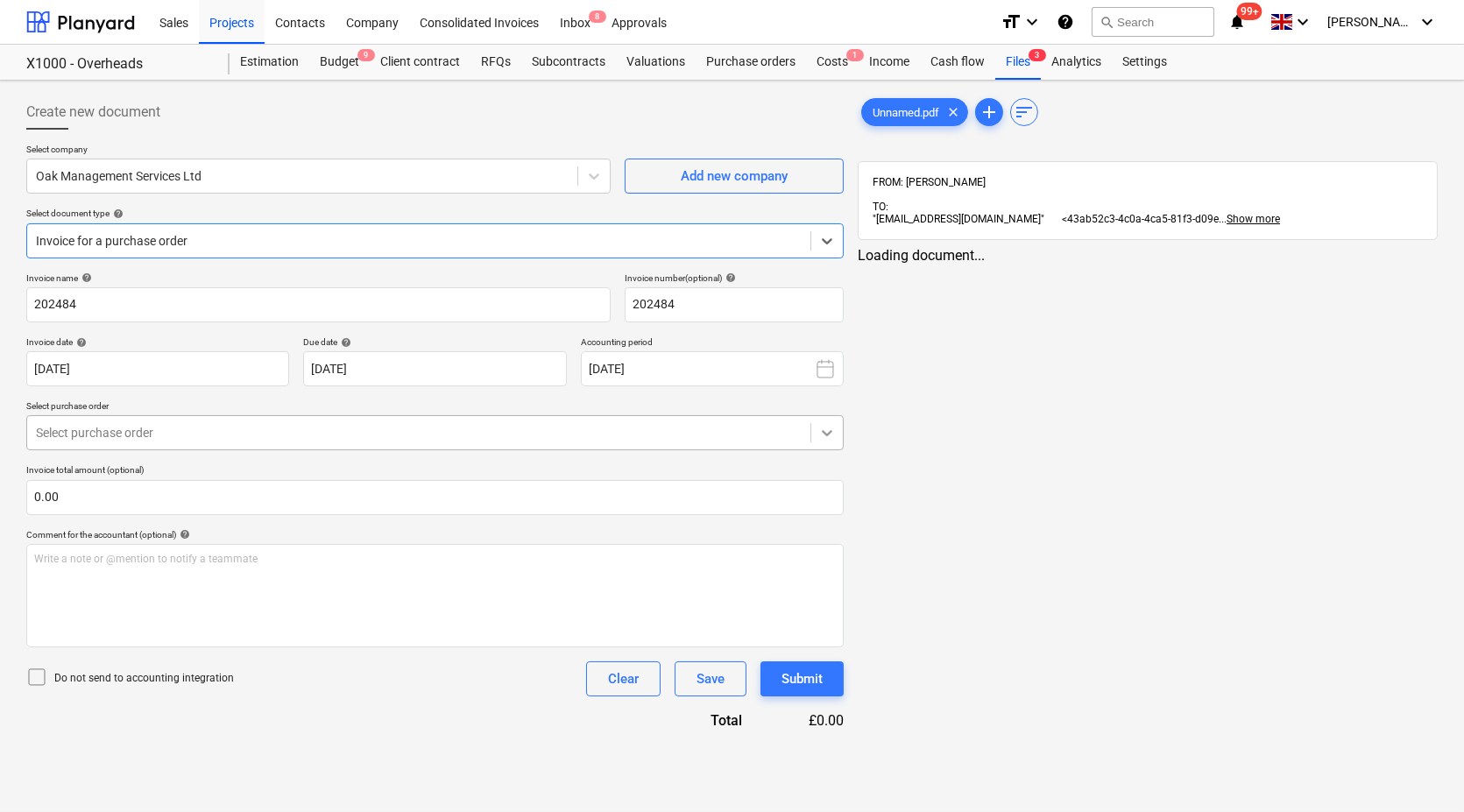
click at [831, 438] on icon at bounding box center [826, 433] width 18 height 18
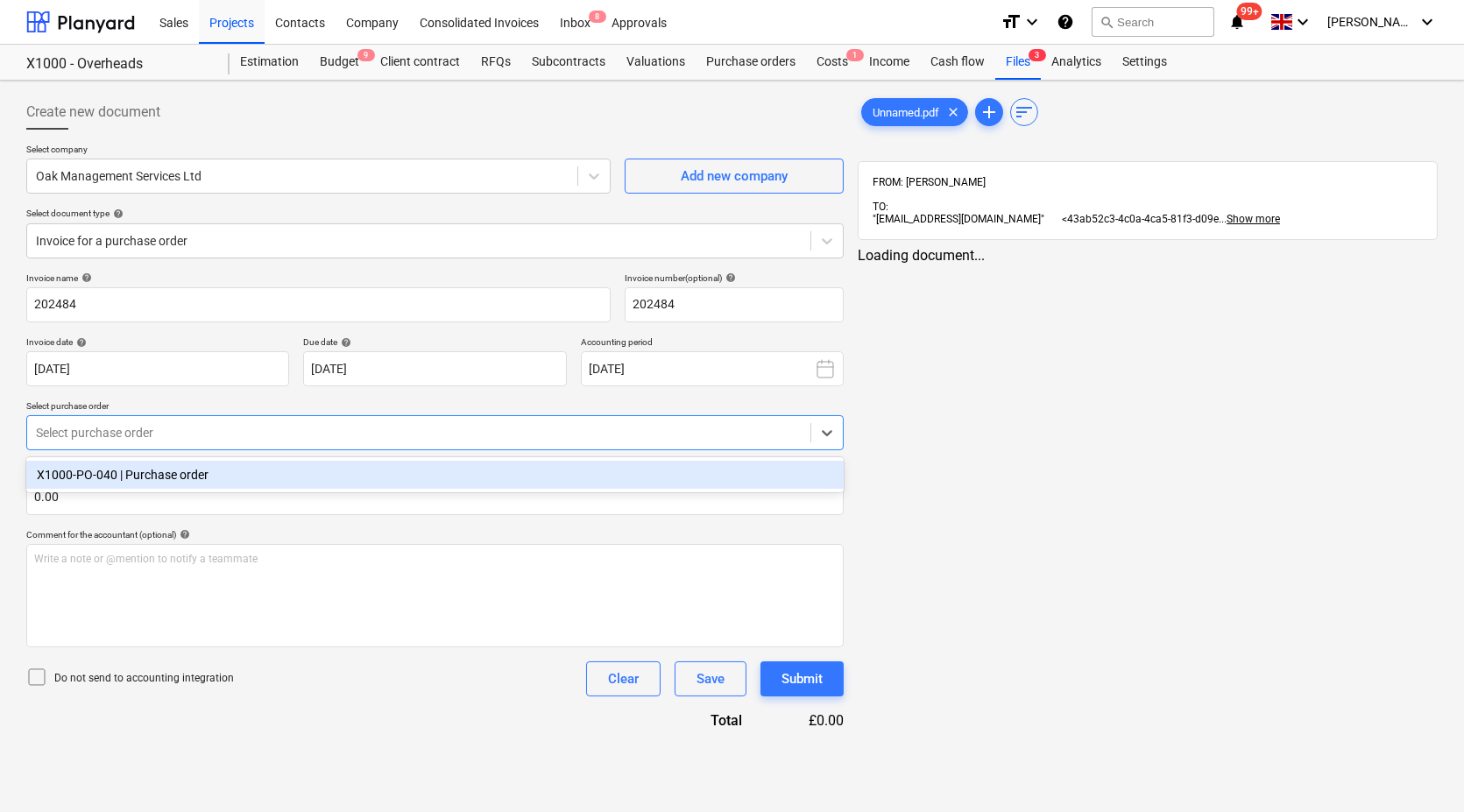
click at [770, 482] on div "X1000-PO-040 | Purchase order" at bounding box center [435, 475] width 818 height 28
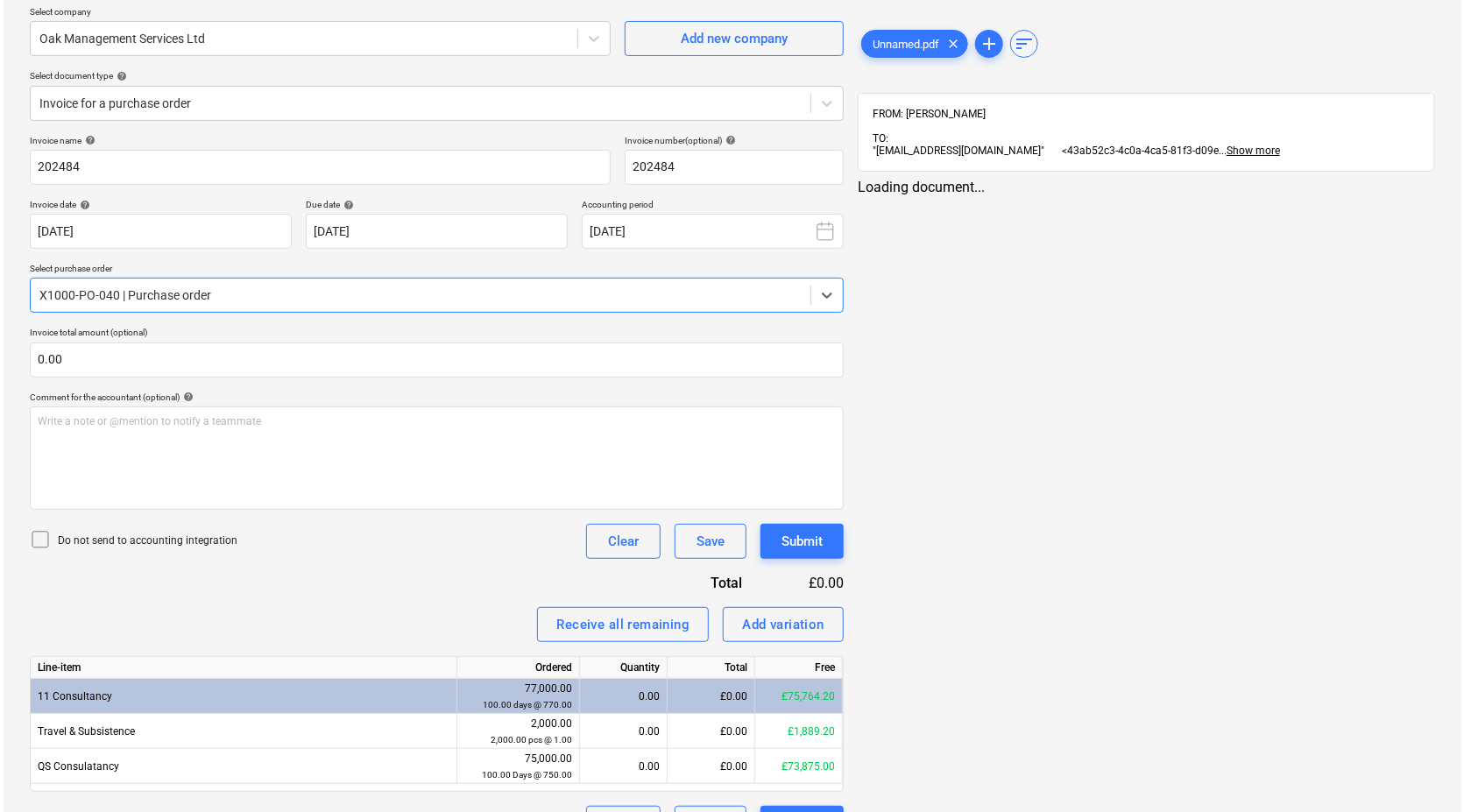
scroll to position [180, 0]
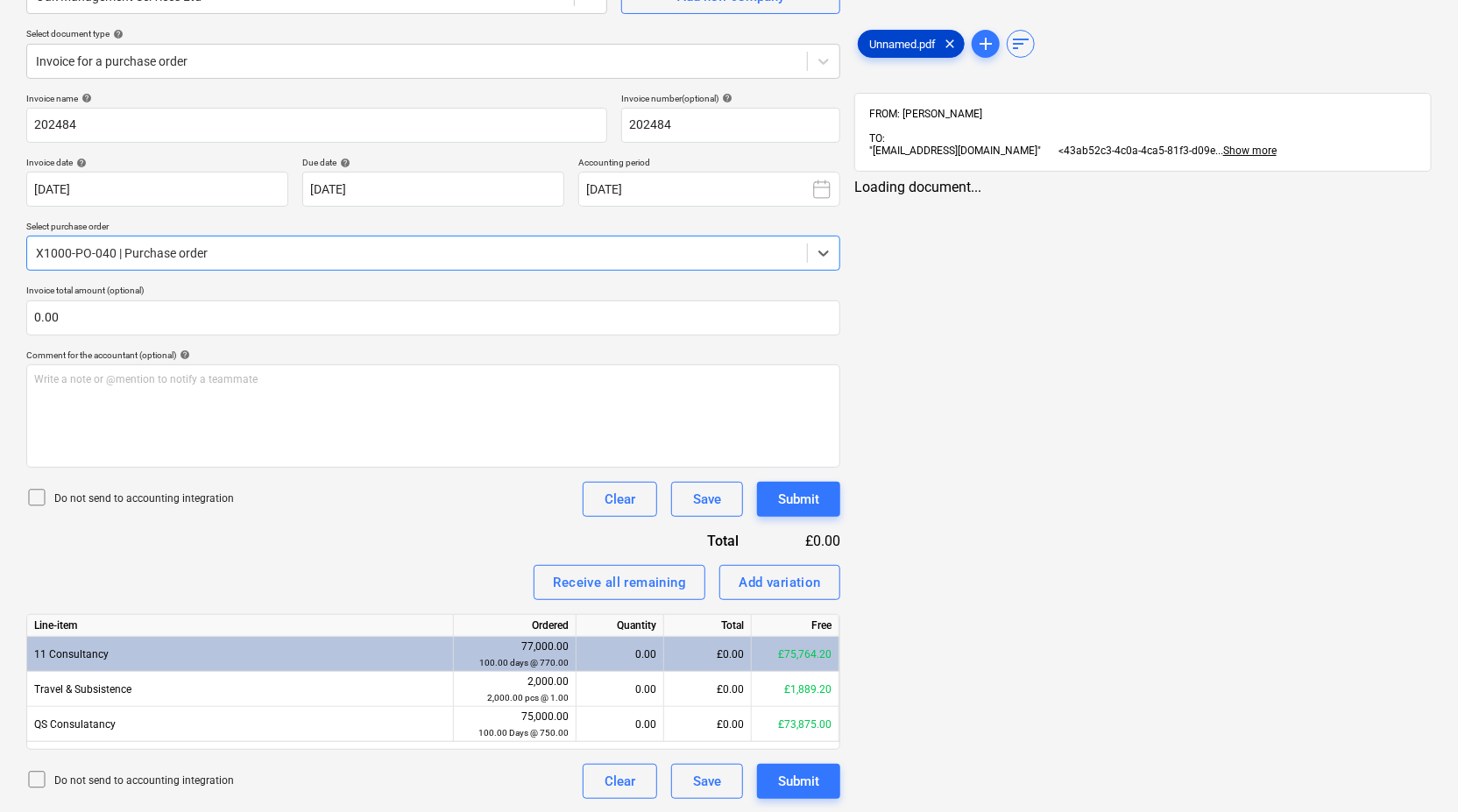
click at [896, 46] on span "Unnamed.pdf" at bounding box center [903, 44] width 88 height 13
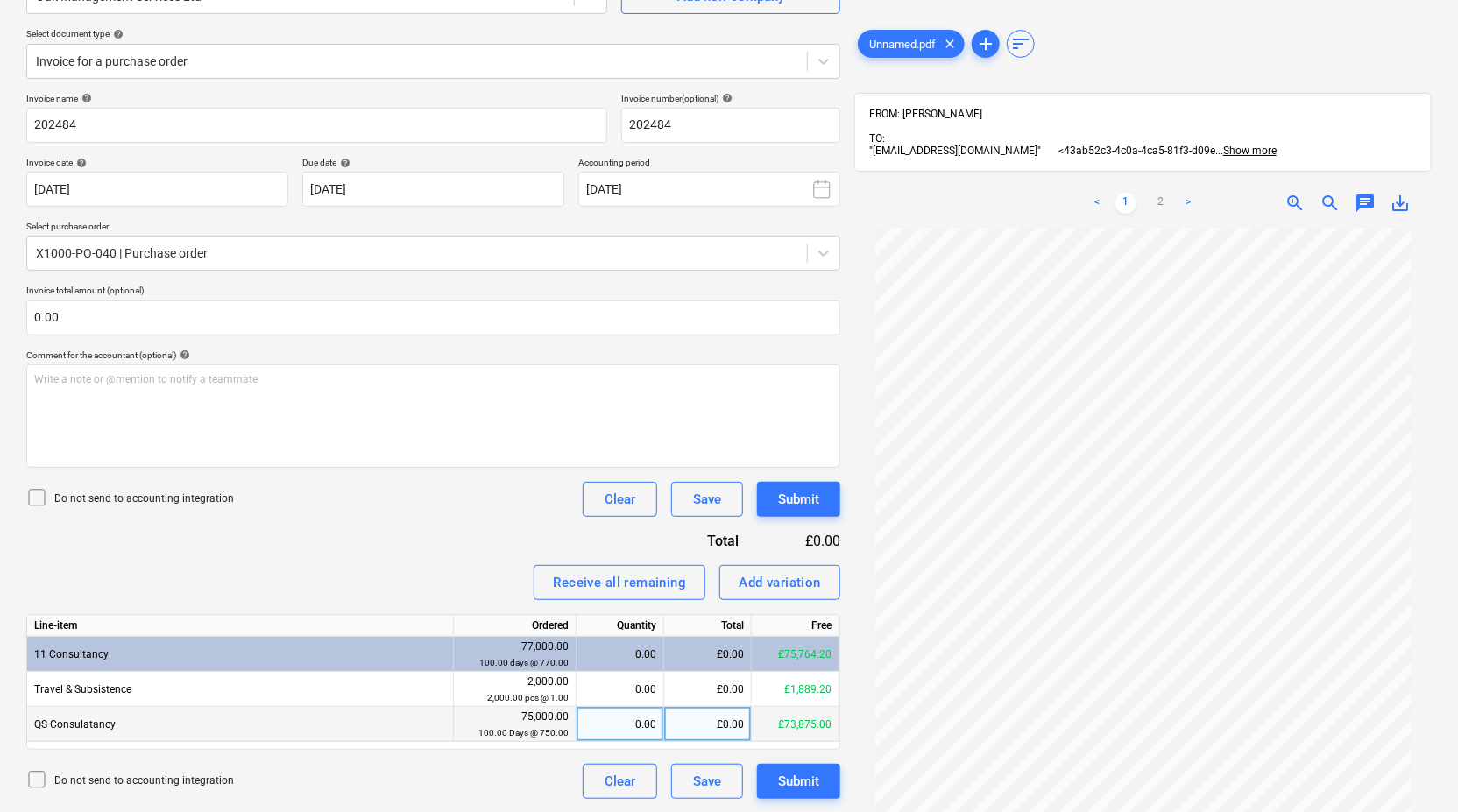
click at [618, 714] on div "0.00" at bounding box center [620, 724] width 73 height 35
type input "5"
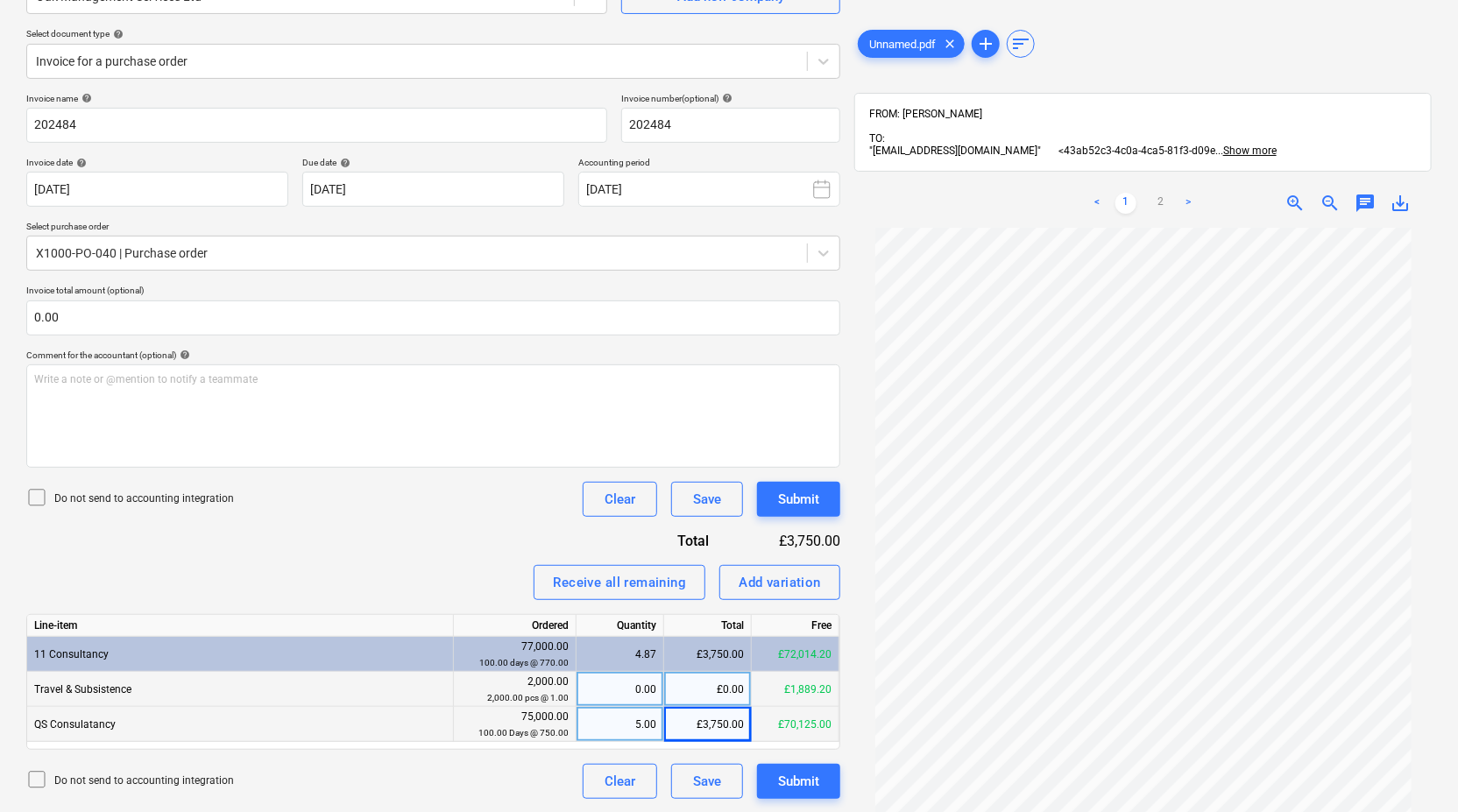
click at [715, 674] on div "£0.00" at bounding box center [708, 690] width 88 height 35
type input "281.9"
click at [806, 777] on div "Submit" at bounding box center [798, 781] width 41 height 22
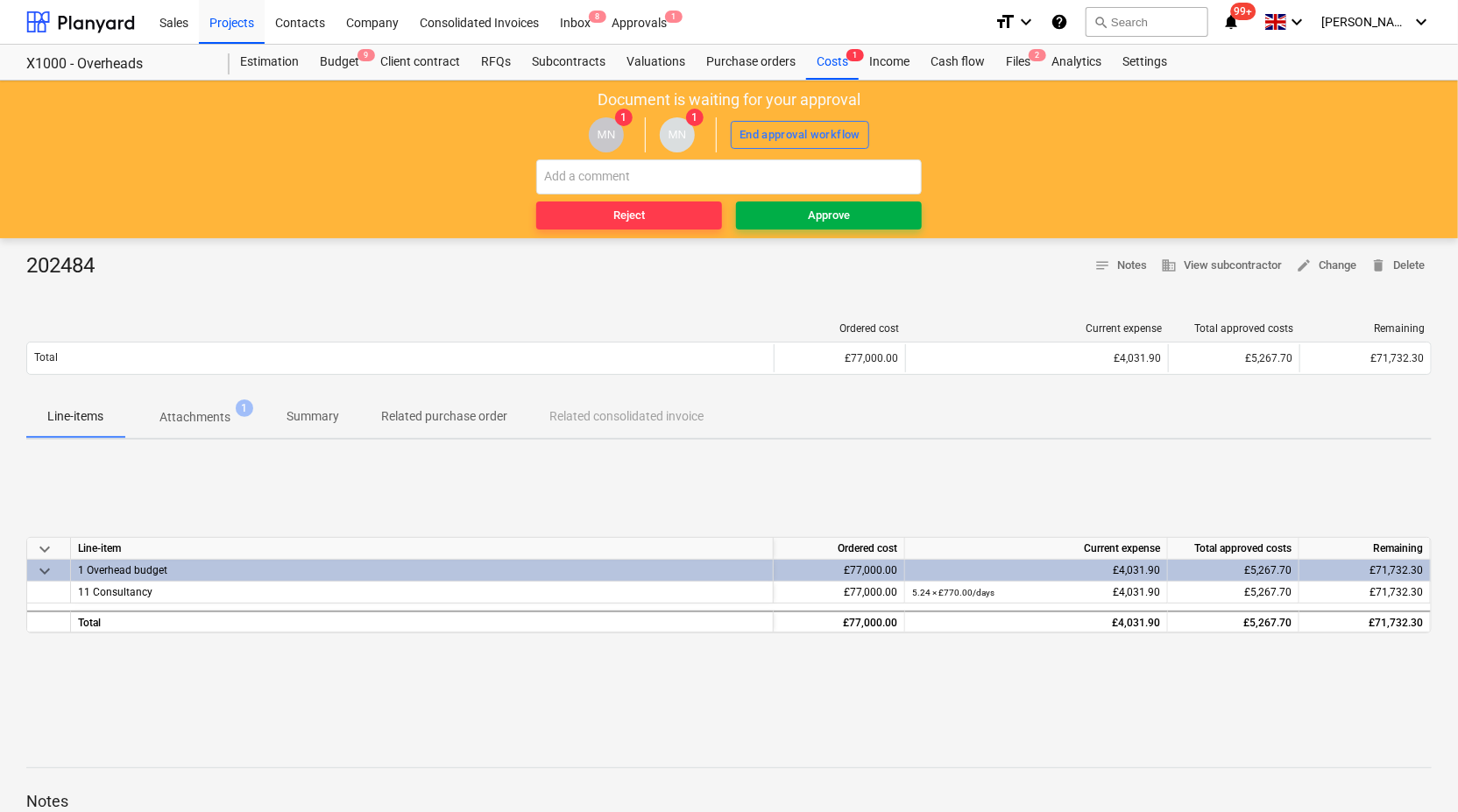
click at [871, 221] on span "Approve" at bounding box center [829, 216] width 172 height 21
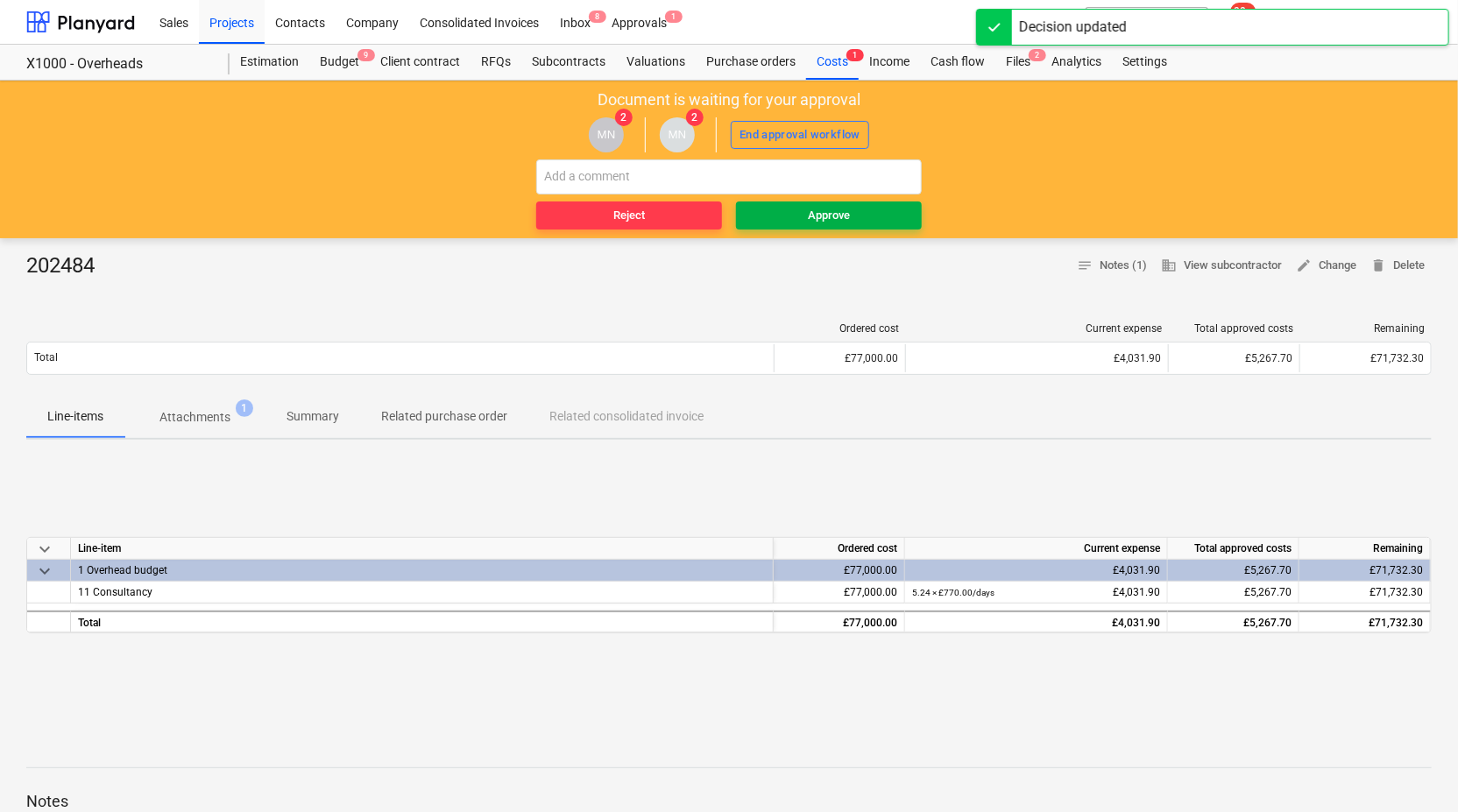
click at [846, 214] on div "Approve" at bounding box center [828, 216] width 42 height 21
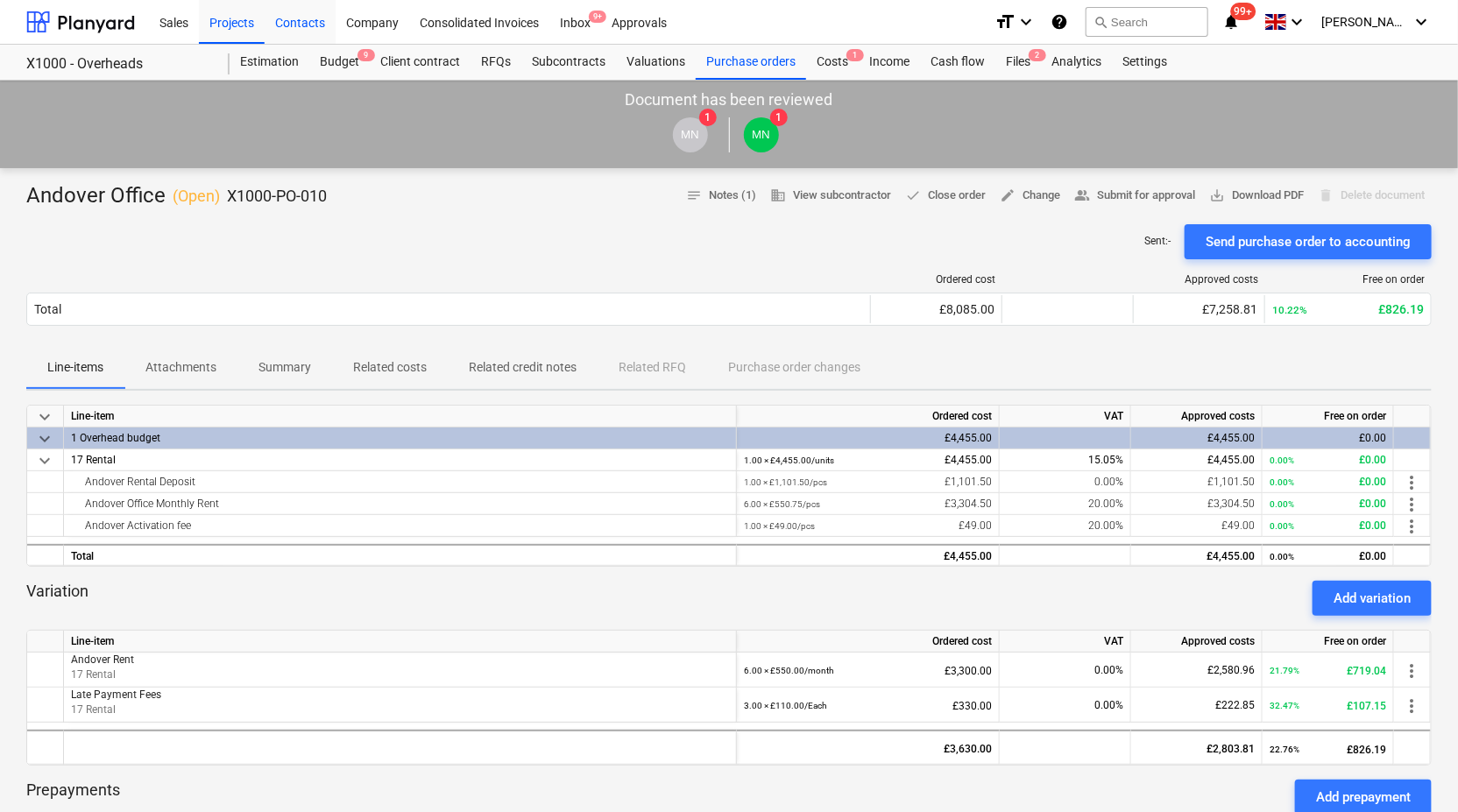
click at [290, 21] on div "Contacts" at bounding box center [300, 21] width 71 height 45
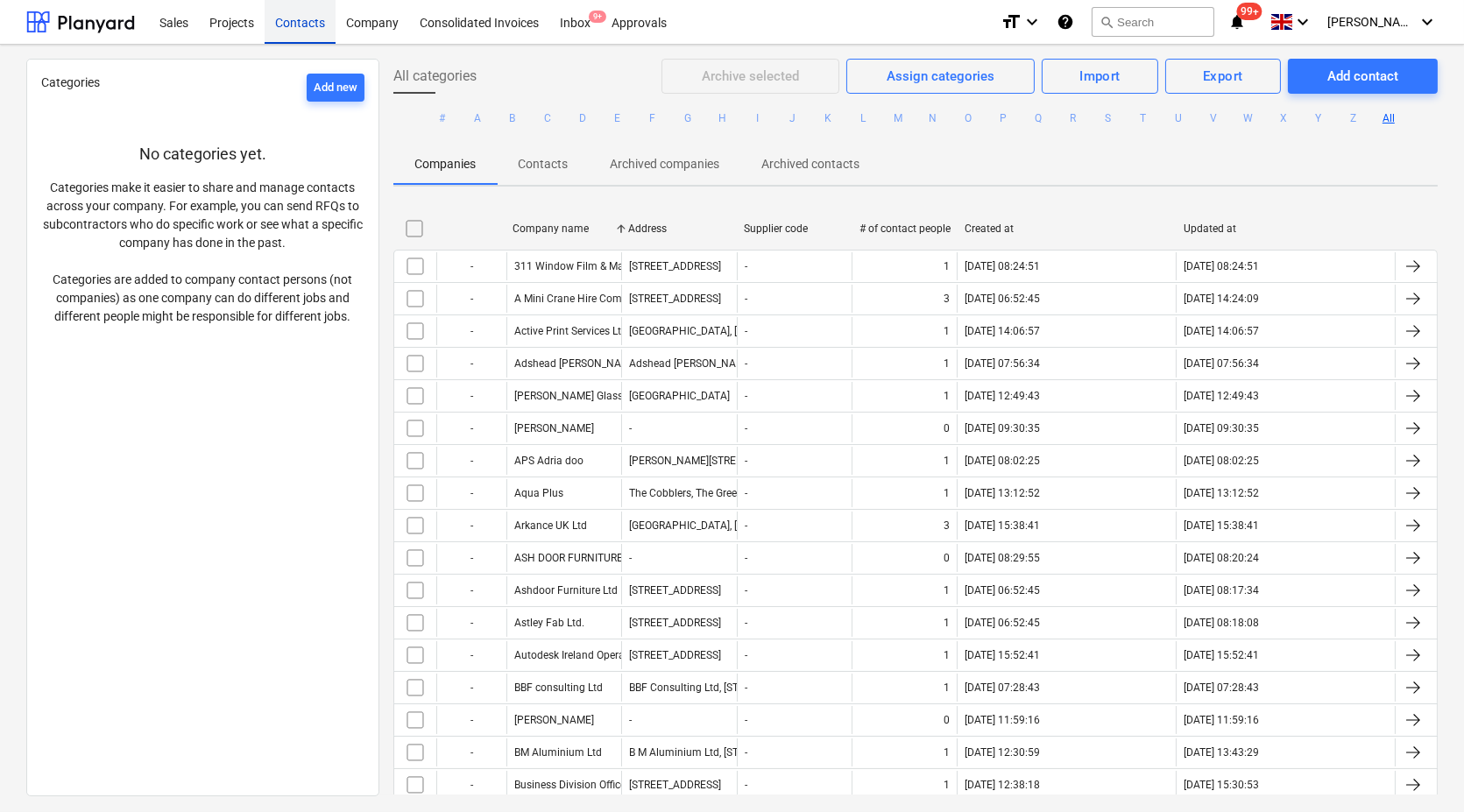
scroll to position [584, 0]
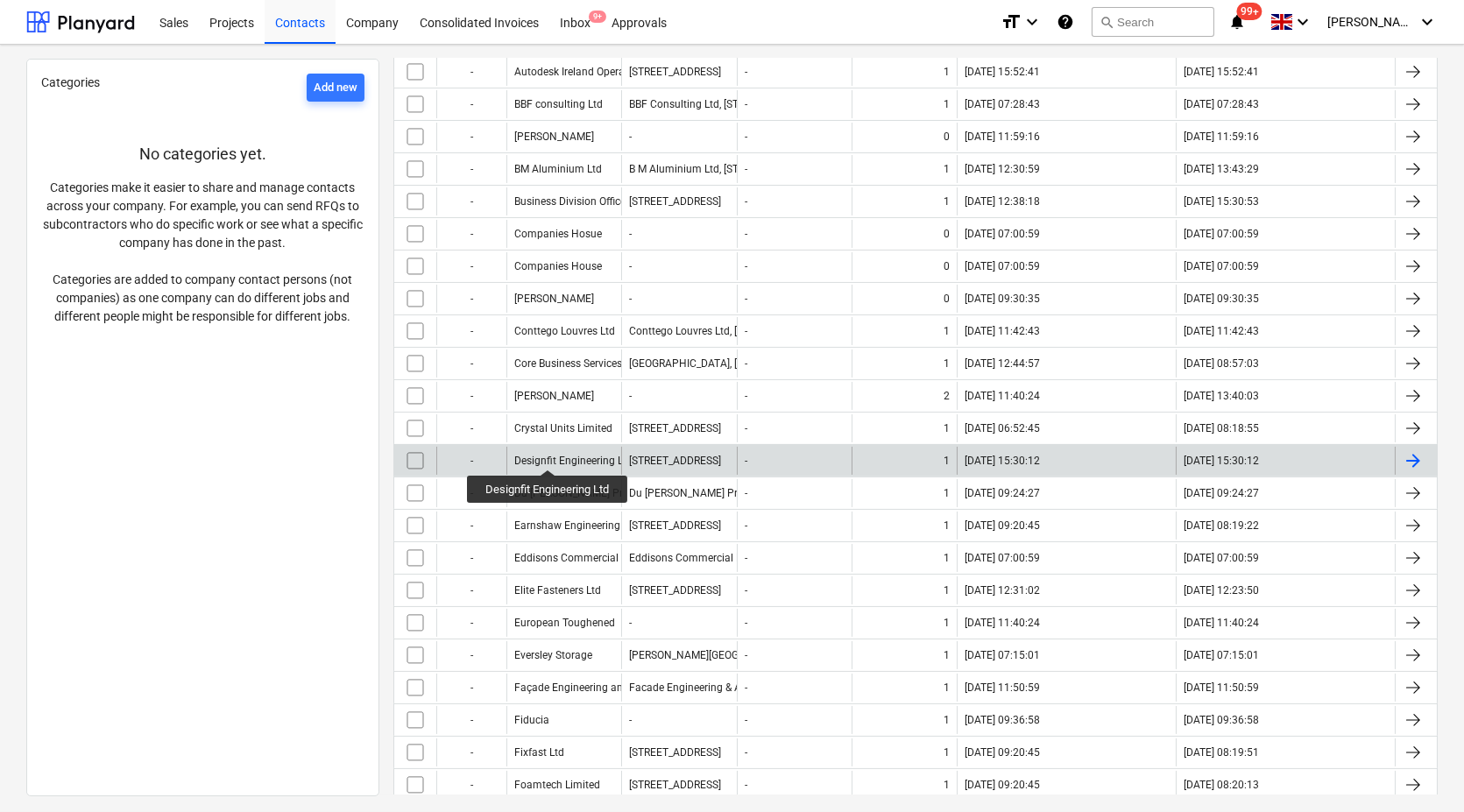
click at [548, 455] on div "Designfit Engineering Ltd" at bounding box center [573, 461] width 118 height 12
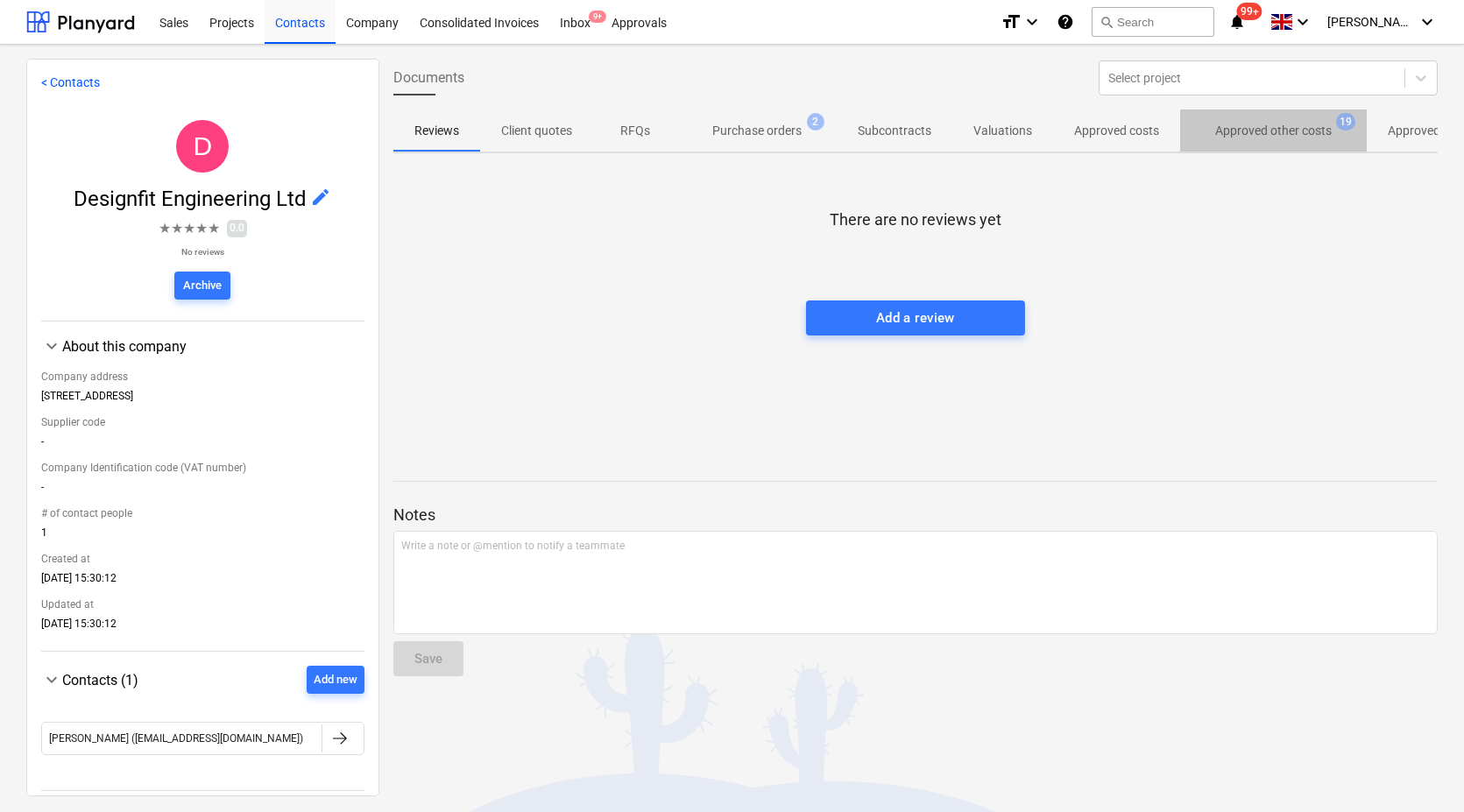
drag, startPoint x: 1284, startPoint y: 132, endPoint x: 1250, endPoint y: 138, distance: 34.5
click at [1283, 131] on p "Approved other costs" at bounding box center [1273, 131] width 117 height 19
